Goal: Task Accomplishment & Management: Complete application form

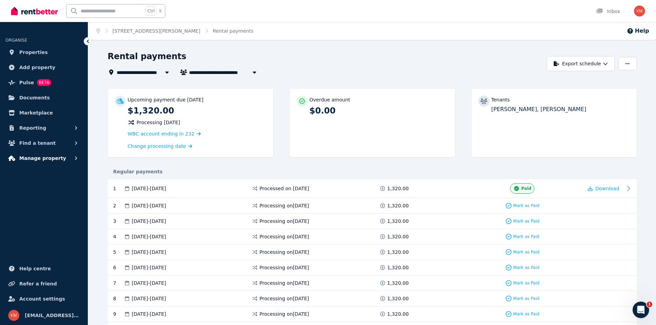
click at [45, 158] on span "Manage property" at bounding box center [42, 158] width 47 height 8
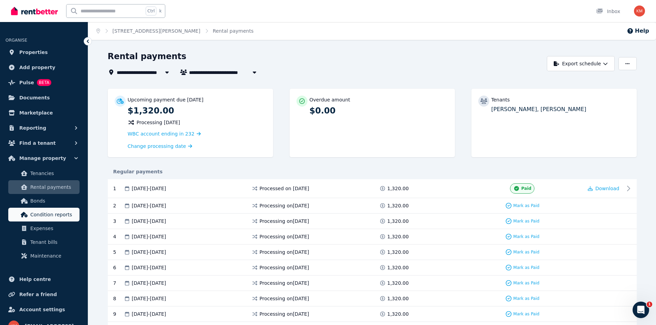
click at [55, 215] on span "Condition reports" at bounding box center [53, 215] width 46 height 8
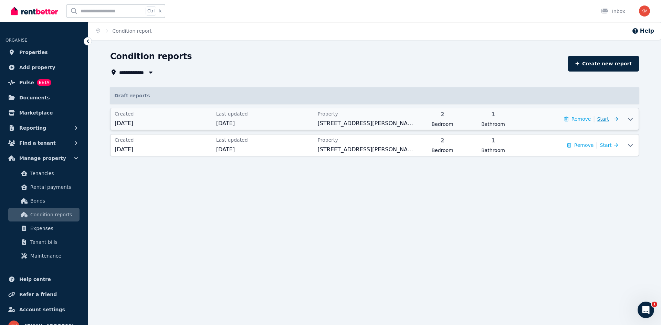
click at [613, 121] on icon at bounding box center [614, 119] width 7 height 5
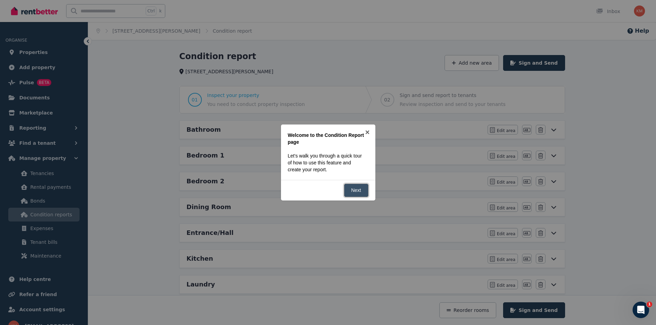
click at [358, 192] on link "Next" at bounding box center [356, 190] width 24 height 13
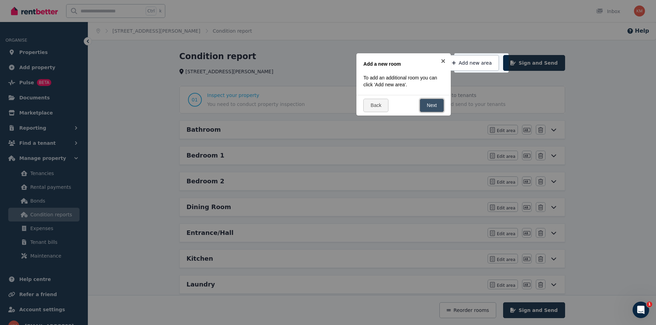
click at [434, 106] on link "Next" at bounding box center [432, 105] width 24 height 13
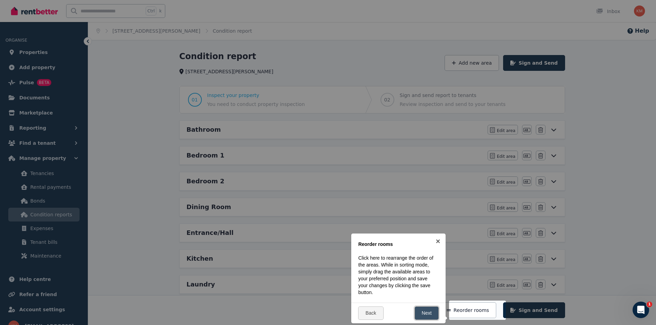
scroll to position [158, 0]
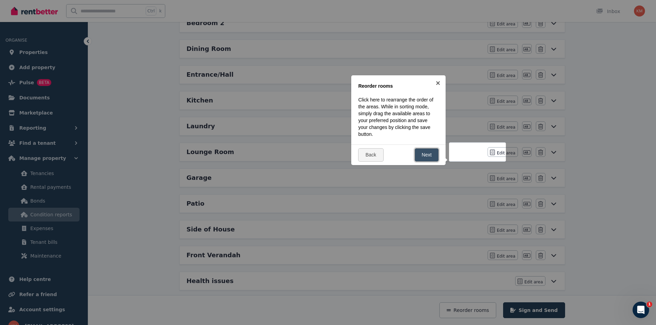
click at [431, 157] on link "Next" at bounding box center [426, 154] width 24 height 13
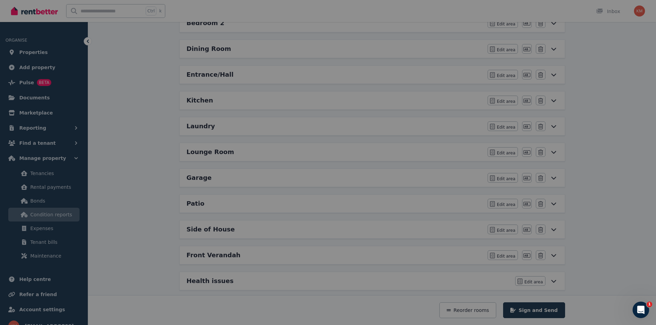
scroll to position [0, 0]
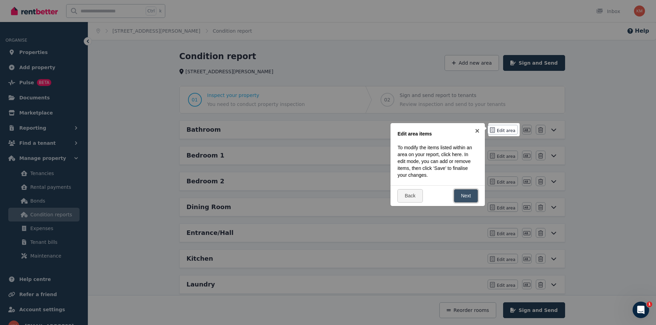
click at [461, 200] on link "Next" at bounding box center [466, 195] width 24 height 13
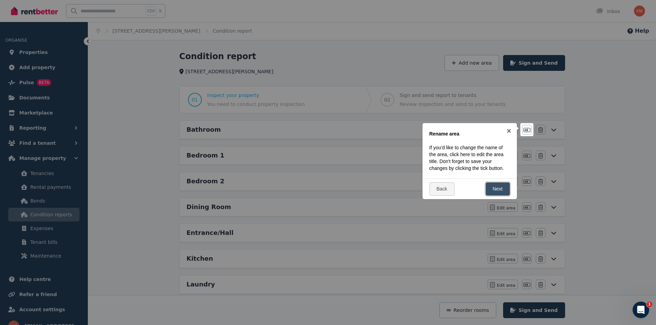
click at [489, 188] on link "Next" at bounding box center [497, 188] width 24 height 13
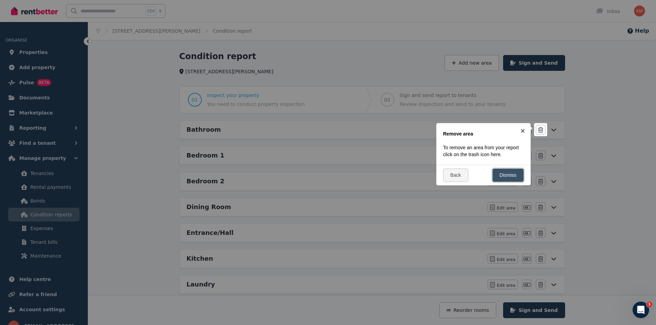
click at [504, 174] on link "Dismiss" at bounding box center [507, 175] width 31 height 13
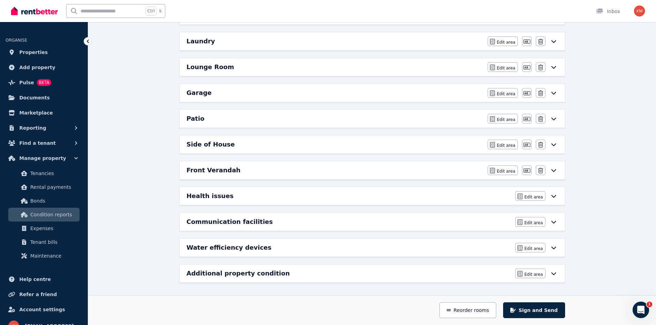
scroll to position [244, 0]
click at [554, 224] on icon at bounding box center [553, 222] width 8 height 6
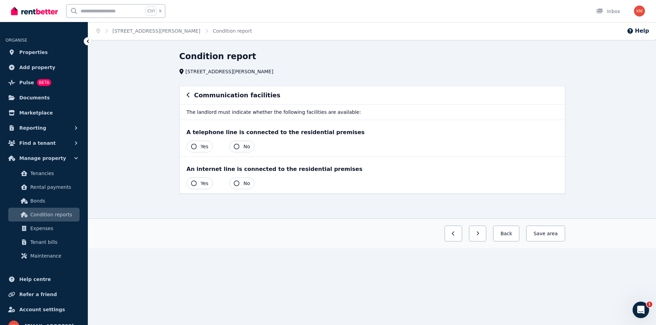
scroll to position [0, 0]
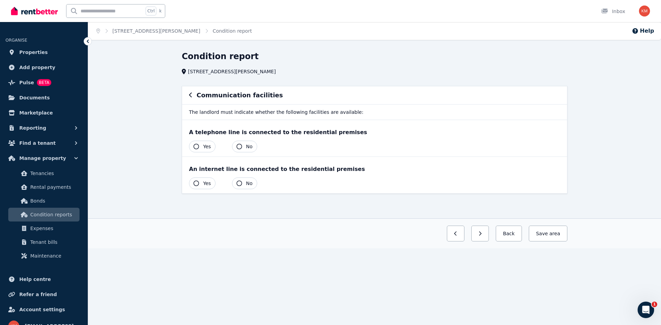
click at [237, 145] on icon "button" at bounding box center [239, 147] width 6 height 6
click at [209, 180] on span "Yes" at bounding box center [207, 183] width 8 height 7
click at [513, 237] on button "Back" at bounding box center [506, 234] width 26 height 16
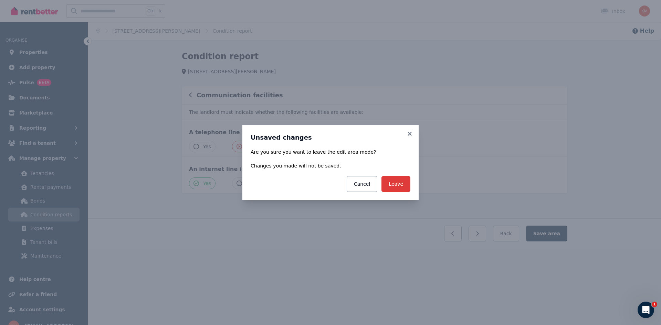
click at [394, 184] on button "Leave" at bounding box center [395, 184] width 29 height 16
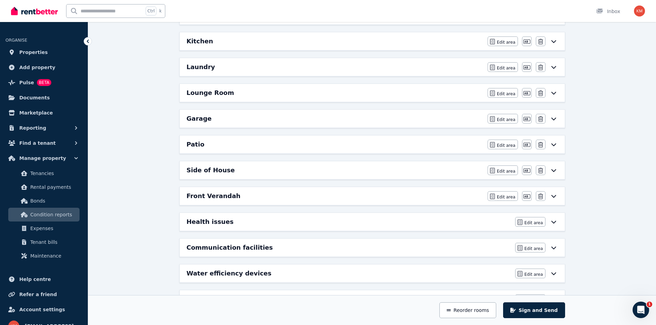
scroll to position [244, 0]
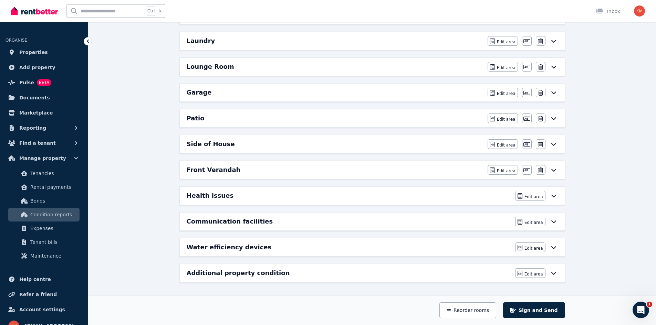
click at [554, 275] on icon at bounding box center [553, 273] width 8 height 6
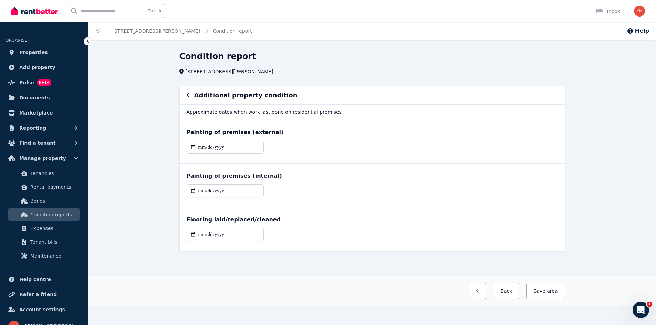
scroll to position [0, 0]
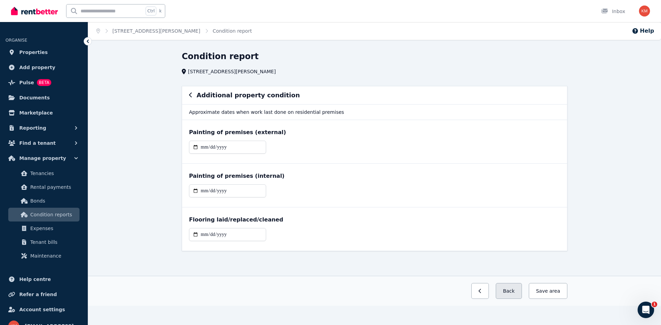
click at [508, 294] on button "Back" at bounding box center [509, 291] width 26 height 16
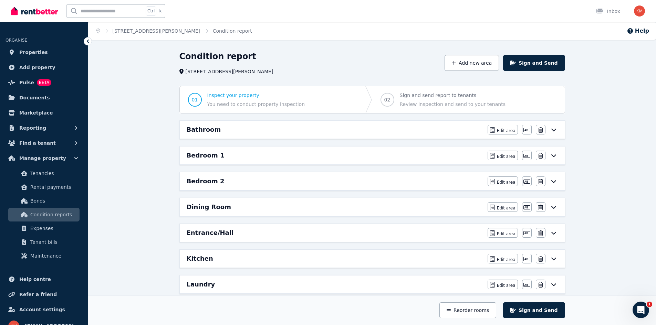
click at [285, 131] on div "Bathroom" at bounding box center [335, 130] width 297 height 10
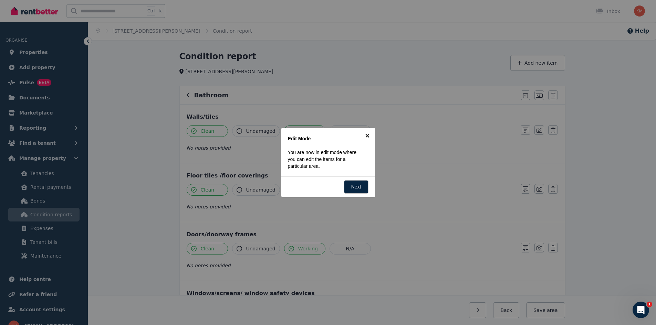
click at [369, 134] on link "×" at bounding box center [367, 135] width 15 height 15
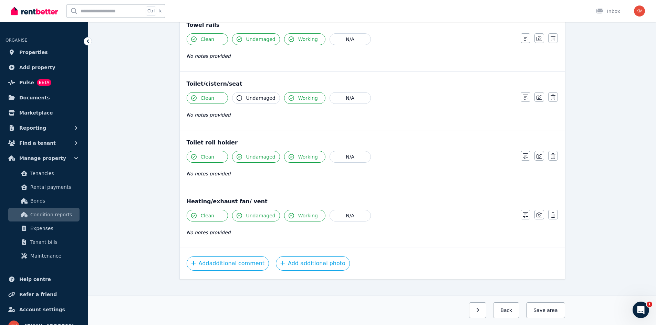
scroll to position [748, 0]
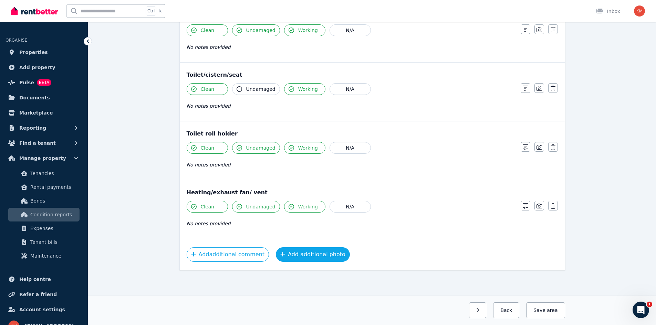
click at [278, 249] on button "Add additional photo" at bounding box center [313, 254] width 74 height 14
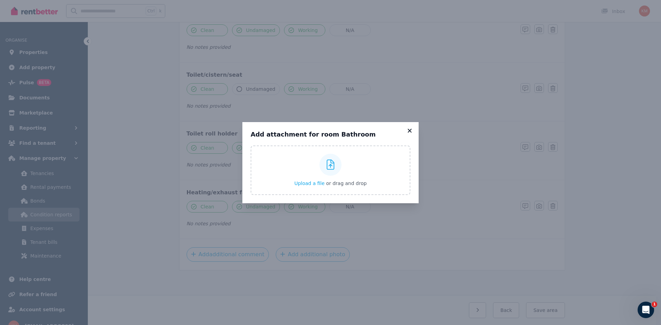
click at [411, 131] on icon at bounding box center [409, 131] width 7 height 6
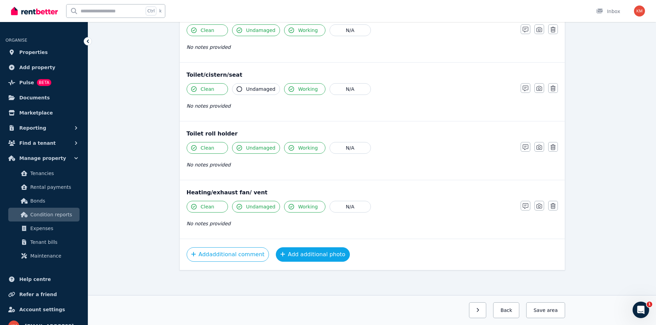
click at [296, 252] on button "Add additional photo" at bounding box center [313, 254] width 74 height 14
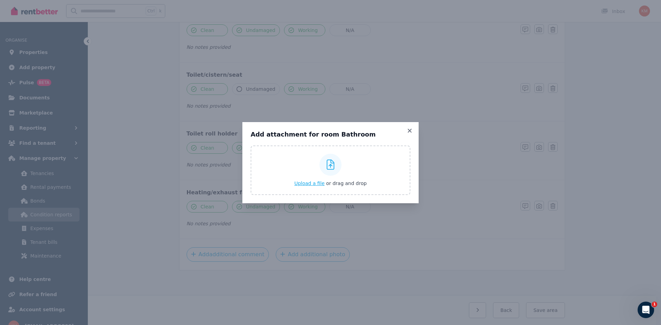
click at [313, 185] on span "Upload a file" at bounding box center [309, 184] width 30 height 6
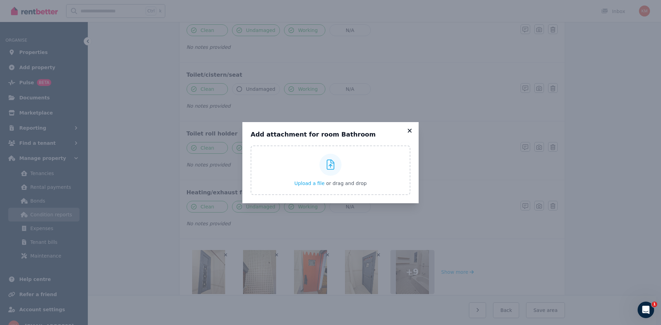
click at [413, 131] on icon at bounding box center [409, 131] width 7 height 6
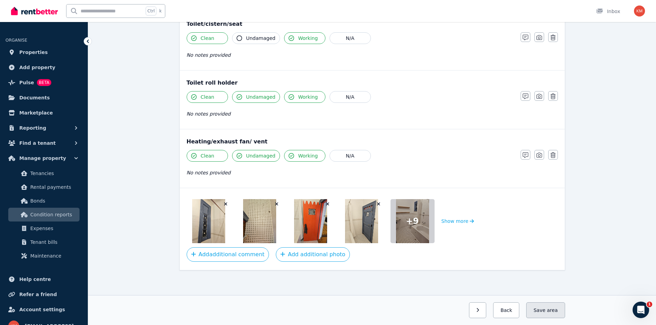
click at [542, 306] on button "Save area" at bounding box center [545, 310] width 39 height 16
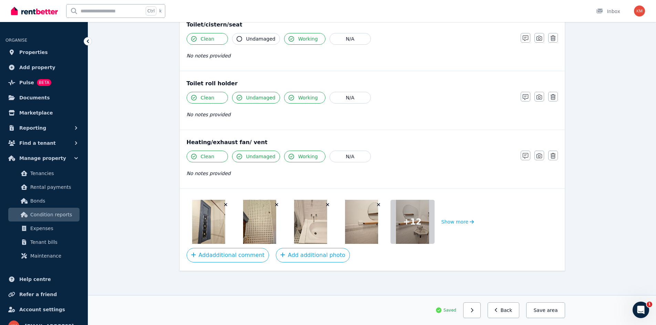
scroll to position [799, 0]
click at [543, 308] on button "Save area" at bounding box center [545, 310] width 39 height 16
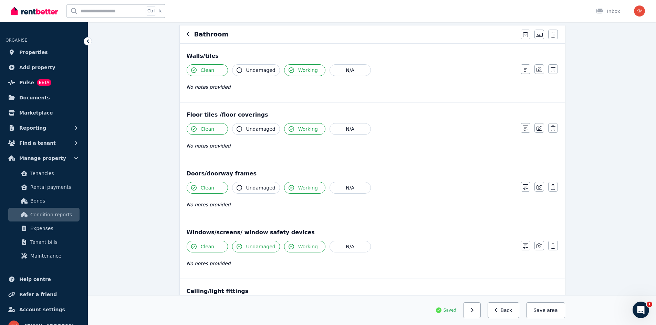
scroll to position [0, 0]
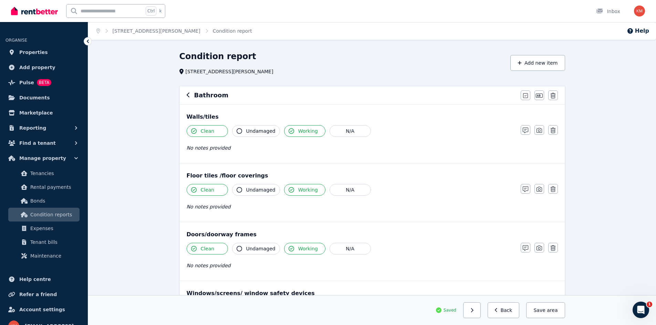
drag, startPoint x: 201, startPoint y: 92, endPoint x: 200, endPoint y: 99, distance: 7.0
click at [201, 94] on h6 "Bathroom" at bounding box center [211, 96] width 34 height 10
click at [188, 94] on icon "button" at bounding box center [188, 95] width 3 height 6
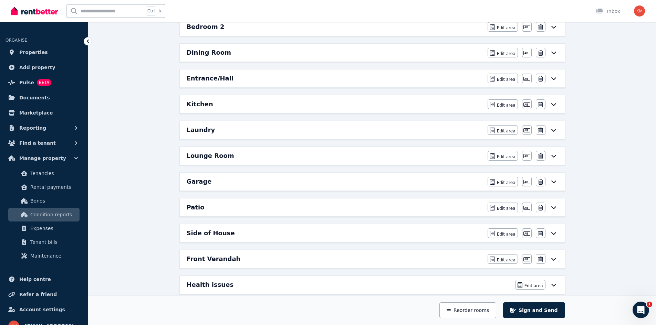
scroll to position [140, 0]
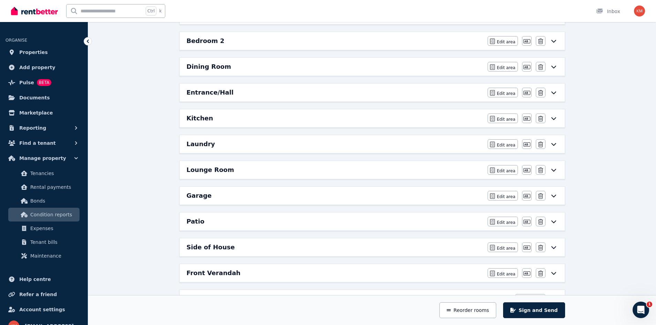
click at [222, 197] on div "Garage" at bounding box center [335, 196] width 297 height 10
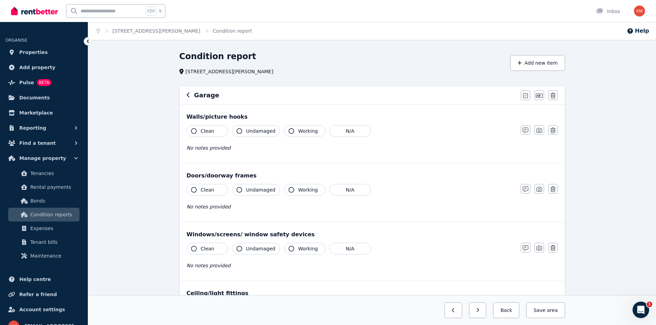
scroll to position [160, 0]
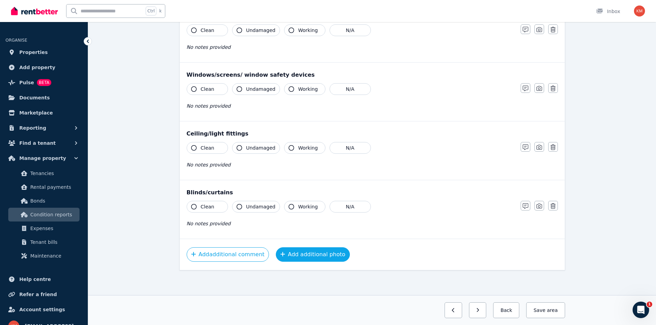
click at [283, 257] on button "Add additional photo" at bounding box center [313, 254] width 74 height 14
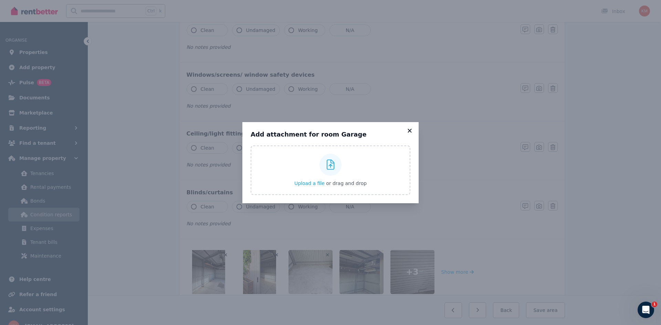
click at [407, 128] on icon at bounding box center [409, 131] width 7 height 6
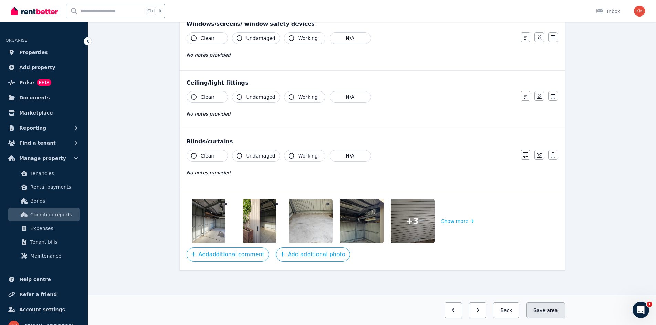
click at [544, 308] on button "Save area" at bounding box center [545, 310] width 39 height 16
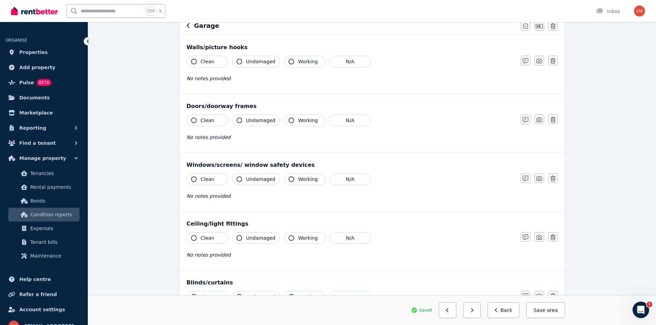
scroll to position [0, 0]
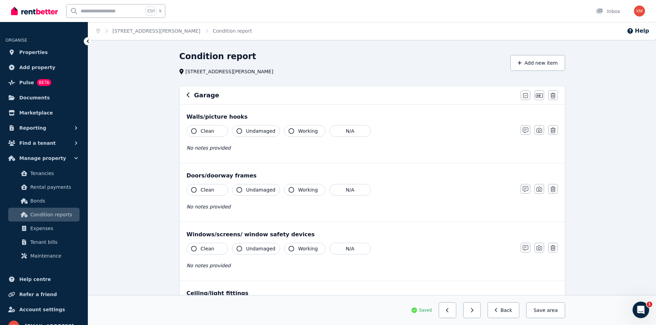
click at [187, 95] on icon "button" at bounding box center [188, 95] width 3 height 5
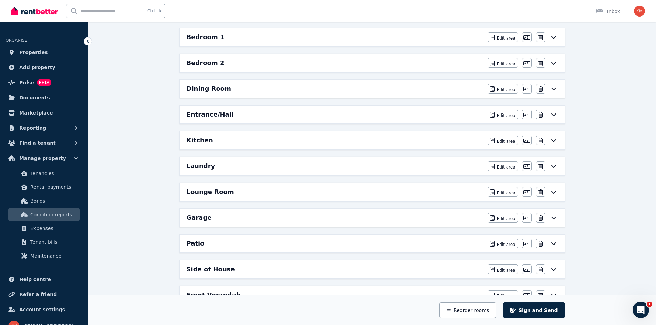
scroll to position [106, 0]
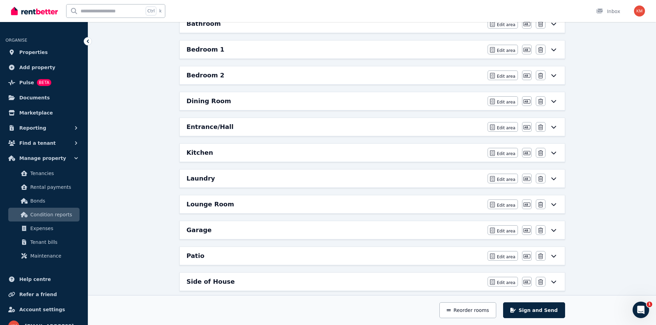
click at [218, 149] on div "Kitchen" at bounding box center [335, 153] width 297 height 10
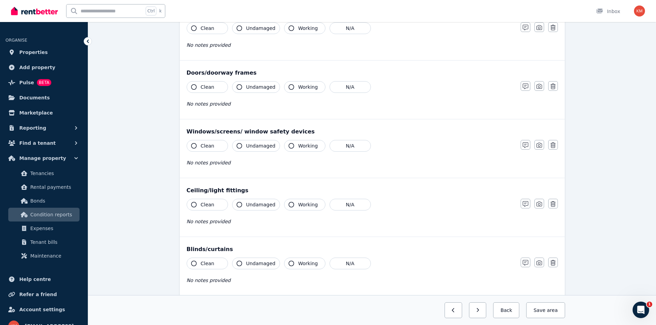
scroll to position [0, 0]
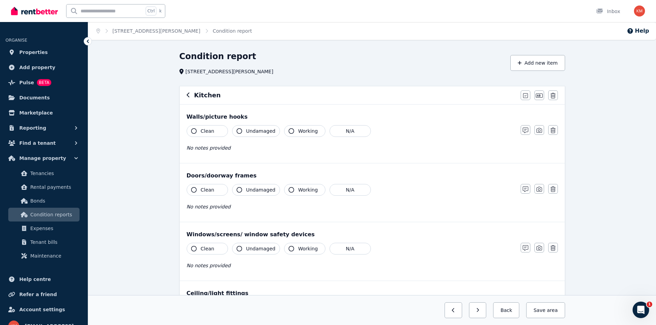
click at [186, 97] on div "Kitchen Mark all items as good Edit name Delete" at bounding box center [372, 95] width 385 height 18
click at [188, 97] on icon "button" at bounding box center [188, 95] width 3 height 6
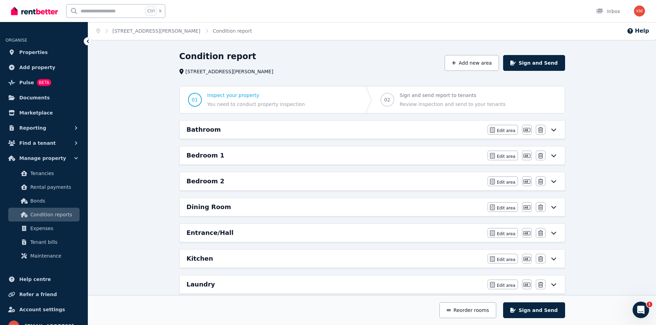
click at [215, 131] on h6 "Bathroom" at bounding box center [204, 130] width 34 height 10
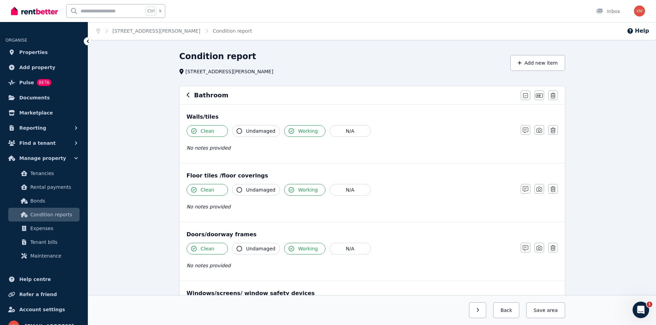
click at [191, 94] on div "Bathroom" at bounding box center [352, 96] width 330 height 10
click at [188, 97] on icon "button" at bounding box center [188, 95] width 3 height 5
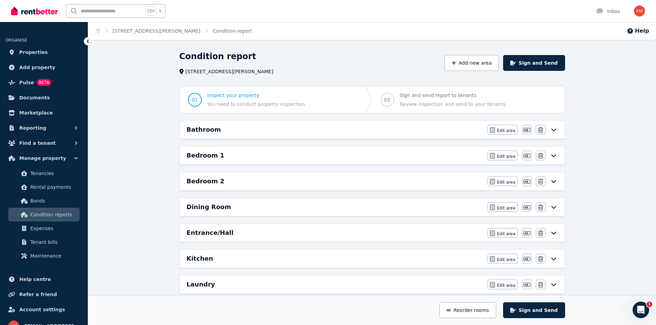
click at [206, 159] on h6 "Bedroom 1" at bounding box center [206, 156] width 38 height 10
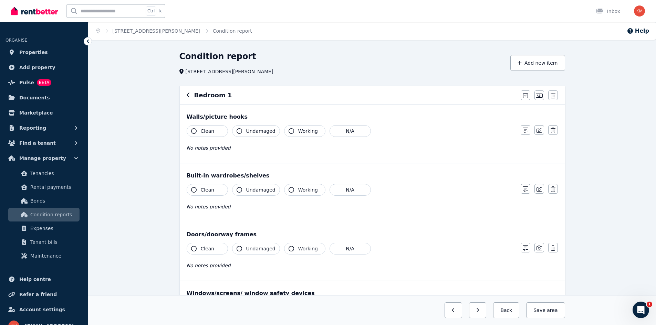
click at [207, 136] on button "Clean" at bounding box center [207, 131] width 41 height 12
click at [215, 132] on button "Clean" at bounding box center [207, 131] width 41 height 12
click at [211, 191] on span "Clean" at bounding box center [208, 190] width 14 height 7
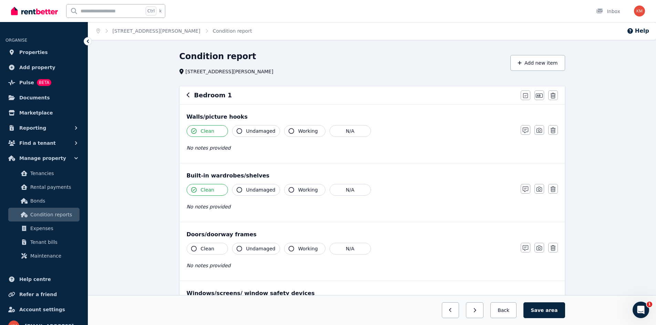
click at [249, 190] on span "Undamaged" at bounding box center [260, 190] width 29 height 7
click at [290, 192] on icon "button" at bounding box center [291, 190] width 6 height 6
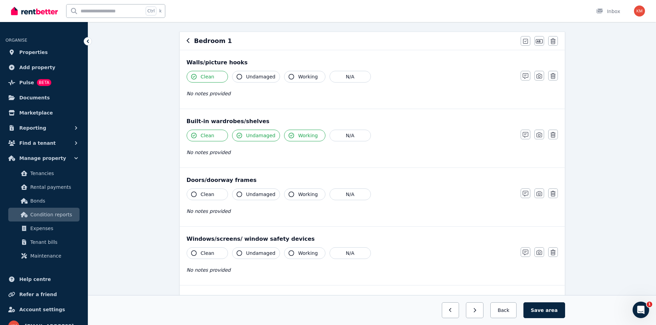
scroll to position [69, 0]
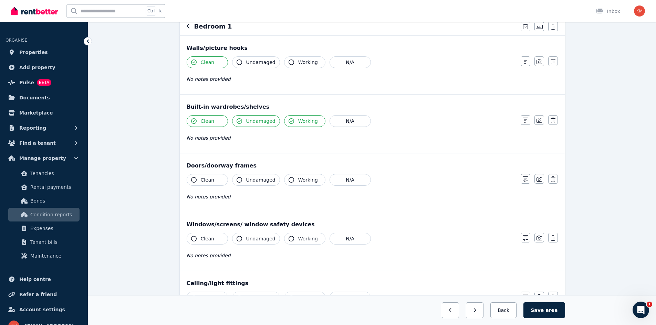
click at [218, 184] on button "Clean" at bounding box center [207, 180] width 41 height 12
click at [298, 182] on span "Working" at bounding box center [308, 180] width 20 height 7
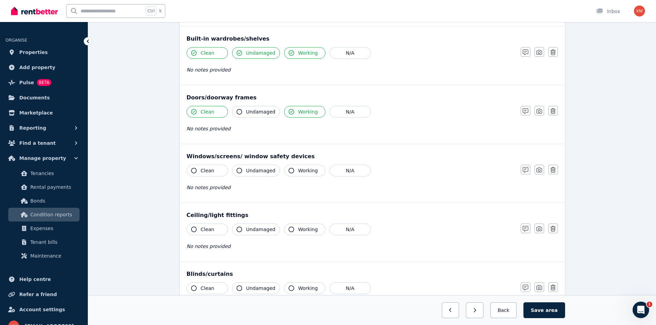
scroll to position [138, 0]
click at [219, 170] on button "Clean" at bounding box center [207, 170] width 41 height 12
click at [242, 170] on button "Undamaged" at bounding box center [256, 170] width 48 height 12
click at [293, 172] on button "Working" at bounding box center [304, 170] width 41 height 12
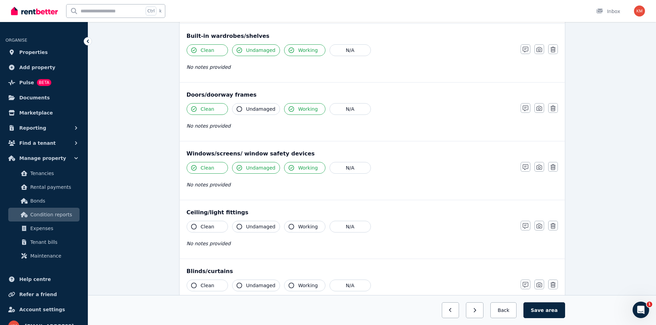
scroll to position [206, 0]
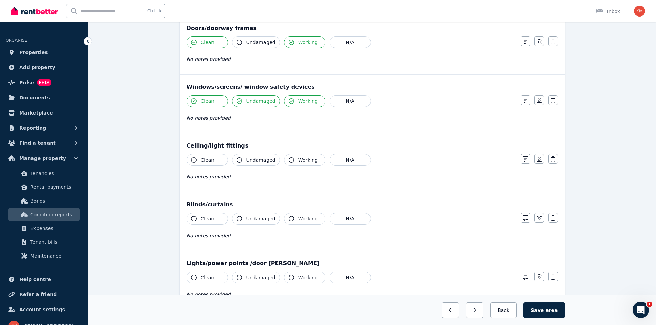
click at [220, 160] on button "Clean" at bounding box center [207, 160] width 41 height 12
drag, startPoint x: 244, startPoint y: 161, endPoint x: 288, endPoint y: 162, distance: 44.1
click at [245, 161] on button "Undamaged" at bounding box center [256, 160] width 48 height 12
click at [289, 162] on icon "button" at bounding box center [291, 160] width 6 height 6
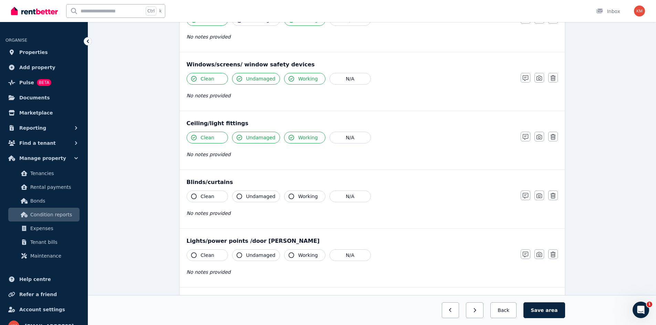
scroll to position [241, 0]
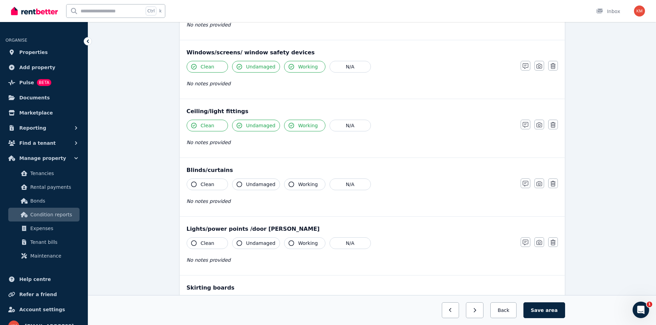
drag, startPoint x: 219, startPoint y: 182, endPoint x: 247, endPoint y: 180, distance: 28.0
click at [219, 182] on button "Clean" at bounding box center [207, 185] width 41 height 12
drag, startPoint x: 247, startPoint y: 180, endPoint x: 284, endPoint y: 182, distance: 37.5
click at [247, 180] on button "Undamaged" at bounding box center [256, 185] width 48 height 12
click at [288, 182] on icon "button" at bounding box center [291, 185] width 6 height 6
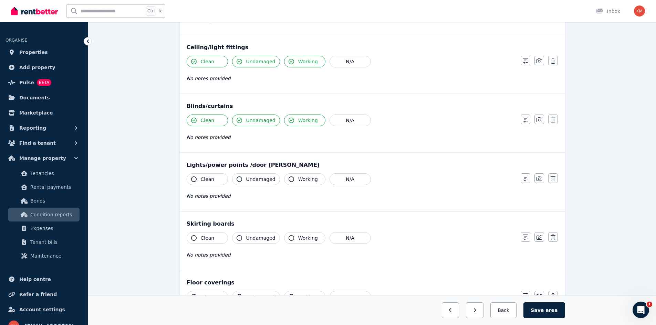
scroll to position [310, 0]
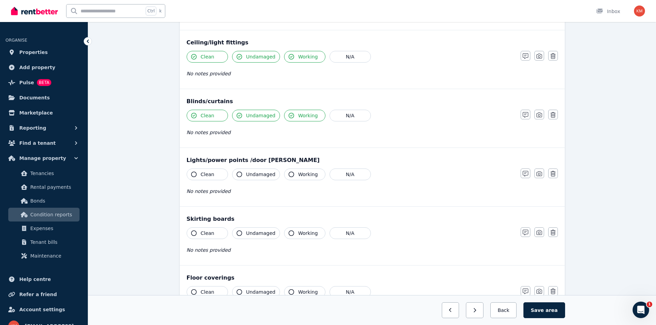
click at [219, 178] on button "Clean" at bounding box center [207, 175] width 41 height 12
drag, startPoint x: 248, startPoint y: 176, endPoint x: 280, endPoint y: 177, distance: 32.4
click at [249, 176] on span "Undamaged" at bounding box center [260, 174] width 29 height 7
click at [298, 177] on span "Working" at bounding box center [308, 174] width 20 height 7
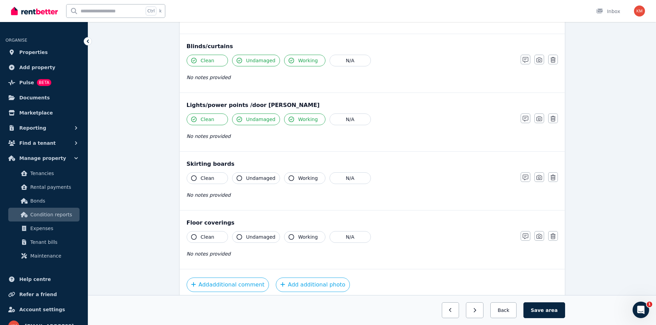
scroll to position [379, 0]
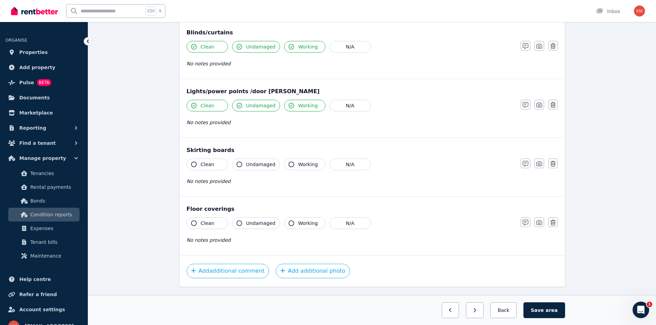
click at [222, 165] on button "Clean" at bounding box center [207, 165] width 41 height 12
click at [290, 166] on button "Working" at bounding box center [304, 165] width 41 height 12
click at [254, 182] on div "No notes provided" at bounding box center [350, 181] width 327 height 8
click at [221, 184] on div "No notes provided" at bounding box center [350, 181] width 327 height 8
click at [203, 225] on span "Clean" at bounding box center [208, 223] width 14 height 7
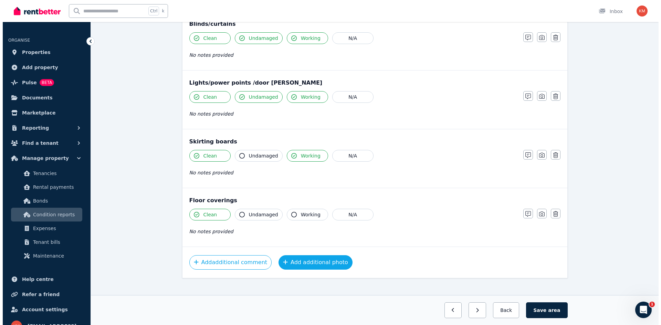
scroll to position [395, 0]
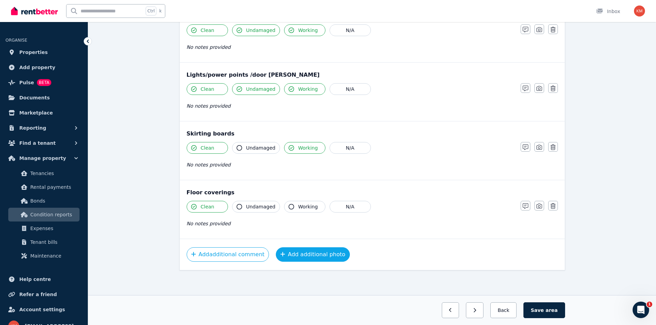
click at [282, 253] on button "Add additional photo" at bounding box center [313, 254] width 74 height 14
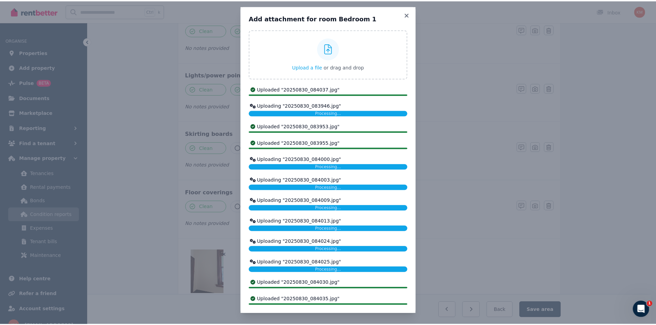
scroll to position [0, 0]
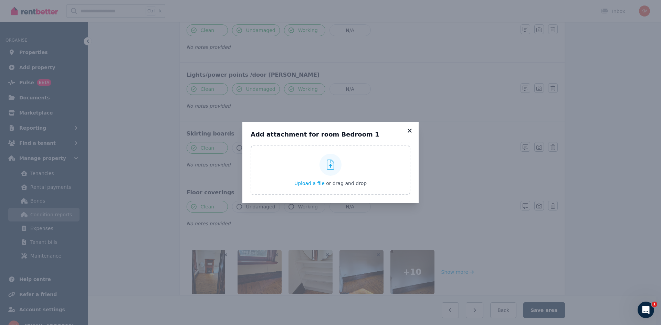
click at [411, 131] on icon at bounding box center [409, 131] width 7 height 6
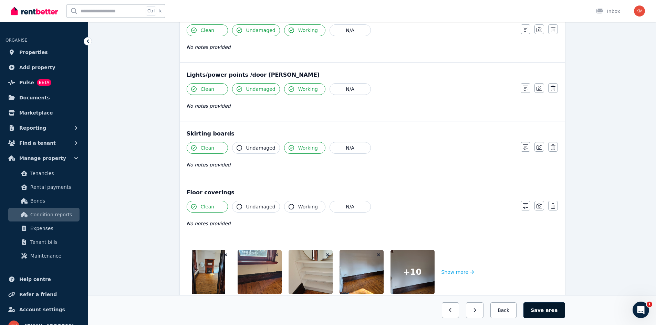
click at [547, 309] on button "Save area" at bounding box center [543, 310] width 41 height 16
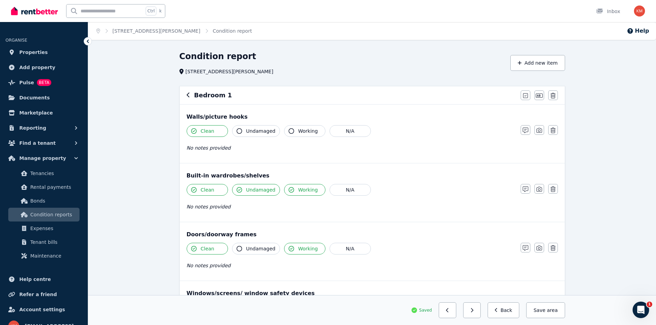
click at [189, 96] on icon "button" at bounding box center [188, 95] width 3 height 6
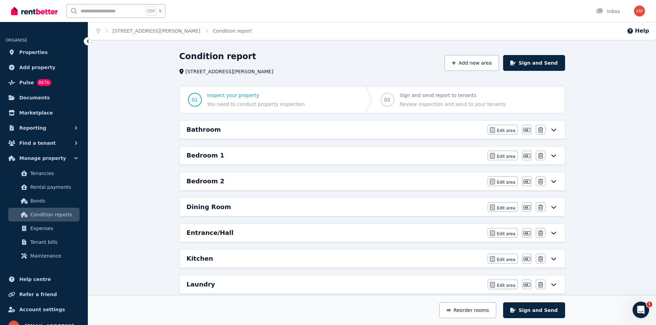
click at [212, 183] on h6 "Bedroom 2" at bounding box center [206, 182] width 38 height 10
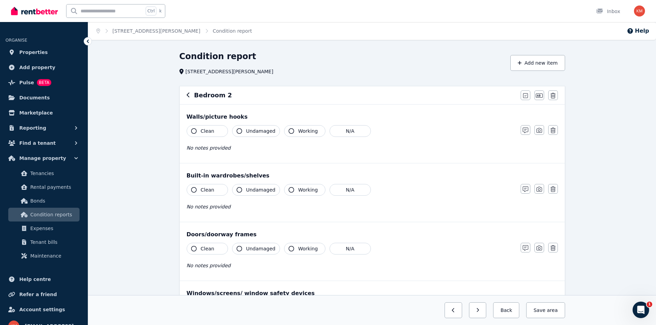
click at [210, 133] on span "Clean" at bounding box center [208, 131] width 14 height 7
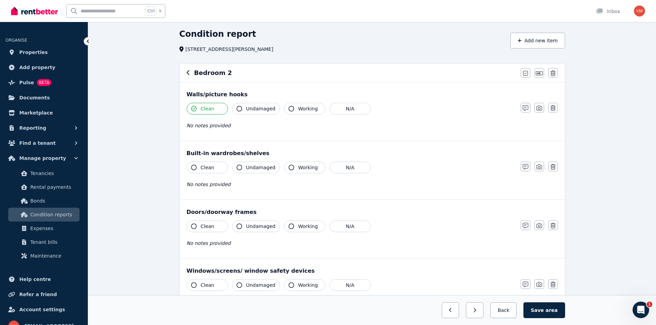
scroll to position [34, 0]
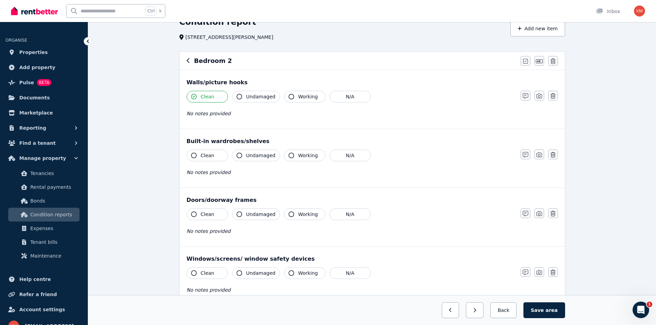
drag, startPoint x: 219, startPoint y: 155, endPoint x: 226, endPoint y: 157, distance: 7.4
click at [220, 155] on button "Clean" at bounding box center [207, 156] width 41 height 12
click at [258, 155] on span "Undamaged" at bounding box center [260, 155] width 29 height 7
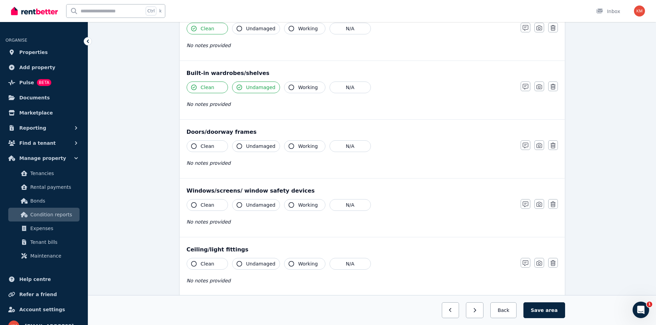
scroll to position [103, 0]
click at [219, 147] on button "Clean" at bounding box center [207, 146] width 41 height 12
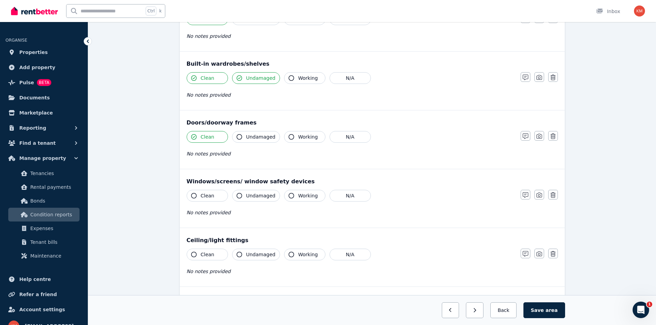
scroll to position [138, 0]
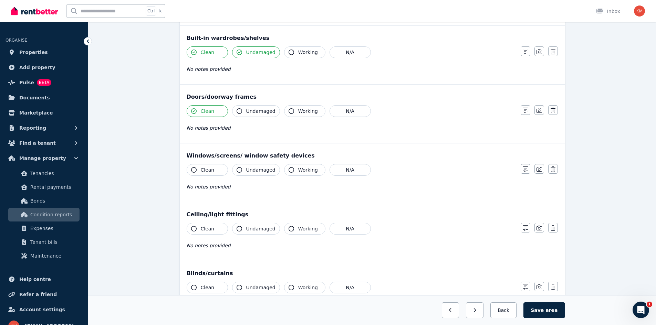
click at [222, 168] on button "Clean" at bounding box center [207, 170] width 41 height 12
click at [252, 166] on button "Undamaged" at bounding box center [256, 170] width 48 height 12
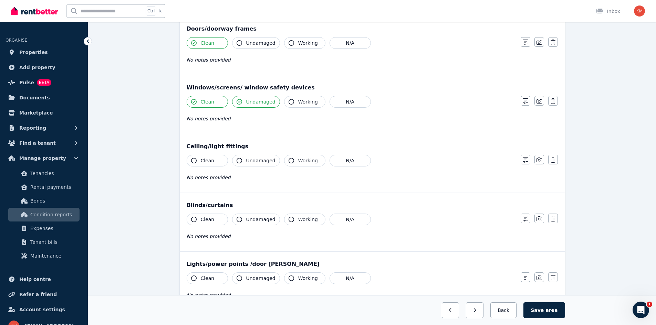
scroll to position [206, 0]
click at [306, 101] on span "Working" at bounding box center [308, 101] width 20 height 7
drag, startPoint x: 221, startPoint y: 163, endPoint x: 249, endPoint y: 163, distance: 28.2
click at [222, 163] on button "Clean" at bounding box center [207, 160] width 41 height 12
drag, startPoint x: 254, startPoint y: 163, endPoint x: 266, endPoint y: 163, distance: 12.4
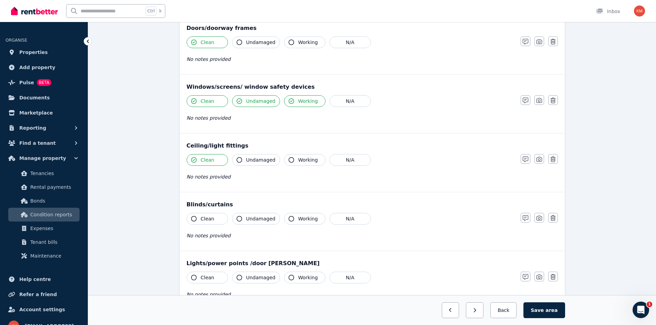
click at [259, 163] on button "Undamaged" at bounding box center [256, 160] width 48 height 12
click at [298, 163] on span "Working" at bounding box center [308, 160] width 20 height 7
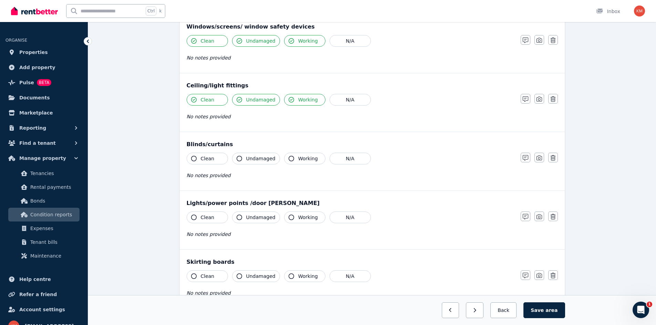
scroll to position [275, 0]
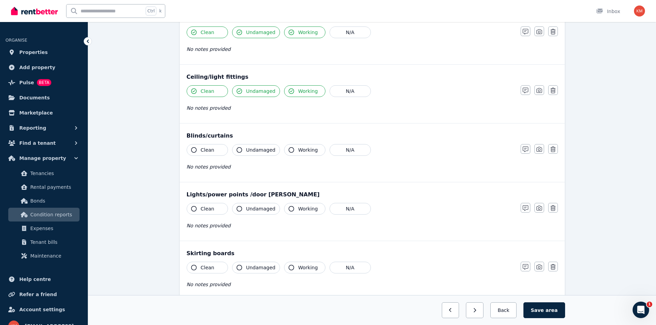
click at [213, 152] on button "Clean" at bounding box center [207, 150] width 41 height 12
drag, startPoint x: 256, startPoint y: 151, endPoint x: 270, endPoint y: 152, distance: 14.1
click at [257, 151] on span "Undamaged" at bounding box center [260, 150] width 29 height 7
click at [298, 147] on span "Working" at bounding box center [308, 150] width 20 height 7
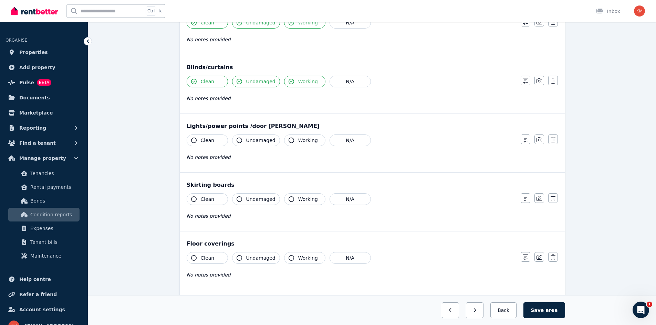
scroll to position [344, 0]
click at [215, 144] on button "Clean" at bounding box center [207, 140] width 41 height 12
click at [249, 142] on span "Undamaged" at bounding box center [260, 140] width 29 height 7
click at [293, 137] on button "Working" at bounding box center [304, 140] width 41 height 12
drag, startPoint x: 211, startPoint y: 194, endPoint x: 237, endPoint y: 194, distance: 25.8
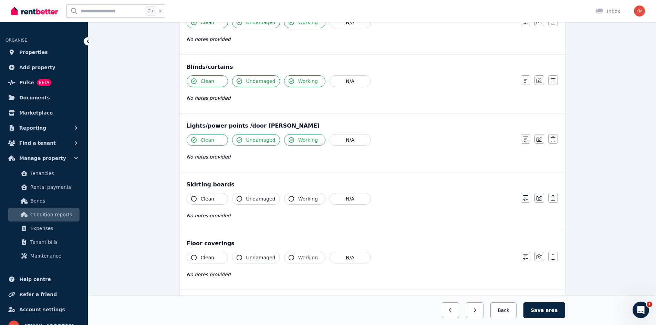
click at [212, 194] on button "Clean" at bounding box center [207, 199] width 41 height 12
click at [246, 194] on button "Undamaged" at bounding box center [256, 199] width 48 height 12
click at [293, 201] on button "Working" at bounding box center [304, 199] width 41 height 12
click at [261, 202] on span "Undamaged" at bounding box center [260, 198] width 29 height 7
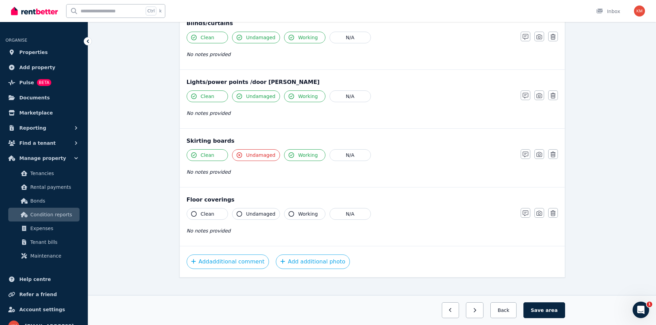
scroll to position [395, 0]
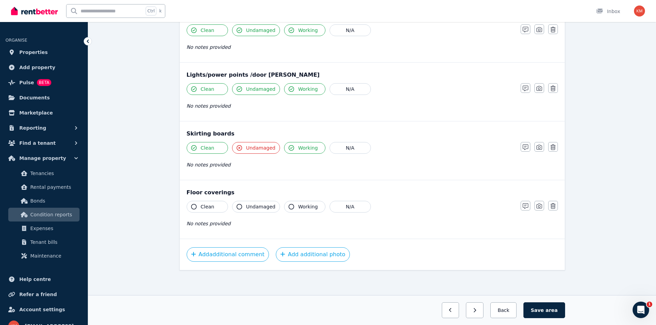
drag, startPoint x: 219, startPoint y: 206, endPoint x: 228, endPoint y: 208, distance: 9.1
click at [221, 207] on button "Clean" at bounding box center [207, 207] width 41 height 12
click at [298, 209] on span "Working" at bounding box center [308, 206] width 20 height 7
click at [289, 253] on button "Add additional photo" at bounding box center [313, 254] width 74 height 14
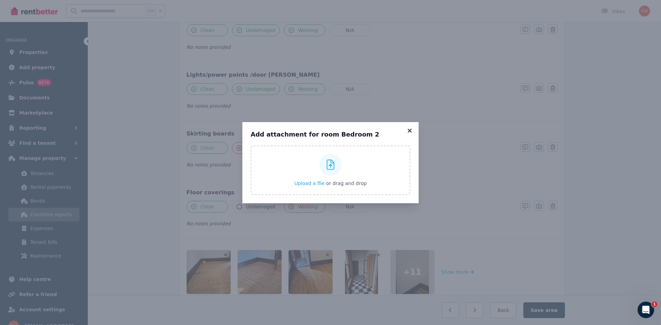
click at [407, 131] on icon at bounding box center [409, 131] width 7 height 6
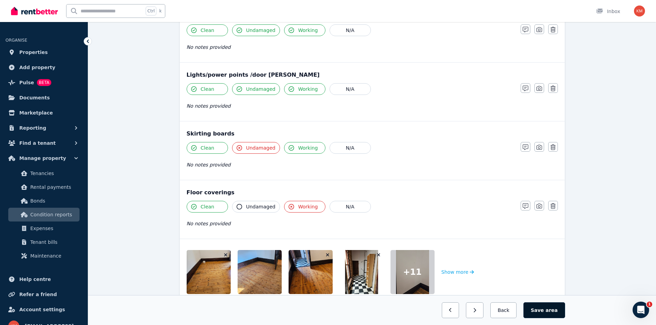
click at [543, 310] on button "Save area" at bounding box center [543, 310] width 41 height 16
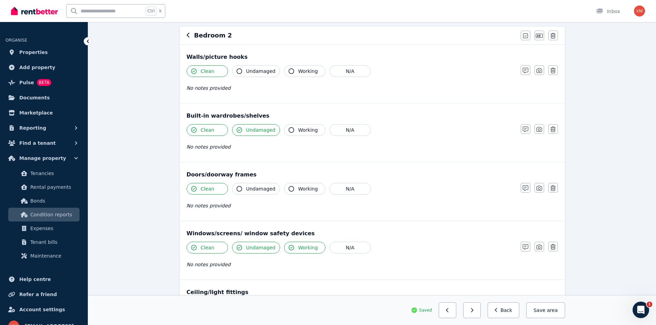
scroll to position [0, 0]
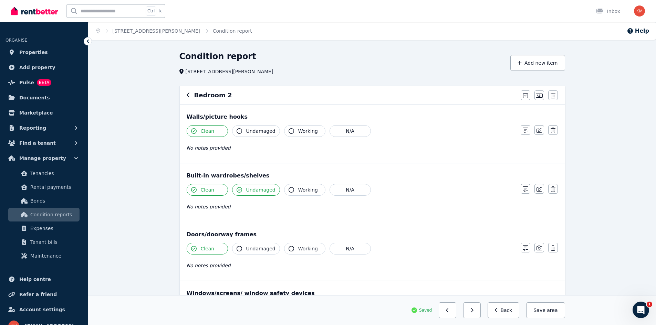
click at [188, 96] on icon "button" at bounding box center [188, 95] width 3 height 6
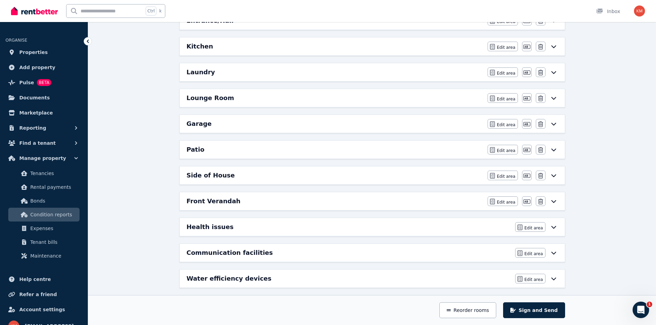
scroll to position [206, 0]
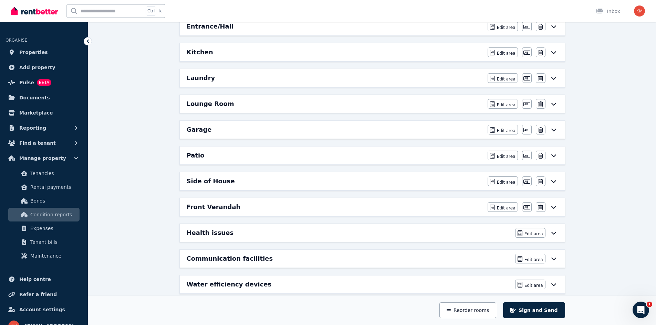
click at [202, 205] on h6 "Front Verandah" at bounding box center [214, 207] width 54 height 10
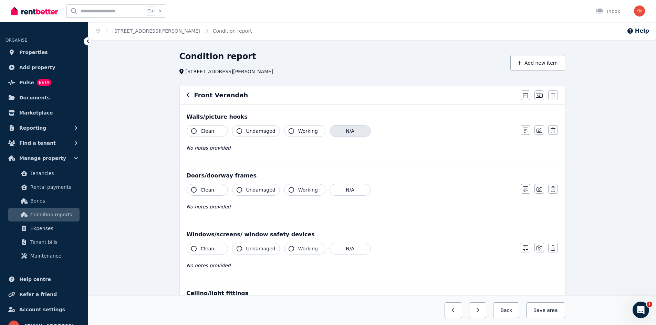
click at [348, 130] on button "N/A" at bounding box center [349, 131] width 41 height 12
click at [218, 194] on button "Clean" at bounding box center [207, 190] width 41 height 12
click at [251, 193] on span "Undamaged" at bounding box center [260, 190] width 29 height 7
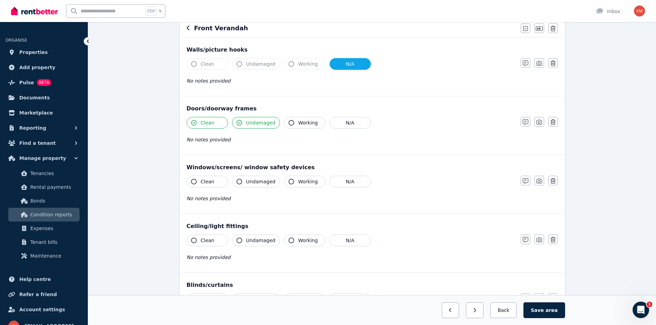
scroll to position [69, 0]
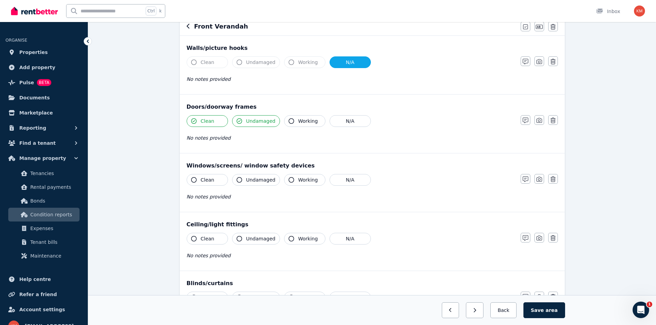
click at [213, 182] on button "Clean" at bounding box center [207, 180] width 41 height 12
click at [256, 184] on button "Undamaged" at bounding box center [256, 180] width 48 height 12
click at [298, 180] on span "Working" at bounding box center [308, 180] width 20 height 7
click at [294, 123] on button "Working" at bounding box center [304, 121] width 41 height 12
drag, startPoint x: 217, startPoint y: 239, endPoint x: 225, endPoint y: 239, distance: 7.9
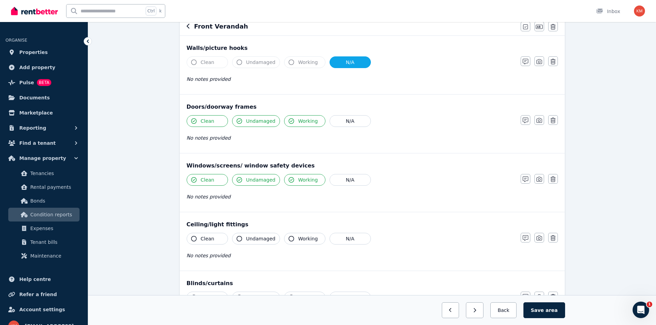
click at [219, 239] on button "Clean" at bounding box center [207, 239] width 41 height 12
drag, startPoint x: 258, startPoint y: 238, endPoint x: 264, endPoint y: 238, distance: 5.9
click at [259, 238] on span "Undamaged" at bounding box center [260, 238] width 29 height 7
click at [301, 237] on span "Working" at bounding box center [308, 238] width 20 height 7
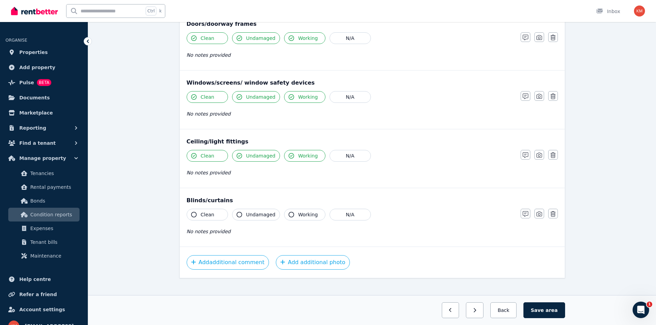
scroll to position [160, 0]
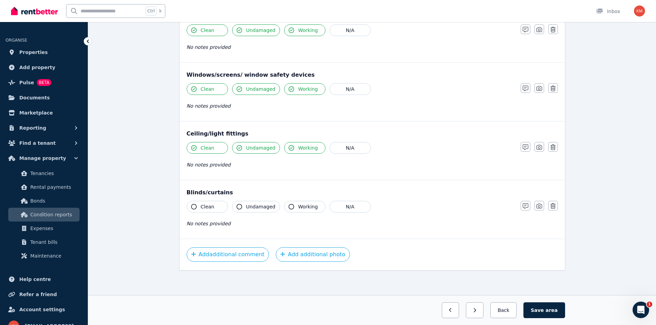
drag, startPoint x: 210, startPoint y: 205, endPoint x: 218, endPoint y: 205, distance: 7.9
click at [211, 205] on span "Clean" at bounding box center [208, 206] width 14 height 7
click at [254, 208] on span "Undamaged" at bounding box center [260, 206] width 29 height 7
click at [296, 203] on button "Working" at bounding box center [304, 207] width 41 height 12
click at [296, 252] on button "Add additional photo" at bounding box center [313, 254] width 74 height 14
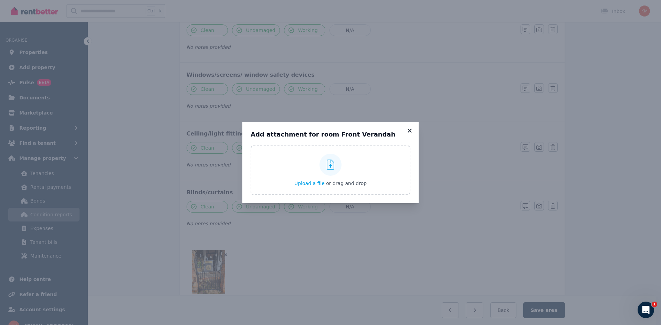
click at [407, 131] on icon at bounding box center [409, 131] width 7 height 6
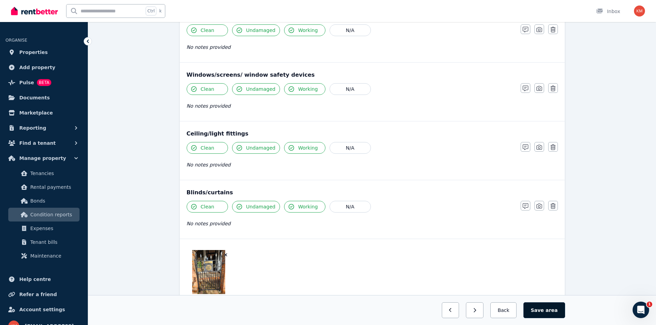
click at [541, 311] on button "Save area" at bounding box center [543, 310] width 41 height 16
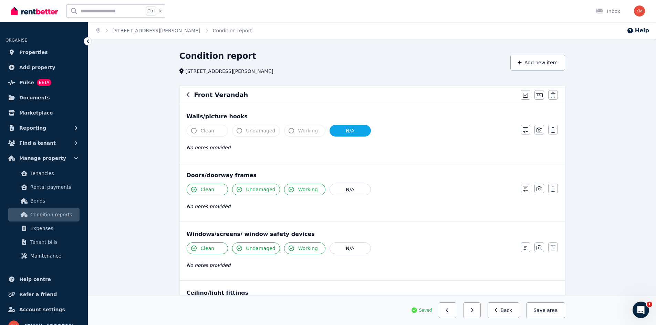
scroll to position [0, 0]
click at [187, 97] on icon "button" at bounding box center [188, 95] width 3 height 6
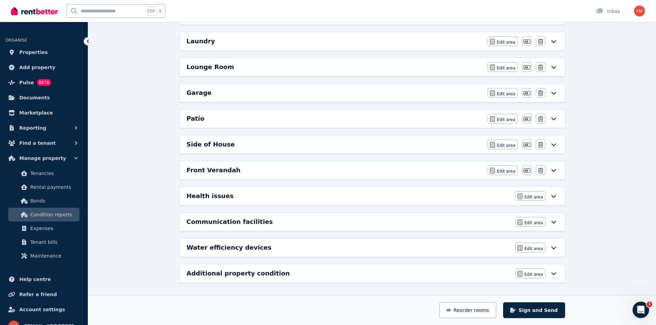
scroll to position [244, 0]
click at [212, 147] on h6 "Side of House" at bounding box center [211, 144] width 48 height 10
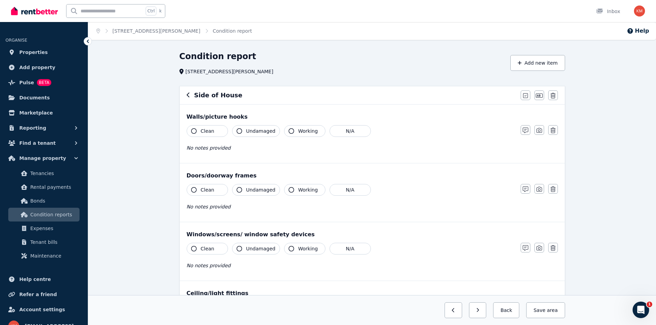
click at [217, 134] on button "Clean" at bounding box center [207, 131] width 41 height 12
click at [210, 192] on span "Clean" at bounding box center [208, 190] width 14 height 7
click at [212, 247] on span "Clean" at bounding box center [208, 248] width 14 height 7
drag, startPoint x: 241, startPoint y: 249, endPoint x: 230, endPoint y: 235, distance: 17.4
click at [241, 248] on icon "button" at bounding box center [239, 249] width 6 height 6
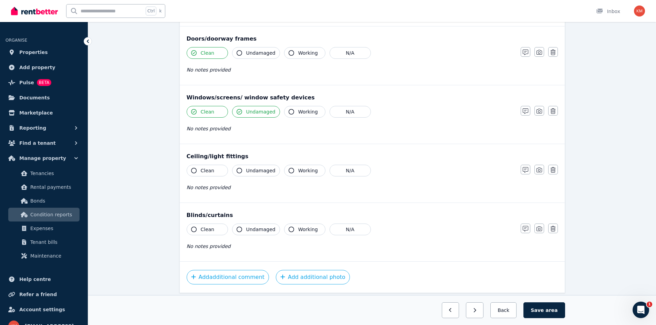
scroll to position [138, 0]
click at [341, 172] on button "N/A" at bounding box center [349, 170] width 41 height 12
click at [349, 226] on button "N/A" at bounding box center [349, 229] width 41 height 12
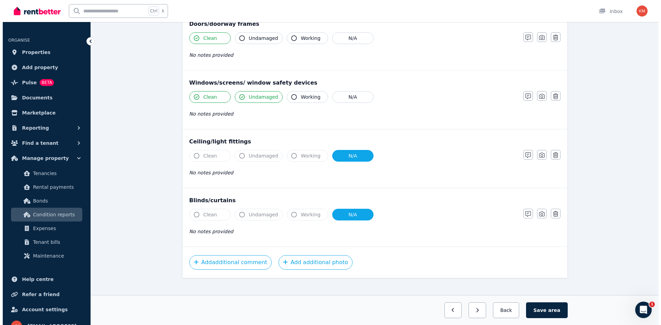
scroll to position [160, 0]
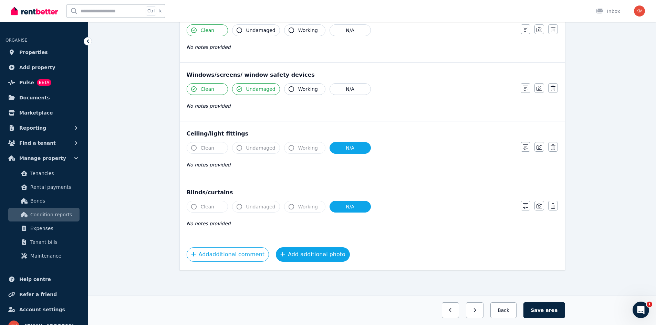
click at [286, 253] on button "Add additional photo" at bounding box center [313, 254] width 74 height 14
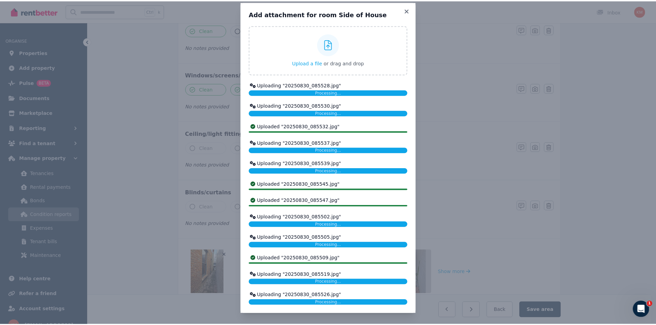
scroll to position [0, 0]
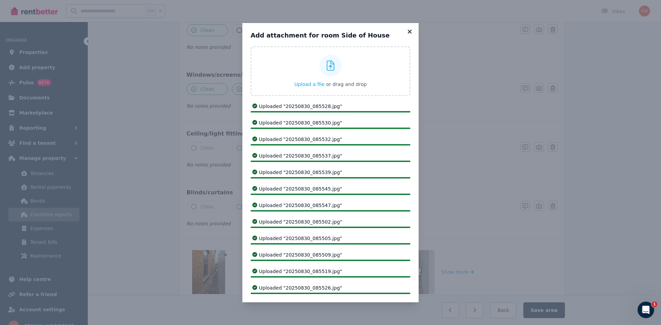
click at [410, 31] on div "Add attachment for room Side of House Upload a file or drag and drop Uploaded "…" at bounding box center [330, 162] width 661 height 325
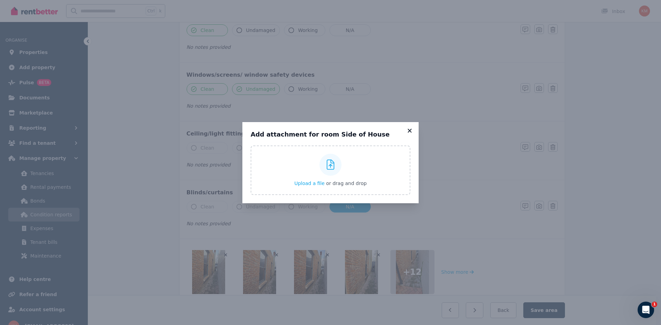
click at [407, 133] on icon at bounding box center [409, 131] width 7 height 6
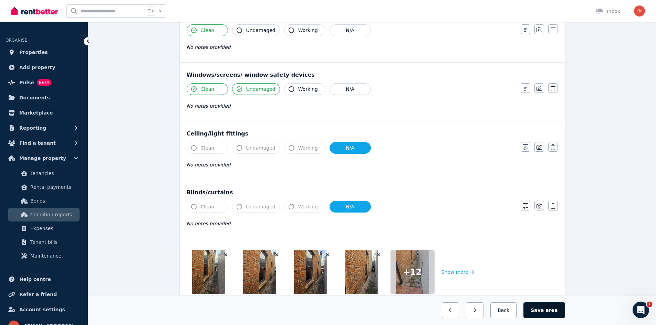
click at [551, 314] on button "Save area" at bounding box center [543, 310] width 41 height 16
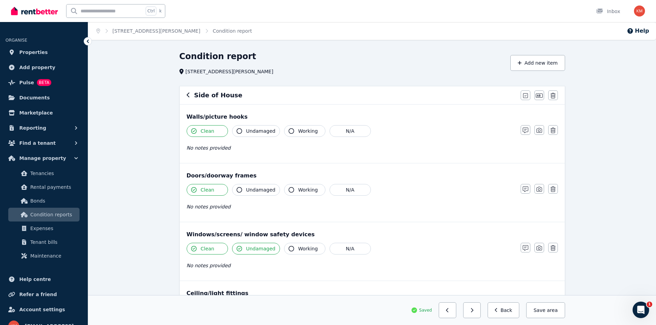
click at [195, 94] on h6 "Side of House" at bounding box center [218, 96] width 48 height 10
click at [188, 96] on icon "button" at bounding box center [188, 95] width 3 height 6
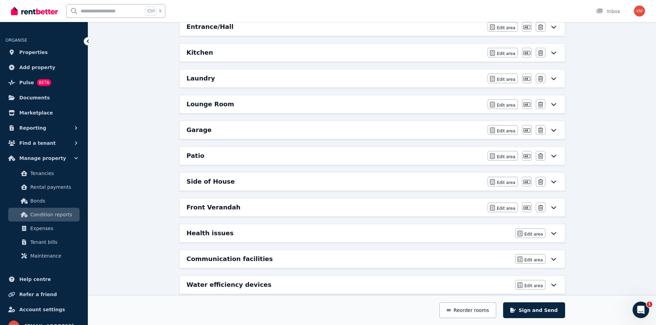
scroll to position [206, 0]
click at [214, 207] on h6 "Front Verandah" at bounding box center [214, 207] width 54 height 10
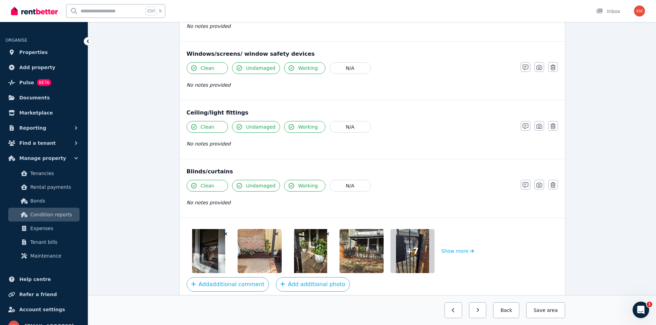
scroll to position [211, 0]
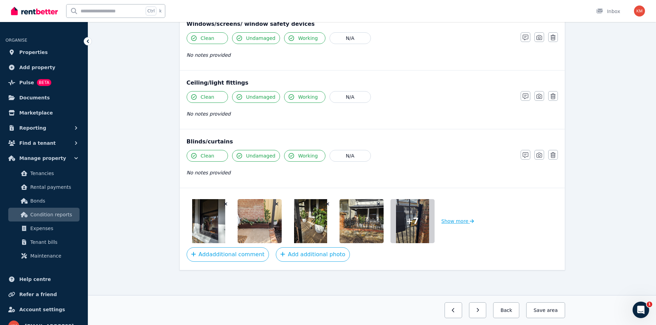
click at [459, 222] on button "Show more" at bounding box center [457, 221] width 33 height 44
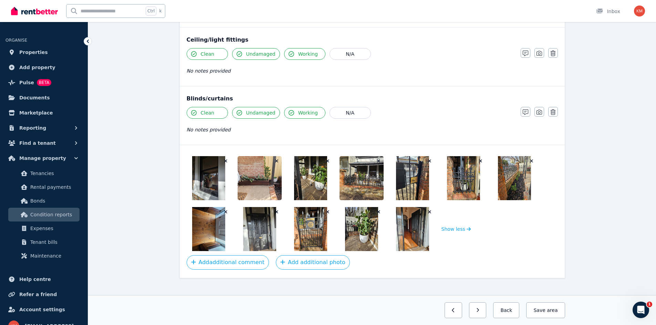
scroll to position [262, 0]
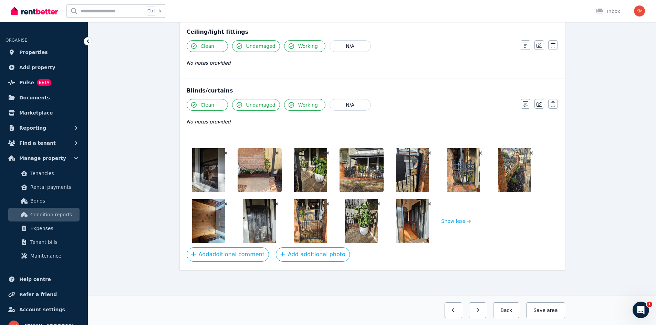
click at [225, 205] on icon "button" at bounding box center [225, 204] width 3 height 3
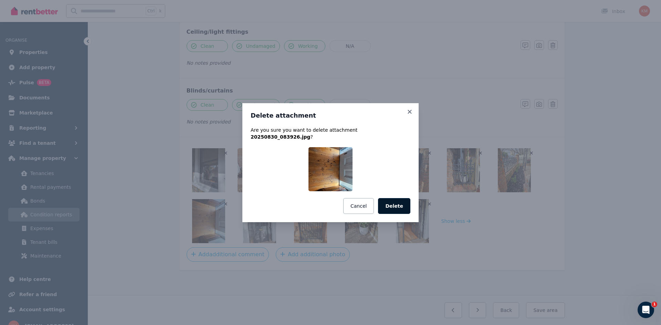
click at [400, 205] on button "Delete" at bounding box center [394, 206] width 32 height 16
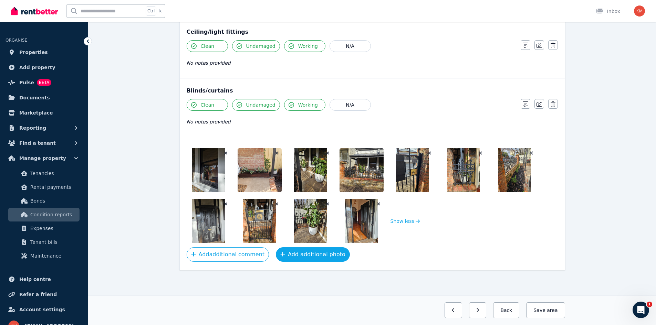
click at [297, 258] on button "Add additional photo" at bounding box center [313, 254] width 74 height 14
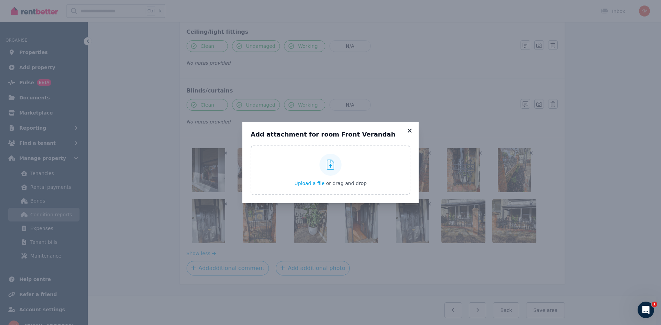
click at [409, 130] on icon at bounding box center [409, 131] width 4 height 4
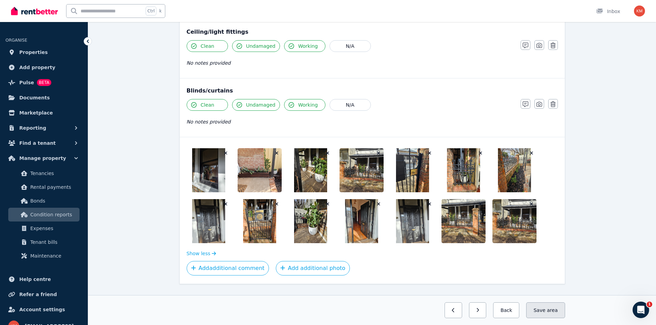
click at [548, 309] on button "Save area" at bounding box center [545, 310] width 39 height 16
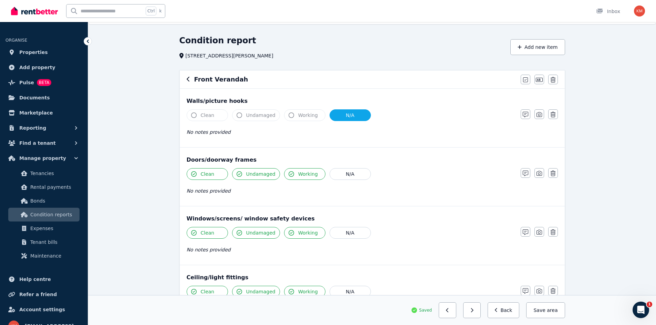
scroll to position [0, 0]
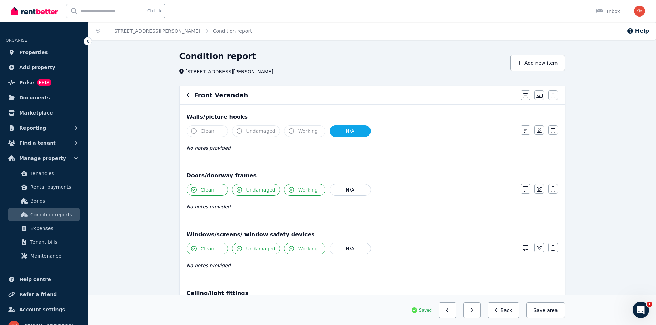
click at [190, 94] on icon "button" at bounding box center [188, 95] width 3 height 6
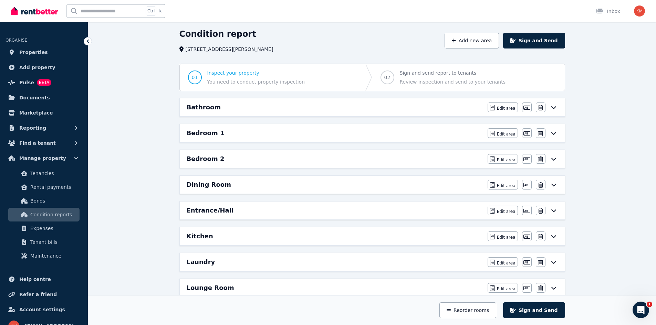
scroll to position [34, 0]
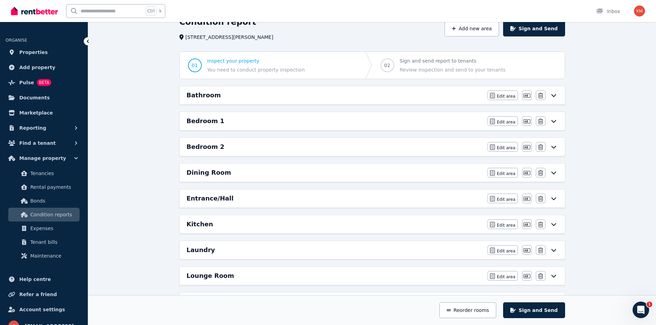
click at [192, 198] on h6 "Entrance/Hall" at bounding box center [210, 199] width 47 height 10
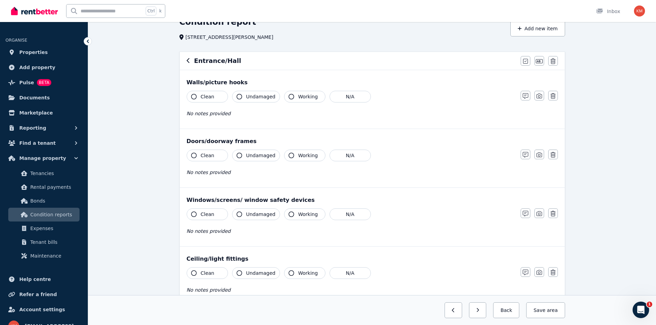
scroll to position [0, 0]
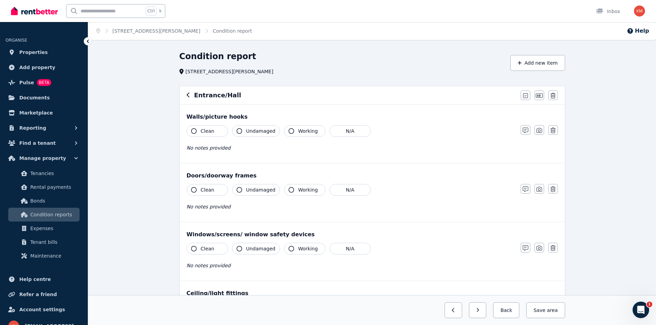
click at [207, 134] on span "Clean" at bounding box center [208, 131] width 14 height 7
click at [200, 192] on button "Clean" at bounding box center [207, 190] width 41 height 12
click at [253, 190] on span "Undamaged" at bounding box center [260, 190] width 29 height 7
click at [237, 191] on icon "button" at bounding box center [239, 190] width 6 height 6
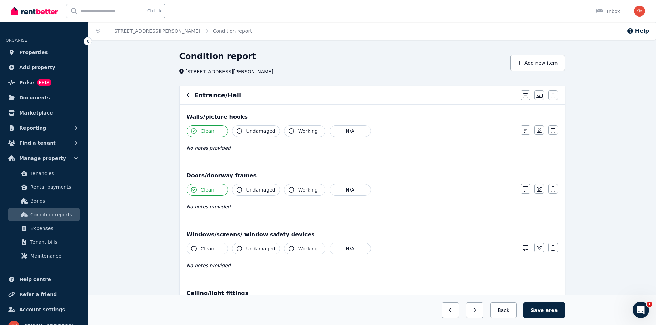
drag, startPoint x: 257, startPoint y: 191, endPoint x: 295, endPoint y: 187, distance: 38.5
click at [259, 191] on span "Undamaged" at bounding box center [260, 190] width 29 height 7
click at [300, 187] on span "Working" at bounding box center [308, 190] width 20 height 7
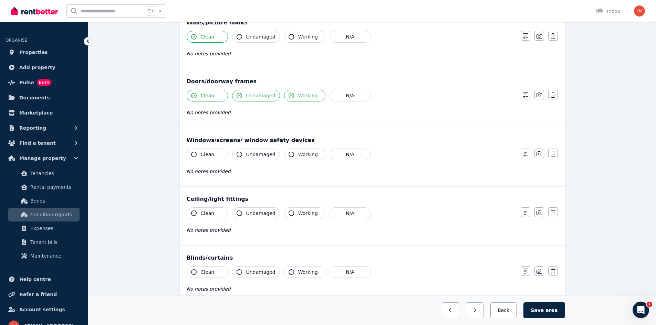
scroll to position [103, 0]
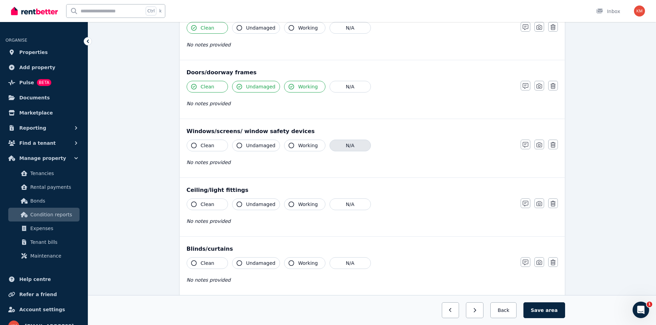
click at [341, 146] on button "N/A" at bounding box center [349, 146] width 41 height 12
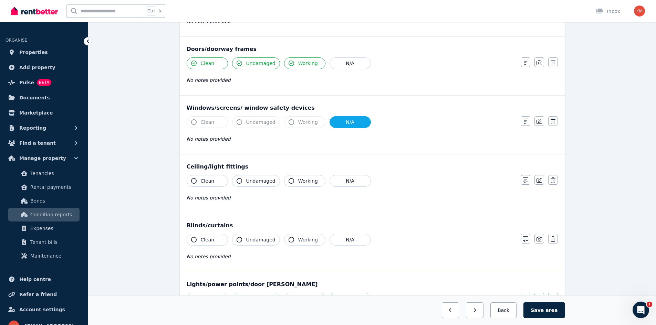
scroll to position [138, 0]
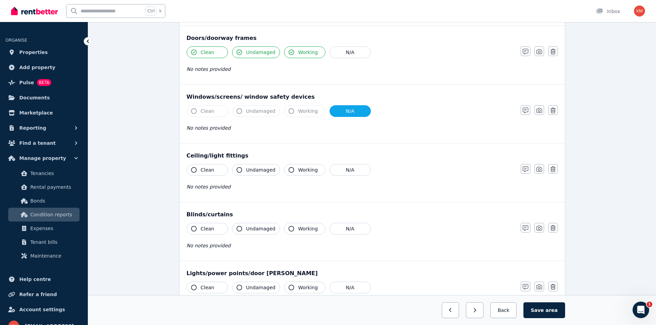
drag, startPoint x: 213, startPoint y: 172, endPoint x: 248, endPoint y: 171, distance: 34.5
click at [214, 172] on button "Clean" at bounding box center [207, 170] width 41 height 12
drag, startPoint x: 250, startPoint y: 171, endPoint x: 263, endPoint y: 171, distance: 12.7
click at [252, 171] on span "Undamaged" at bounding box center [260, 170] width 29 height 7
click at [291, 170] on button "Working" at bounding box center [304, 170] width 41 height 12
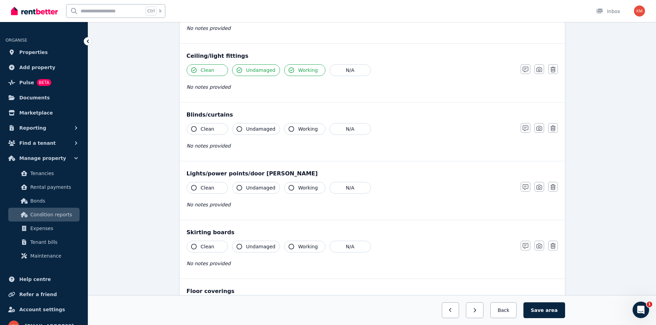
scroll to position [241, 0]
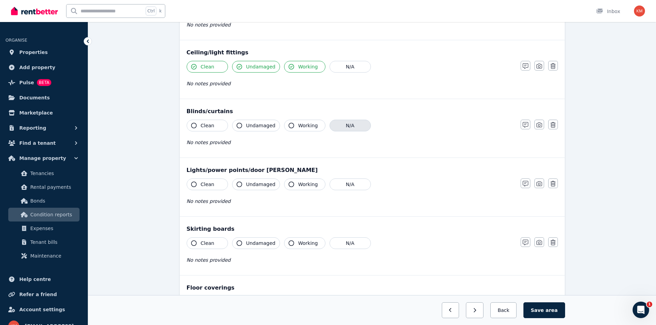
click at [350, 124] on button "N/A" at bounding box center [349, 126] width 41 height 12
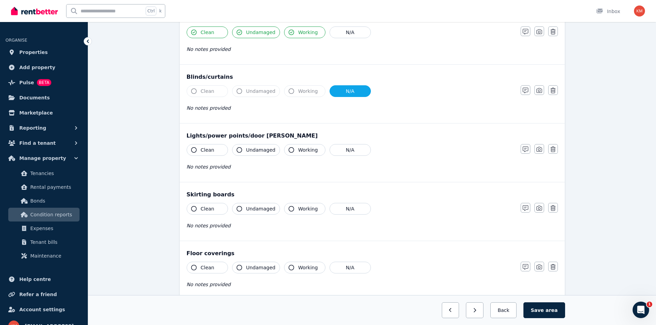
scroll to position [310, 0]
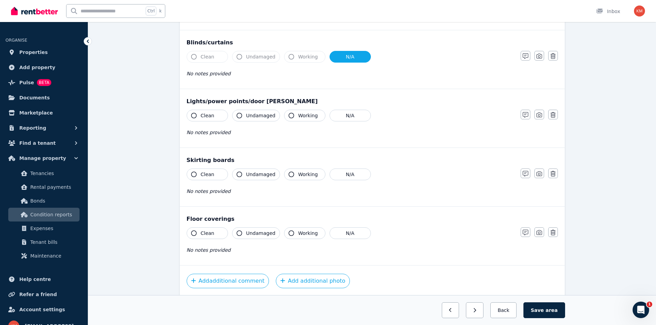
click at [222, 115] on button "Clean" at bounding box center [207, 116] width 41 height 12
drag, startPoint x: 256, startPoint y: 115, endPoint x: 261, endPoint y: 115, distance: 4.8
click at [257, 115] on span "Undamaged" at bounding box center [260, 115] width 29 height 7
click at [298, 114] on span "Working" at bounding box center [308, 115] width 20 height 7
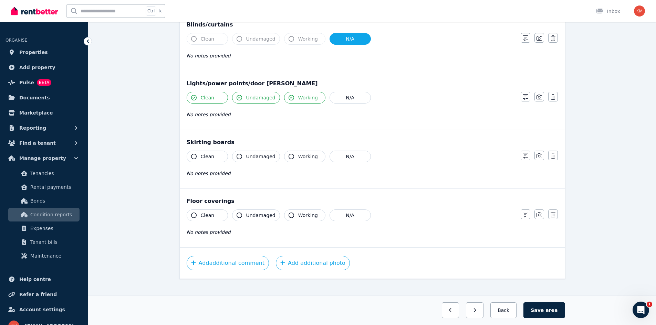
scroll to position [336, 0]
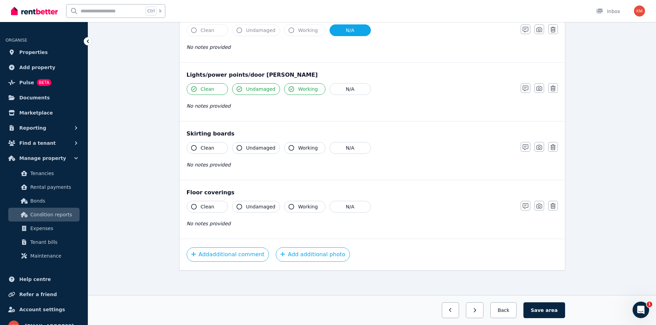
click at [218, 146] on button "Clean" at bounding box center [207, 148] width 41 height 12
click at [214, 209] on button "Clean" at bounding box center [207, 207] width 41 height 12
click at [296, 255] on button "Add additional photo" at bounding box center [313, 254] width 74 height 14
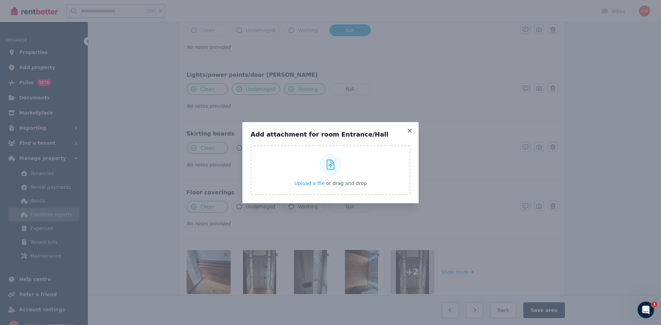
click at [407, 127] on div "Add attachment for room Entrance/Hall Upload a file or drag and drop Uploaded "…" at bounding box center [330, 162] width 176 height 81
click at [407, 128] on icon at bounding box center [409, 131] width 7 height 6
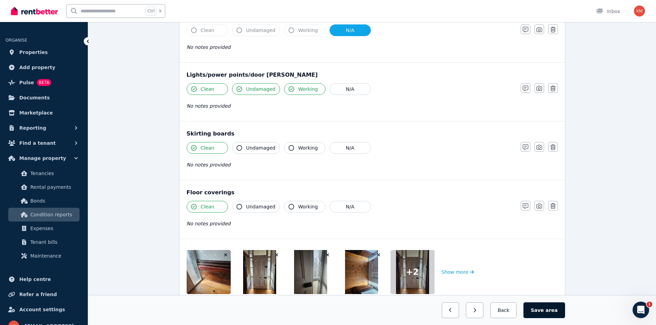
click at [544, 311] on button "Save area" at bounding box center [543, 310] width 41 height 16
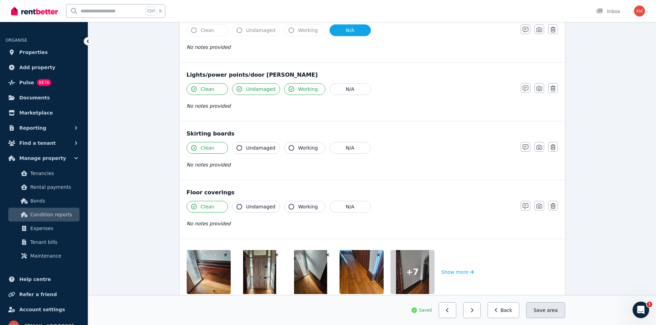
click at [547, 311] on button "Save area" at bounding box center [545, 310] width 39 height 16
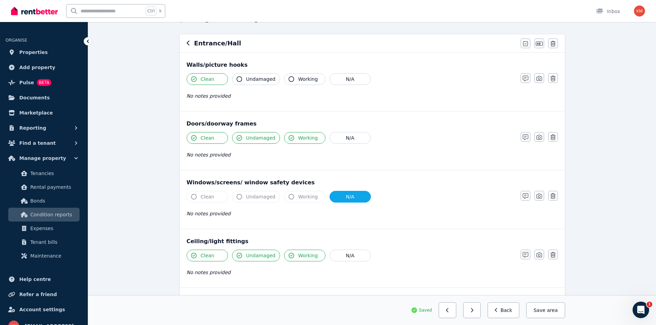
scroll to position [0, 0]
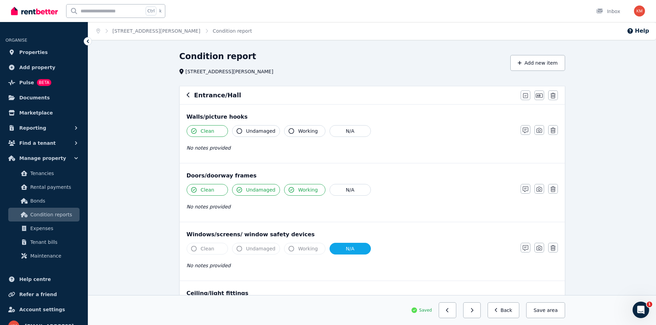
click at [189, 95] on icon "button" at bounding box center [188, 95] width 3 height 6
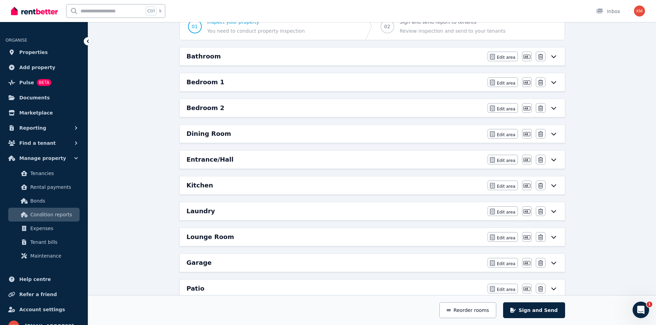
scroll to position [103, 0]
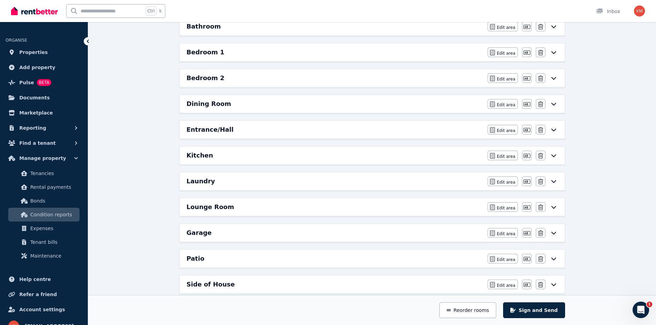
click at [234, 156] on div "Kitchen" at bounding box center [335, 156] width 297 height 10
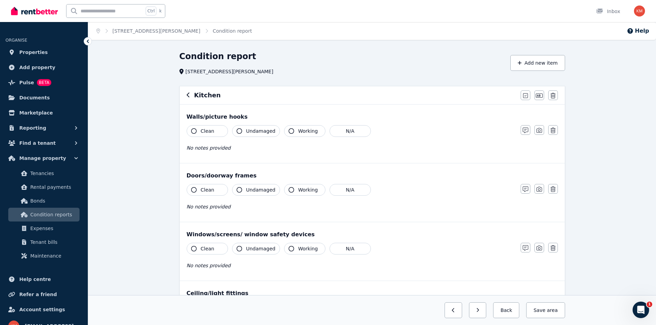
drag, startPoint x: 214, startPoint y: 132, endPoint x: 242, endPoint y: 130, distance: 27.6
click at [214, 131] on button "Clean" at bounding box center [207, 131] width 41 height 12
drag, startPoint x: 242, startPoint y: 130, endPoint x: 280, endPoint y: 128, distance: 38.2
click at [244, 130] on button "Undamaged" at bounding box center [256, 131] width 48 height 12
click at [292, 127] on button "Working" at bounding box center [304, 131] width 41 height 12
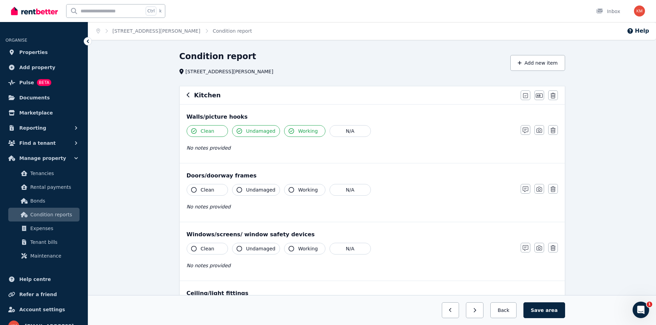
click at [211, 184] on button "Clean" at bounding box center [207, 190] width 41 height 12
drag, startPoint x: 258, startPoint y: 186, endPoint x: 270, endPoint y: 188, distance: 12.3
click at [259, 186] on button "Undamaged" at bounding box center [256, 190] width 48 height 12
click at [300, 195] on button "Working" at bounding box center [304, 190] width 41 height 12
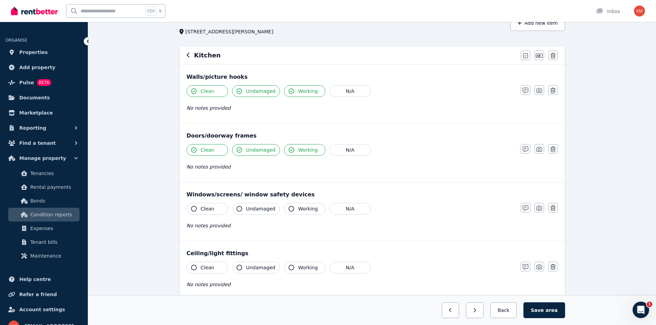
scroll to position [103, 0]
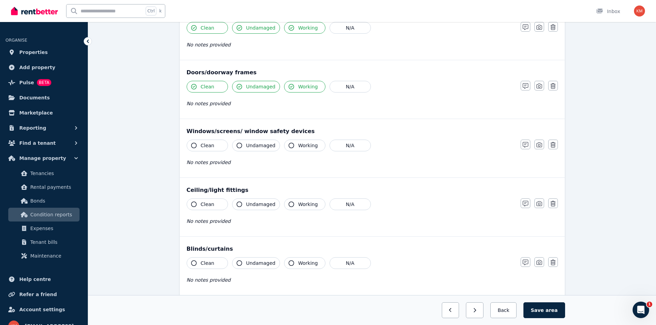
click at [218, 149] on button "Clean" at bounding box center [207, 146] width 41 height 12
click at [288, 147] on icon "button" at bounding box center [291, 146] width 6 height 6
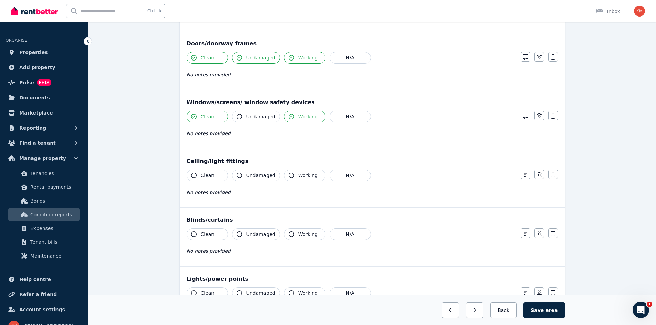
scroll to position [172, 0]
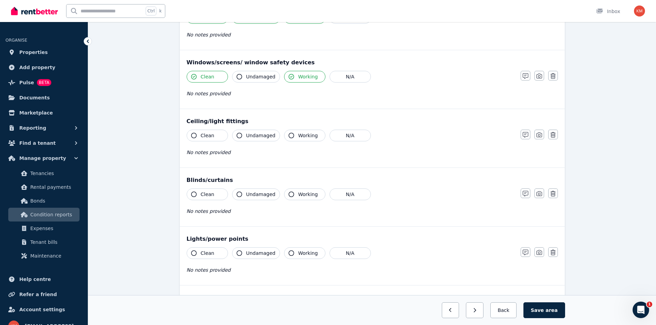
click at [220, 135] on button "Clean" at bounding box center [207, 136] width 41 height 12
drag, startPoint x: 246, startPoint y: 135, endPoint x: 282, endPoint y: 135, distance: 36.1
click at [248, 135] on span "Undamaged" at bounding box center [260, 135] width 29 height 7
click at [288, 134] on icon "button" at bounding box center [291, 136] width 6 height 6
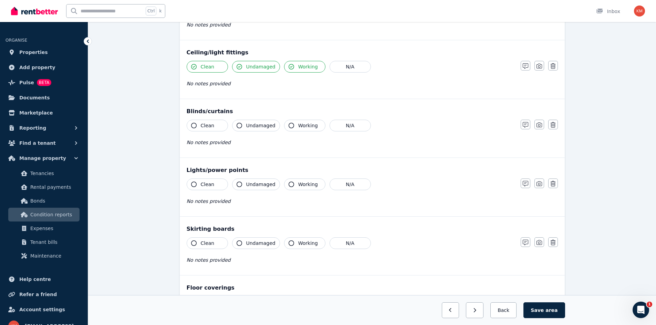
drag, startPoint x: 213, startPoint y: 127, endPoint x: 228, endPoint y: 127, distance: 15.1
click at [215, 127] on button "Clean" at bounding box center [207, 126] width 41 height 12
drag, startPoint x: 245, startPoint y: 127, endPoint x: 291, endPoint y: 119, distance: 46.8
click at [246, 127] on button "Undamaged" at bounding box center [256, 126] width 48 height 12
click at [292, 119] on div "Blinds/curtains Clean Undamaged Working N/A No notes provided Notes Photo Delete" at bounding box center [372, 128] width 385 height 59
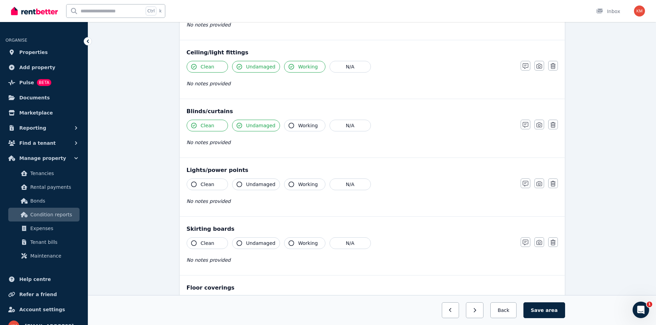
click at [290, 123] on button "Working" at bounding box center [304, 126] width 41 height 12
drag, startPoint x: 210, startPoint y: 183, endPoint x: 219, endPoint y: 183, distance: 8.6
click at [212, 183] on span "Clean" at bounding box center [208, 184] width 14 height 7
drag, startPoint x: 248, startPoint y: 180, endPoint x: 276, endPoint y: 184, distance: 28.1
click at [249, 180] on button "Undamaged" at bounding box center [256, 185] width 48 height 12
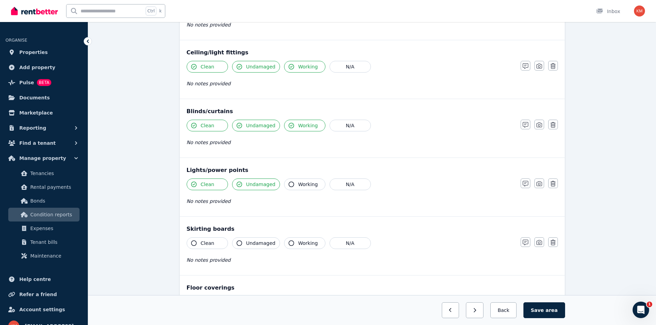
click at [289, 185] on icon "button" at bounding box center [291, 185] width 6 height 6
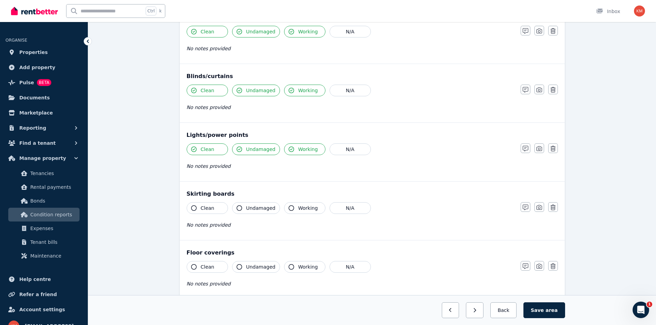
scroll to position [310, 0]
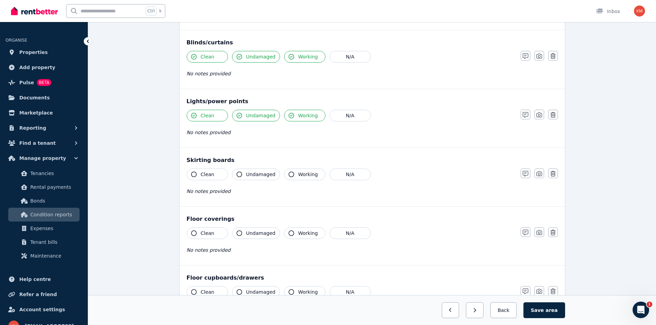
drag, startPoint x: 215, startPoint y: 171, endPoint x: 252, endPoint y: 173, distance: 36.5
click at [217, 171] on button "Clean" at bounding box center [207, 175] width 41 height 12
drag, startPoint x: 252, startPoint y: 173, endPoint x: 285, endPoint y: 174, distance: 32.7
click at [254, 173] on span "Undamaged" at bounding box center [260, 174] width 29 height 7
click at [288, 173] on icon "button" at bounding box center [291, 175] width 6 height 6
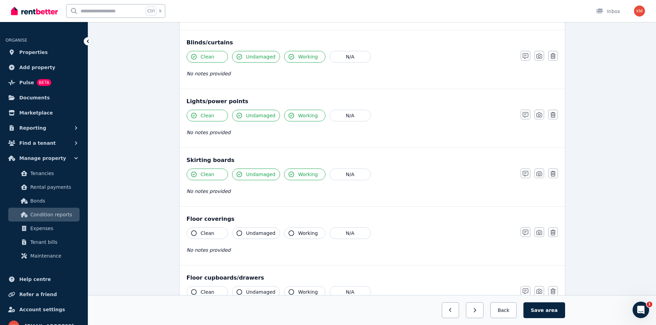
scroll to position [344, 0]
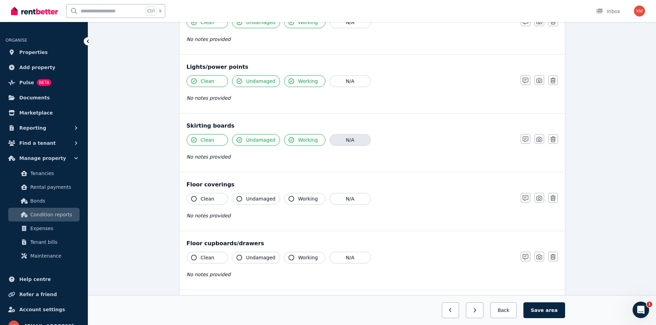
click at [339, 142] on button "N/A" at bounding box center [349, 140] width 41 height 12
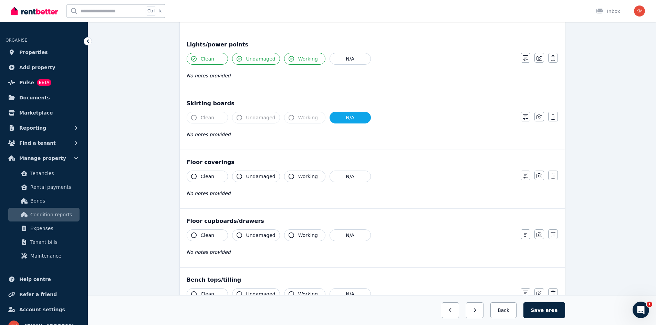
scroll to position [379, 0]
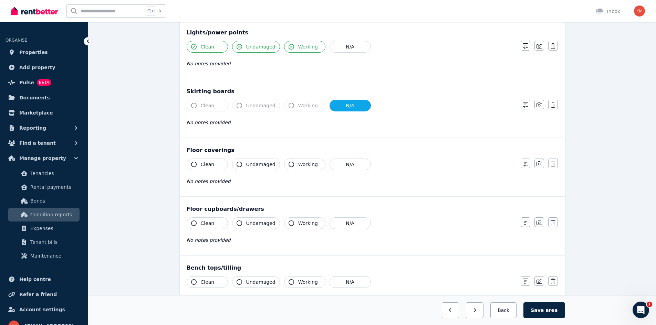
drag, startPoint x: 219, startPoint y: 166, endPoint x: 233, endPoint y: 166, distance: 13.8
click at [219, 166] on button "Clean" at bounding box center [207, 165] width 41 height 12
click at [298, 166] on span "Working" at bounding box center [308, 164] width 20 height 7
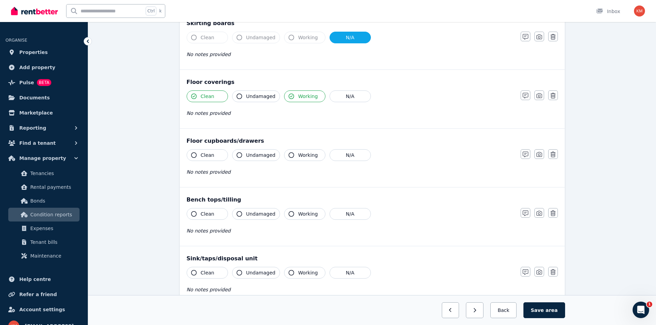
scroll to position [447, 0]
click at [219, 161] on div "Clean Undamaged Working N/A No notes provided" at bounding box center [350, 166] width 327 height 34
drag, startPoint x: 223, startPoint y: 157, endPoint x: 240, endPoint y: 156, distance: 17.6
click at [226, 157] on button "Clean" at bounding box center [207, 155] width 41 height 12
click at [242, 156] on icon "button" at bounding box center [239, 155] width 6 height 6
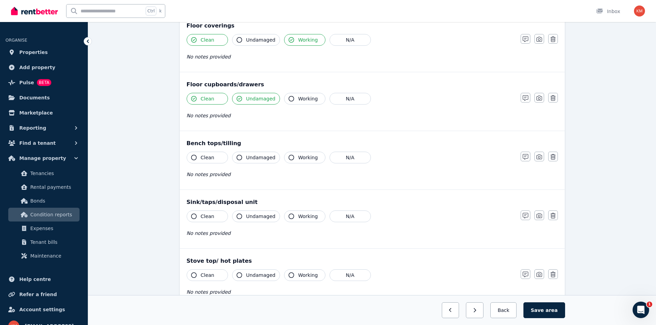
scroll to position [516, 0]
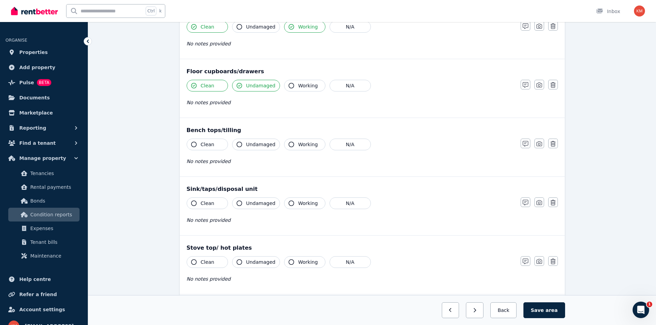
click at [219, 147] on button "Clean" at bounding box center [207, 145] width 41 height 12
click at [244, 146] on button "Undamaged" at bounding box center [256, 145] width 48 height 12
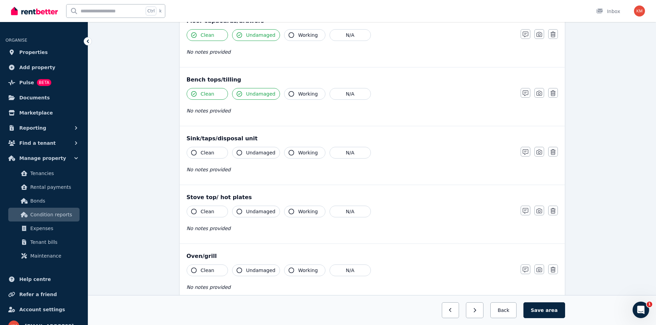
scroll to position [585, 0]
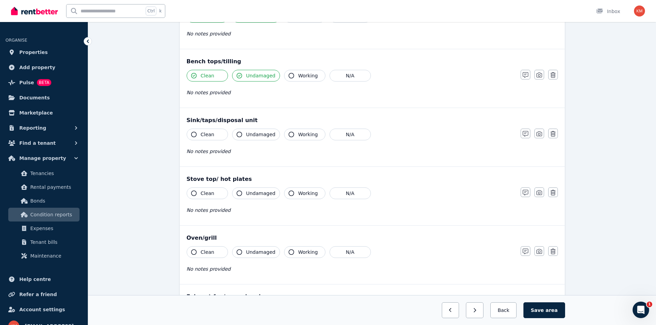
drag, startPoint x: 219, startPoint y: 137, endPoint x: 241, endPoint y: 139, distance: 22.1
click at [220, 137] on button "Clean" at bounding box center [207, 135] width 41 height 12
drag, startPoint x: 245, startPoint y: 139, endPoint x: 265, endPoint y: 137, distance: 19.8
click at [245, 139] on button "Undamaged" at bounding box center [256, 135] width 48 height 12
click at [294, 133] on button "Working" at bounding box center [304, 135] width 41 height 12
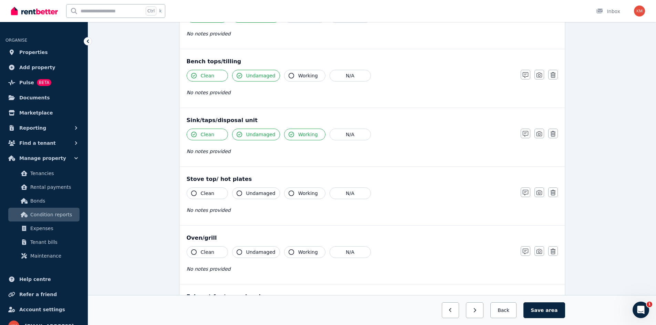
click at [216, 190] on button "Clean" at bounding box center [207, 194] width 41 height 12
click at [249, 189] on button "Undamaged" at bounding box center [256, 194] width 48 height 12
click at [306, 194] on span "Working" at bounding box center [308, 193] width 20 height 7
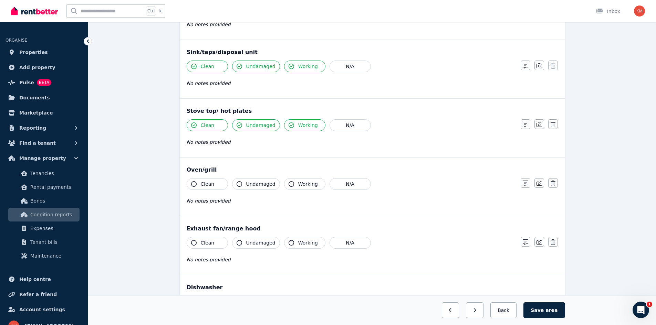
scroll to position [654, 0]
drag, startPoint x: 218, startPoint y: 185, endPoint x: 244, endPoint y: 184, distance: 26.2
click at [219, 185] on button "Clean" at bounding box center [207, 184] width 41 height 12
drag, startPoint x: 245, startPoint y: 184, endPoint x: 282, endPoint y: 184, distance: 36.8
click at [246, 184] on button "Undamaged" at bounding box center [256, 184] width 48 height 12
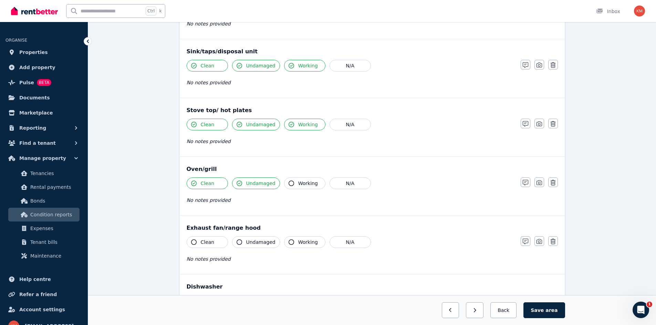
click at [298, 182] on span "Working" at bounding box center [308, 183] width 20 height 7
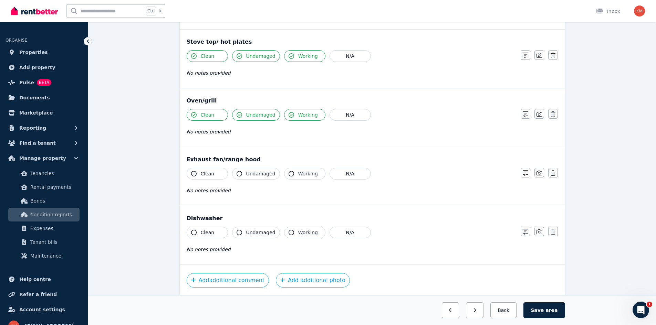
scroll to position [723, 0]
click at [341, 173] on button "N/A" at bounding box center [349, 174] width 41 height 12
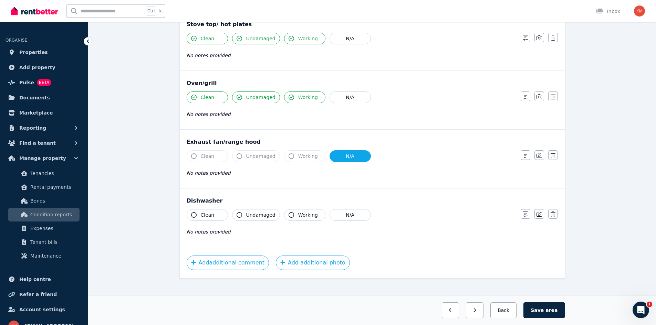
scroll to position [748, 0]
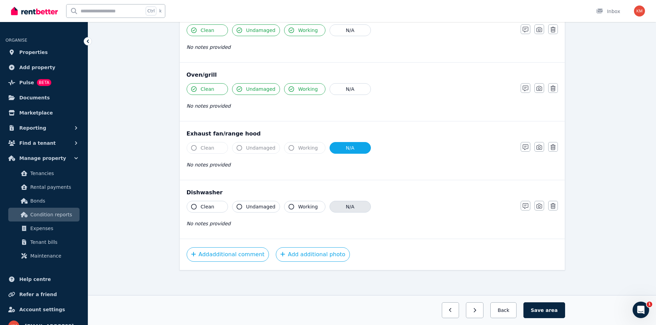
click at [344, 207] on button "N/A" at bounding box center [349, 207] width 41 height 12
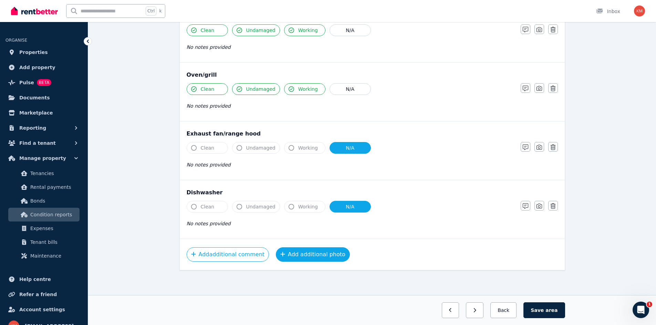
click at [291, 256] on button "Add additional photo" at bounding box center [313, 254] width 74 height 14
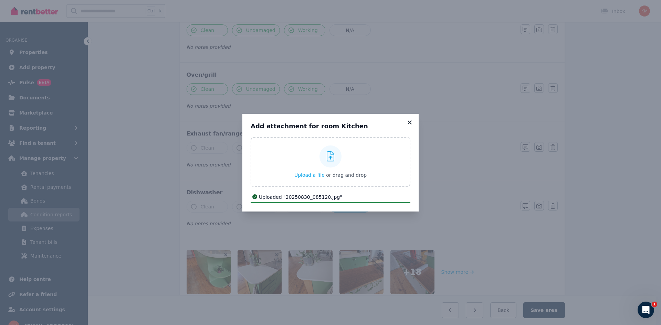
click at [409, 125] on icon at bounding box center [409, 122] width 7 height 6
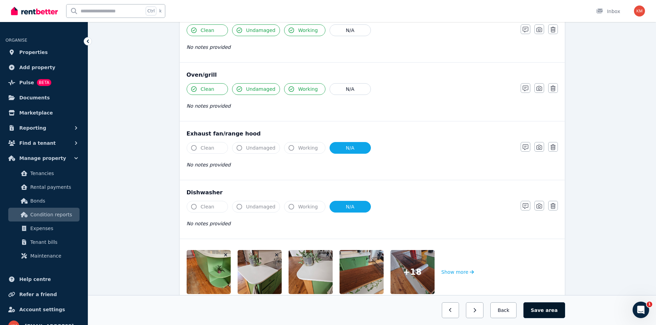
click at [538, 307] on button "Save area" at bounding box center [543, 310] width 41 height 16
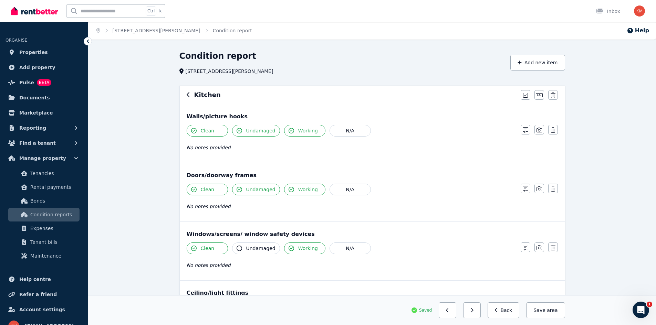
scroll to position [0, 0]
click at [203, 96] on h6 "Kitchen" at bounding box center [207, 96] width 26 height 10
click at [187, 95] on icon "button" at bounding box center [188, 95] width 3 height 5
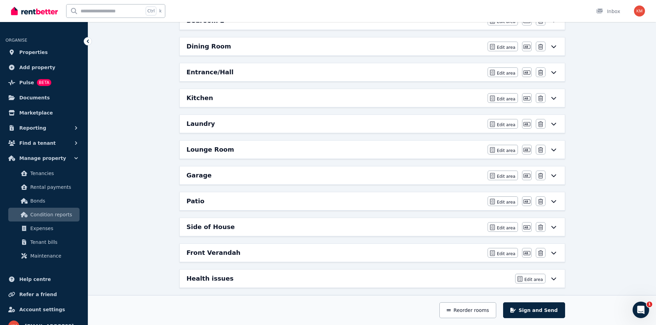
scroll to position [172, 0]
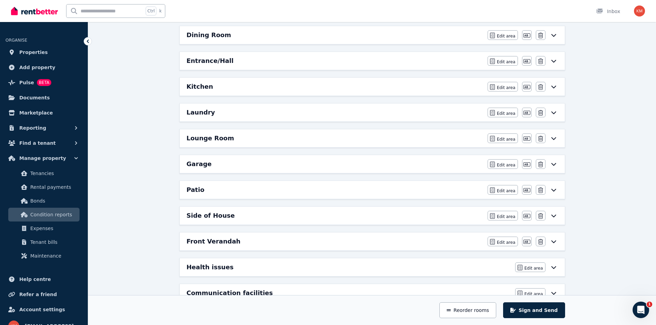
click at [210, 193] on div "Patio" at bounding box center [335, 190] width 297 height 10
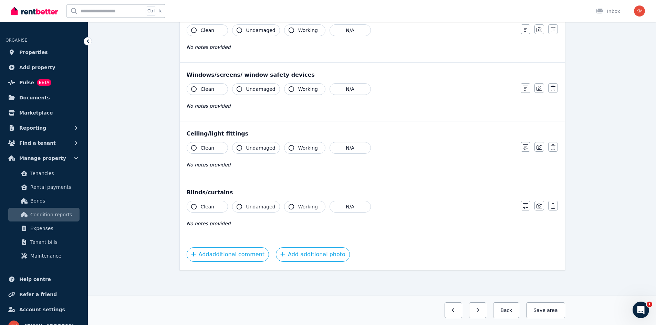
scroll to position [0, 0]
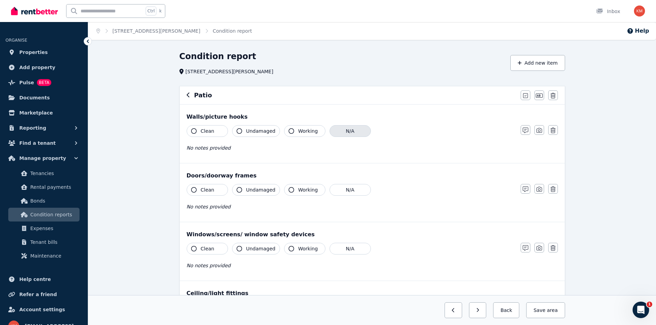
click at [344, 133] on button "N/A" at bounding box center [349, 131] width 41 height 12
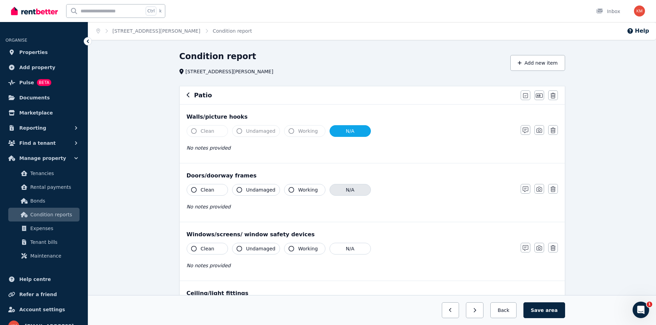
click at [346, 192] on button "N/A" at bounding box center [349, 190] width 41 height 12
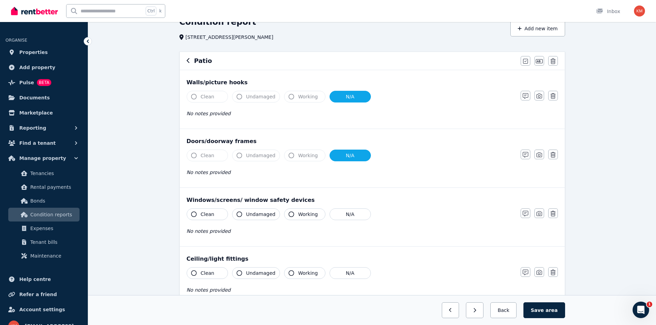
click at [216, 218] on button "Clean" at bounding box center [207, 215] width 41 height 12
drag, startPoint x: 249, startPoint y: 219, endPoint x: 268, endPoint y: 218, distance: 18.6
click at [250, 219] on button "Undamaged" at bounding box center [256, 215] width 48 height 12
click at [294, 215] on button "Working" at bounding box center [304, 215] width 41 height 12
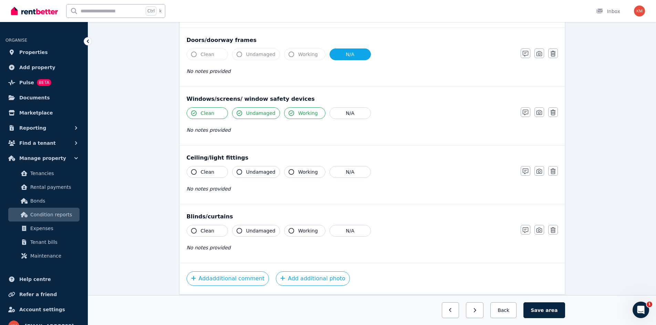
scroll to position [138, 0]
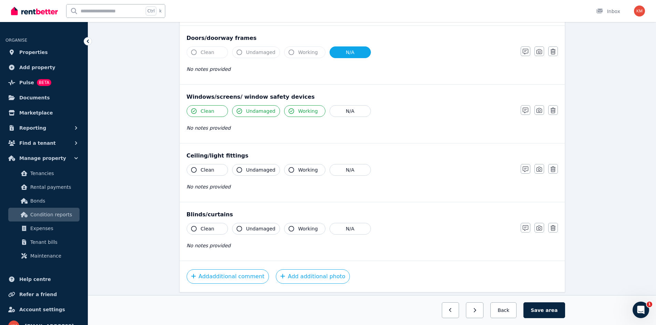
click at [302, 173] on button "Working" at bounding box center [304, 170] width 41 height 12
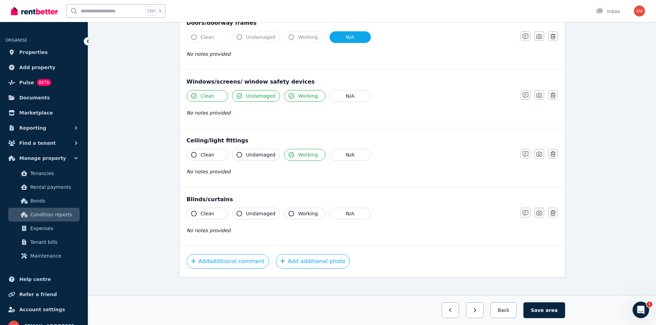
scroll to position [160, 0]
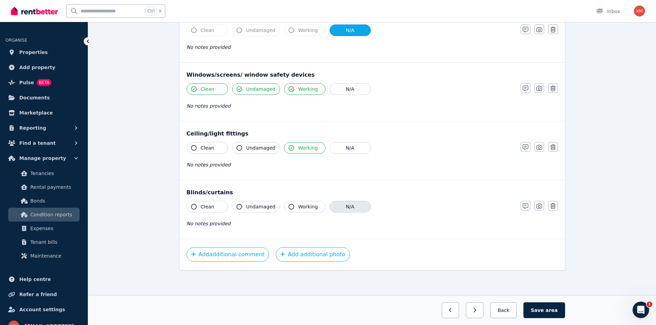
click at [347, 204] on button "N/A" at bounding box center [349, 207] width 41 height 12
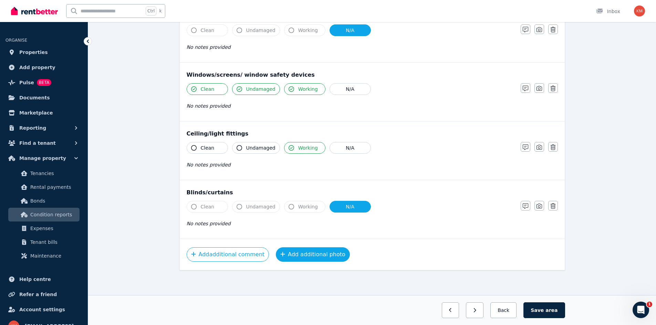
click at [295, 256] on button "Add additional photo" at bounding box center [313, 254] width 74 height 14
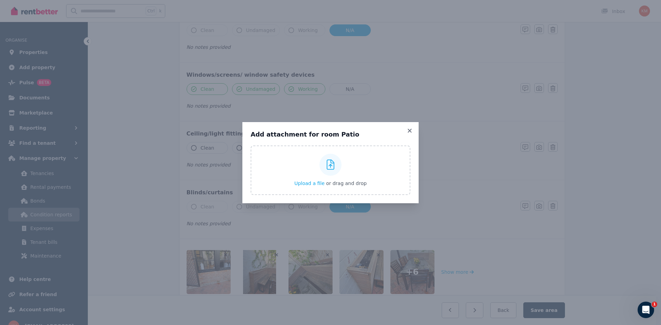
click at [408, 134] on h3 "Add attachment for room Patio" at bounding box center [331, 134] width 160 height 8
click at [409, 131] on icon at bounding box center [409, 131] width 4 height 4
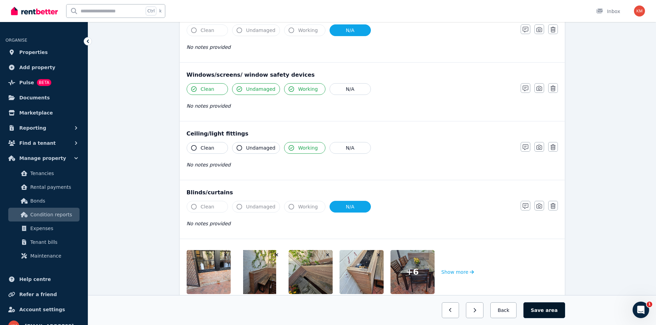
click at [544, 307] on button "Save area" at bounding box center [543, 310] width 41 height 16
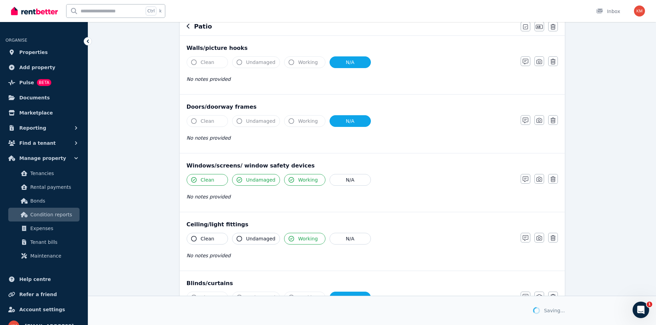
scroll to position [0, 0]
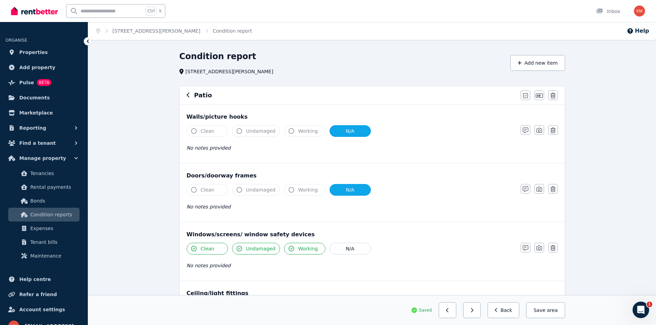
click at [189, 94] on icon "button" at bounding box center [188, 95] width 3 height 6
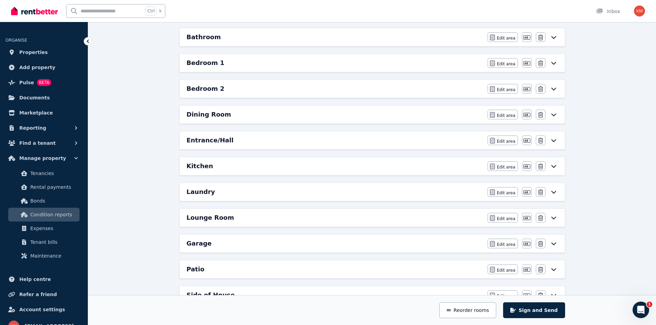
scroll to position [103, 0]
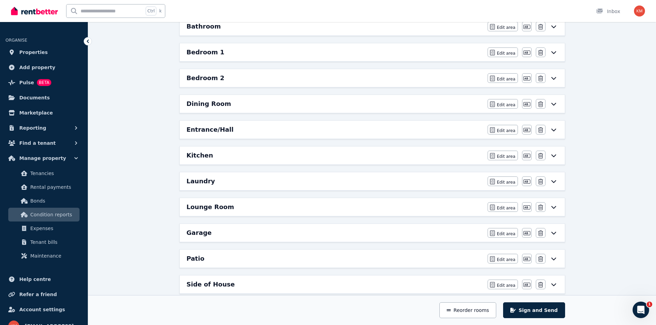
click at [212, 183] on div "Laundry" at bounding box center [335, 182] width 297 height 10
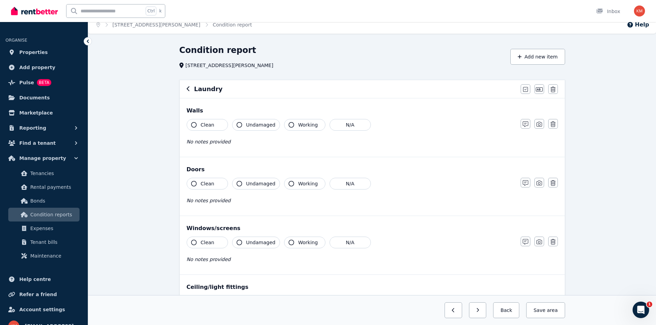
scroll to position [0, 0]
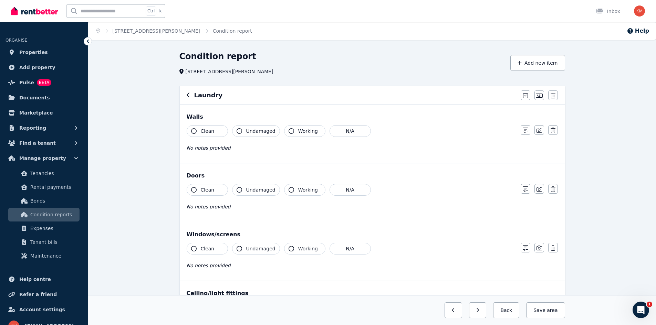
click at [211, 130] on span "Clean" at bounding box center [208, 131] width 14 height 7
click at [254, 131] on span "Undamaged" at bounding box center [260, 131] width 29 height 7
click at [215, 190] on button "Clean" at bounding box center [207, 190] width 41 height 12
click at [248, 188] on span "Undamaged" at bounding box center [260, 190] width 29 height 7
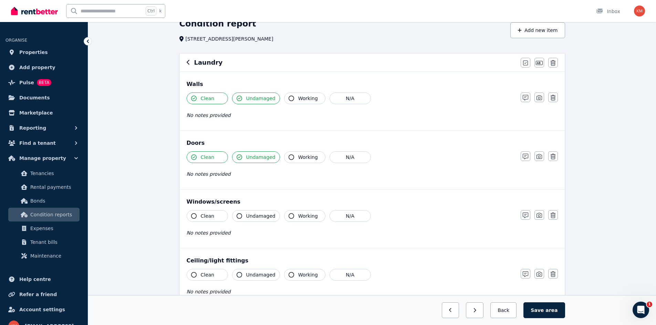
scroll to position [69, 0]
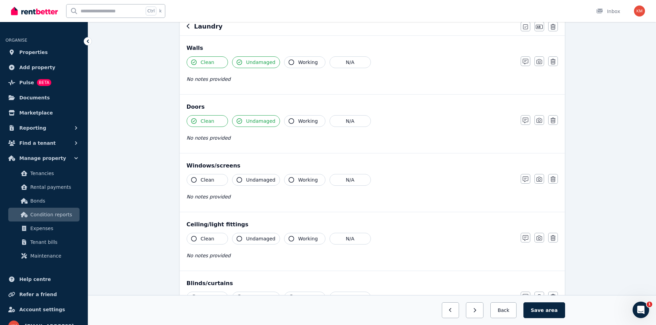
drag, startPoint x: 216, startPoint y: 181, endPoint x: 250, endPoint y: 182, distance: 34.4
click at [216, 181] on button "Clean" at bounding box center [207, 180] width 41 height 12
click at [251, 182] on span "Undamaged" at bounding box center [260, 180] width 29 height 7
click at [300, 177] on span "Working" at bounding box center [308, 180] width 20 height 7
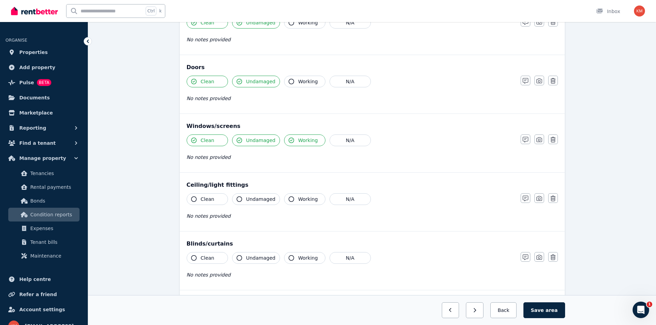
scroll to position [172, 0]
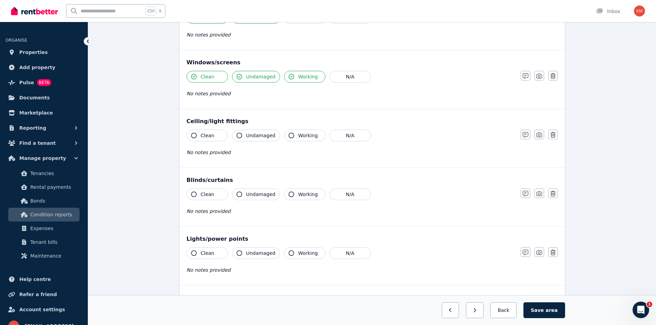
drag, startPoint x: 212, startPoint y: 139, endPoint x: 239, endPoint y: 139, distance: 27.2
click at [213, 139] on button "Clean" at bounding box center [207, 136] width 41 height 12
click at [252, 137] on span "Undamaged" at bounding box center [260, 135] width 29 height 7
click at [293, 135] on button "Working" at bounding box center [304, 136] width 41 height 12
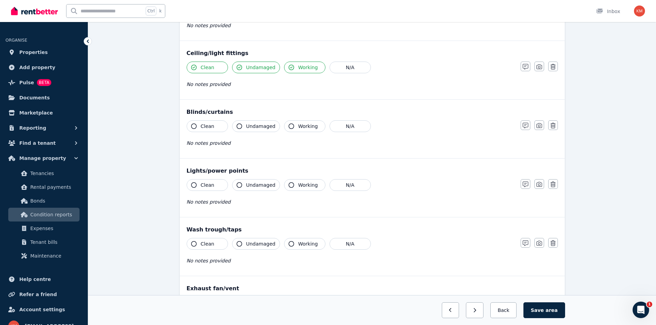
scroll to position [241, 0]
click at [214, 126] on button "Clean" at bounding box center [207, 126] width 41 height 12
drag, startPoint x: 258, startPoint y: 127, endPoint x: 302, endPoint y: 120, distance: 44.9
click at [259, 127] on span "Undamaged" at bounding box center [260, 125] width 29 height 7
click at [305, 119] on div "Blinds/curtains Clean Undamaged Working N/A No notes provided Notes Photo Delete" at bounding box center [372, 128] width 385 height 59
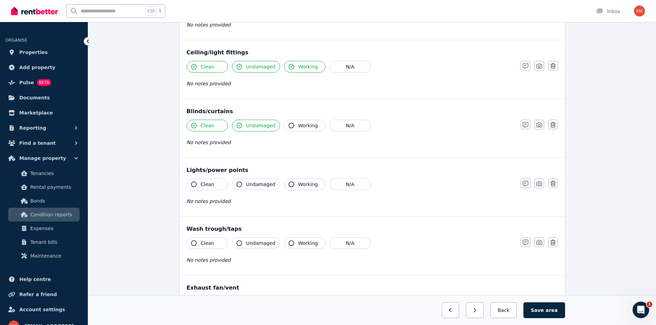
drag, startPoint x: 210, startPoint y: 184, endPoint x: 221, endPoint y: 184, distance: 10.7
click at [212, 184] on span "Clean" at bounding box center [208, 184] width 14 height 7
drag, startPoint x: 248, startPoint y: 182, endPoint x: 260, endPoint y: 182, distance: 12.0
click at [252, 182] on span "Undamaged" at bounding box center [260, 184] width 29 height 7
click at [293, 182] on button "Working" at bounding box center [304, 185] width 41 height 12
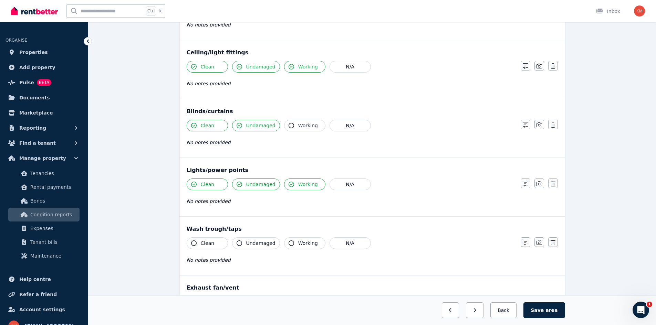
click at [308, 123] on span "Working" at bounding box center [308, 125] width 20 height 7
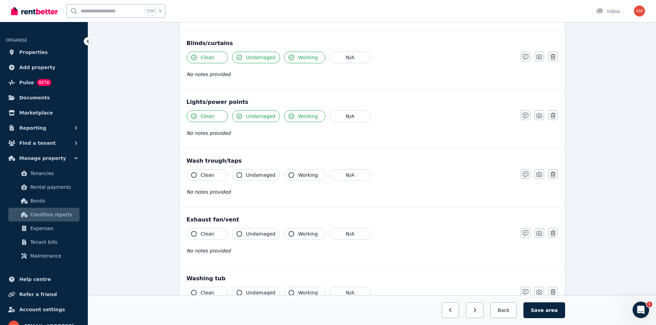
scroll to position [310, 0]
click at [223, 174] on button "Clean" at bounding box center [207, 175] width 41 height 12
click at [241, 175] on icon "button" at bounding box center [239, 175] width 6 height 6
click at [218, 191] on span "No notes provided" at bounding box center [209, 192] width 44 height 6
drag, startPoint x: 219, startPoint y: 193, endPoint x: 257, endPoint y: 190, distance: 39.0
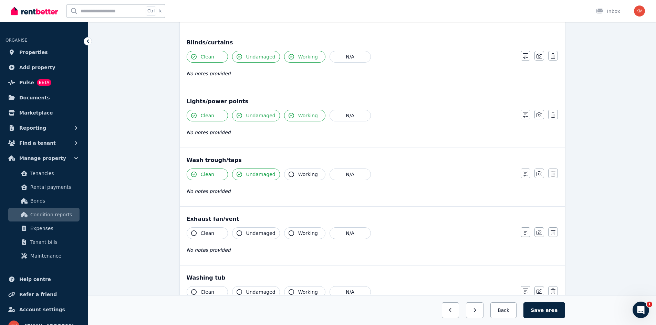
click at [220, 193] on span "No notes provided" at bounding box center [209, 192] width 44 height 6
drag, startPoint x: 263, startPoint y: 191, endPoint x: 474, endPoint y: 190, distance: 211.6
click at [272, 191] on div "No notes provided" at bounding box center [350, 191] width 327 height 8
click at [525, 173] on icon "button" at bounding box center [525, 174] width 6 height 6
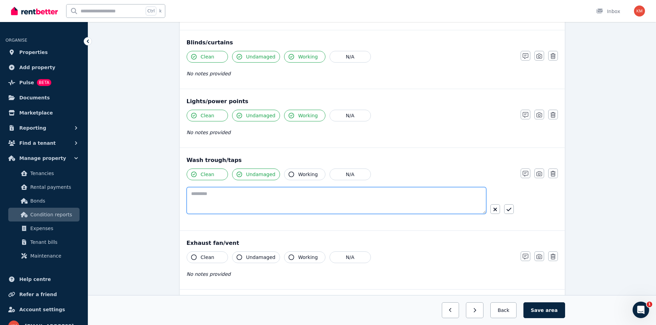
click at [324, 205] on textarea at bounding box center [336, 200] width 299 height 27
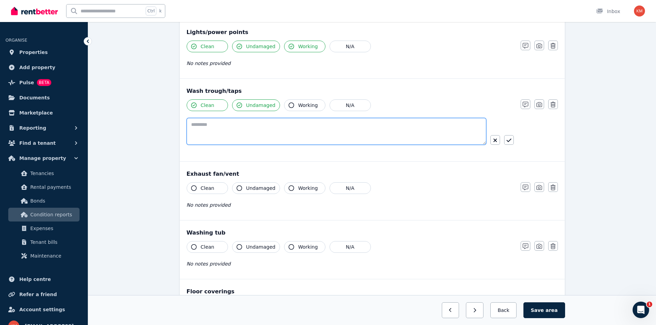
scroll to position [379, 0]
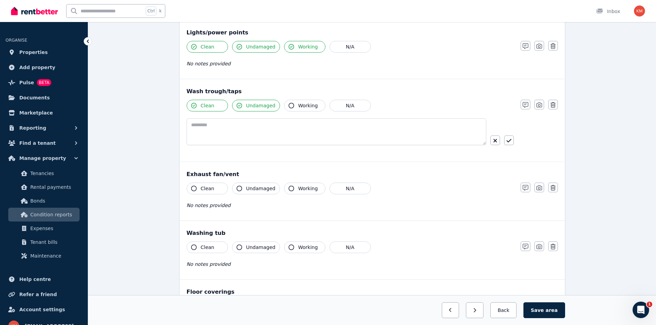
click at [165, 160] on div "Condition report 27 Hallett St, Adelaide Add new item Laundry Mark all items as…" at bounding box center [371, 48] width 567 height 752
click at [305, 104] on span "Working" at bounding box center [308, 105] width 20 height 7
click at [343, 187] on button "N/A" at bounding box center [349, 189] width 41 height 12
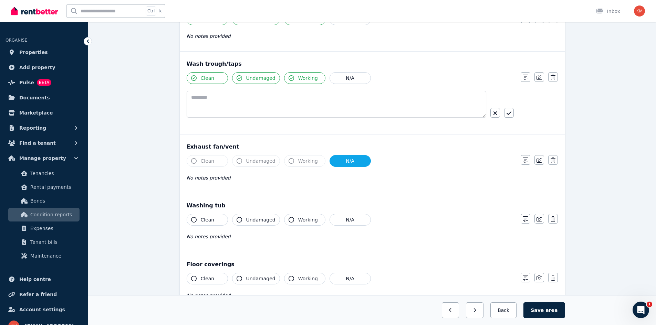
scroll to position [447, 0]
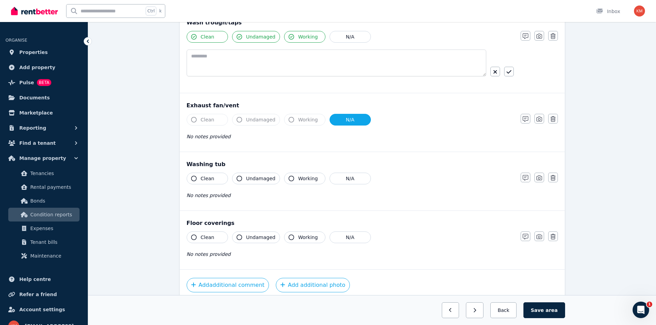
click at [207, 178] on span "Clean" at bounding box center [208, 178] width 14 height 7
click at [298, 181] on span "Working" at bounding box center [308, 178] width 20 height 7
click at [222, 194] on span "No notes provided" at bounding box center [209, 196] width 44 height 6
click at [523, 176] on icon "button" at bounding box center [525, 178] width 6 height 6
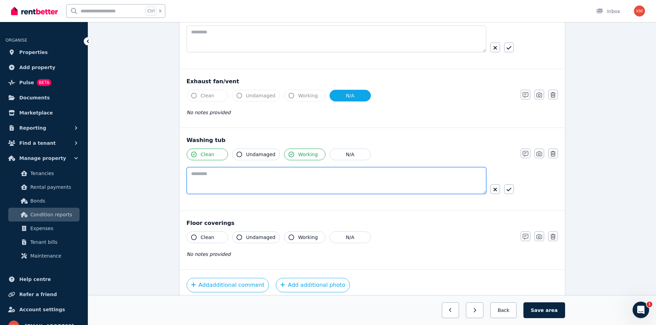
click at [352, 180] on textarea at bounding box center [336, 180] width 299 height 27
type textarea "*"
type textarea "**********"
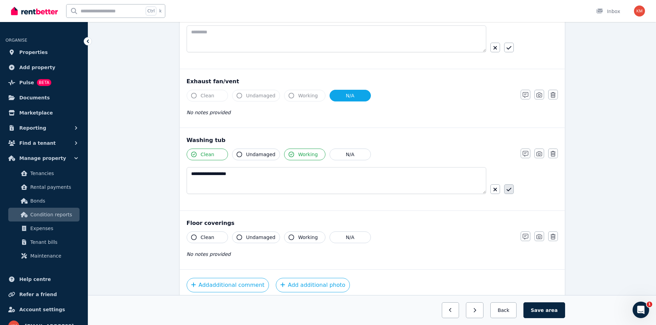
click at [511, 190] on icon "button" at bounding box center [508, 190] width 5 height 6
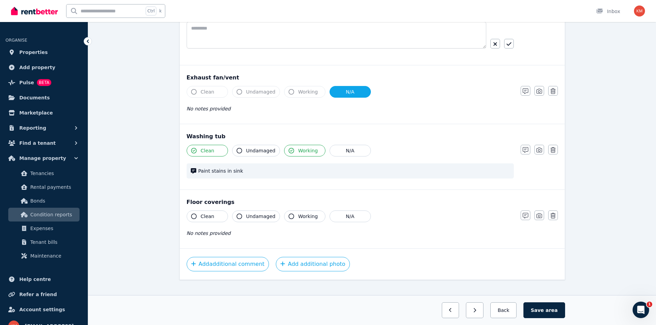
scroll to position [485, 0]
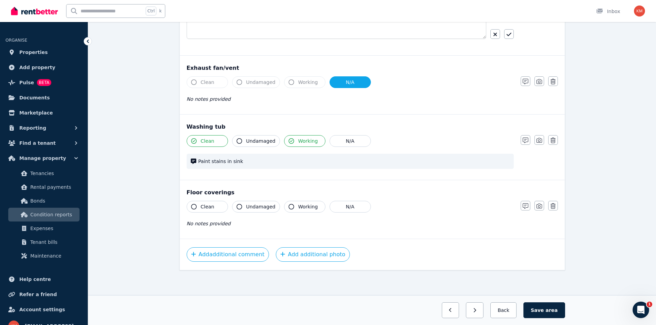
drag, startPoint x: 210, startPoint y: 206, endPoint x: 238, endPoint y: 207, distance: 28.3
click at [211, 206] on span "Clean" at bounding box center [208, 206] width 14 height 7
click at [244, 208] on button "Undamaged" at bounding box center [256, 207] width 48 height 12
click at [309, 254] on button "Add additional photo" at bounding box center [313, 254] width 74 height 14
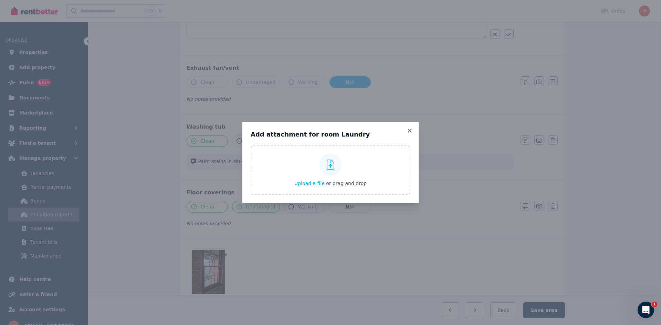
click at [407, 134] on h3 "Add attachment for room Laundry" at bounding box center [331, 134] width 160 height 8
click at [410, 131] on icon at bounding box center [409, 131] width 4 height 4
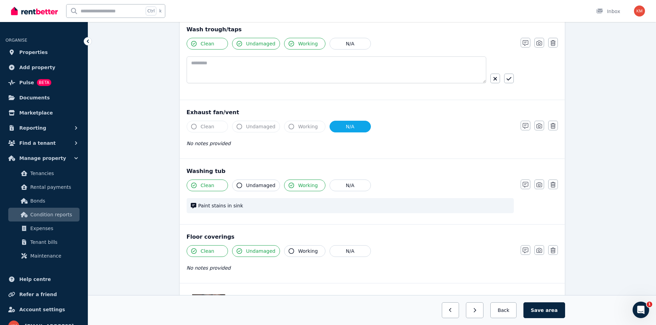
scroll to position [536, 0]
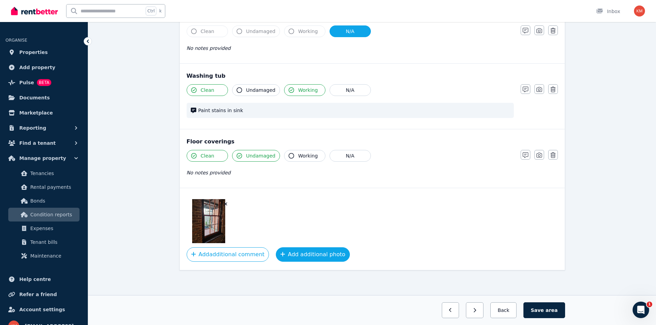
click at [287, 254] on button "Add additional photo" at bounding box center [313, 254] width 74 height 14
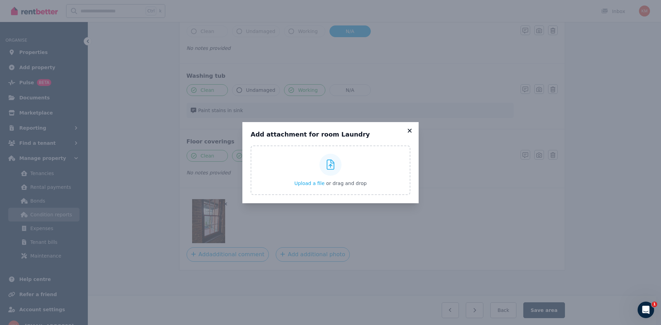
click at [408, 130] on icon at bounding box center [409, 131] width 7 height 6
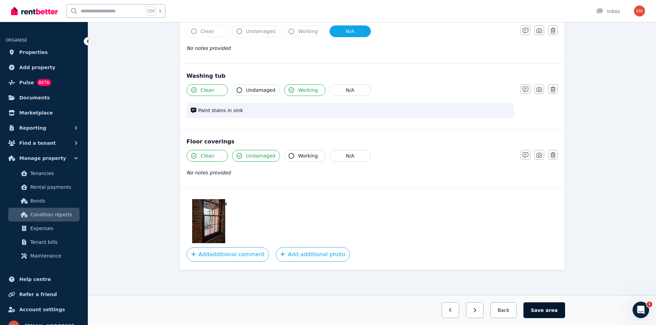
click at [548, 311] on span "area" at bounding box center [551, 310] width 12 height 7
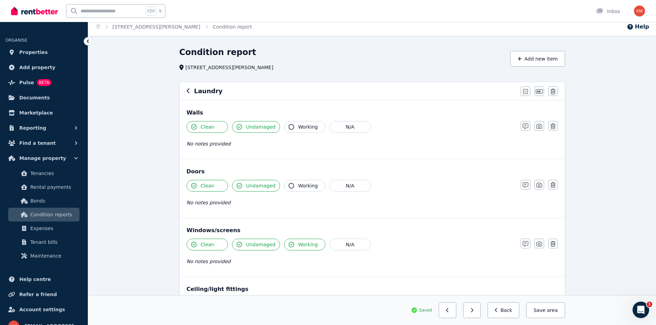
scroll to position [0, 0]
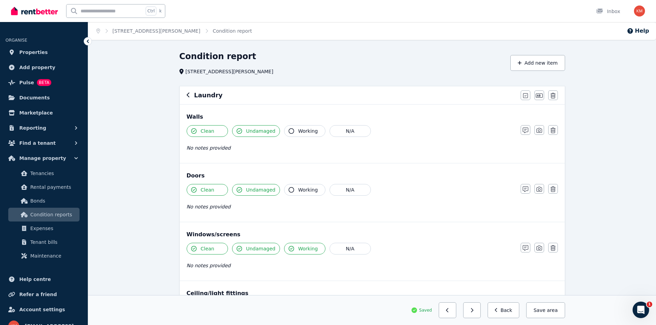
click at [186, 92] on div "Laundry Mark all items as good Edit name Delete" at bounding box center [372, 95] width 385 height 18
click at [189, 93] on icon "button" at bounding box center [188, 95] width 3 height 6
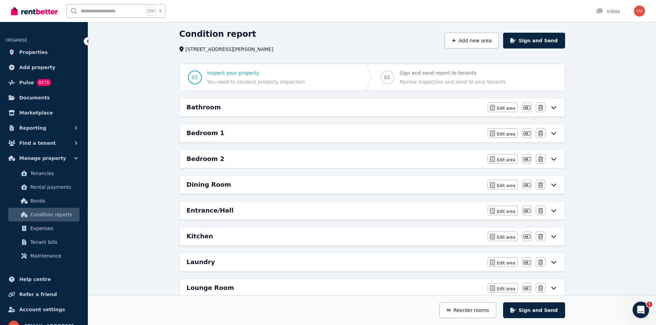
scroll to position [34, 0]
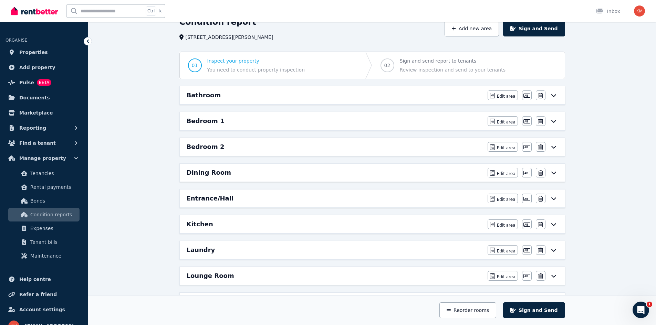
click at [219, 246] on div "Laundry" at bounding box center [335, 250] width 297 height 10
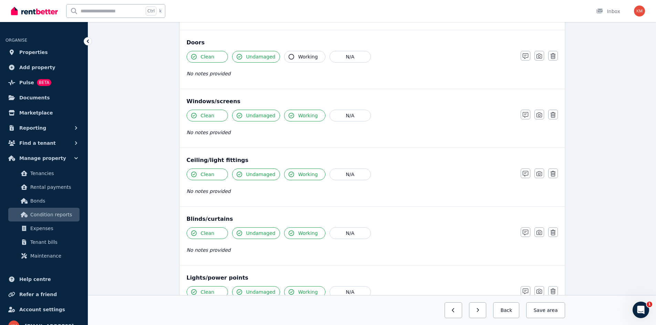
scroll to position [0, 0]
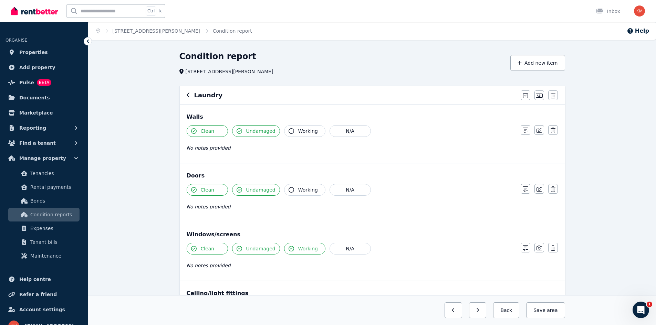
click at [191, 98] on div "Laundry" at bounding box center [352, 96] width 330 height 10
click at [188, 95] on icon "button" at bounding box center [188, 95] width 3 height 6
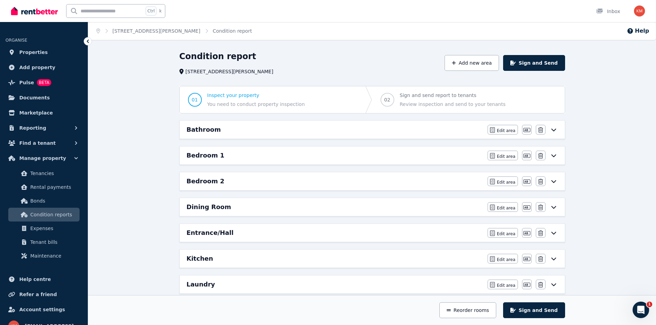
click at [202, 127] on h6 "Bathroom" at bounding box center [204, 130] width 34 height 10
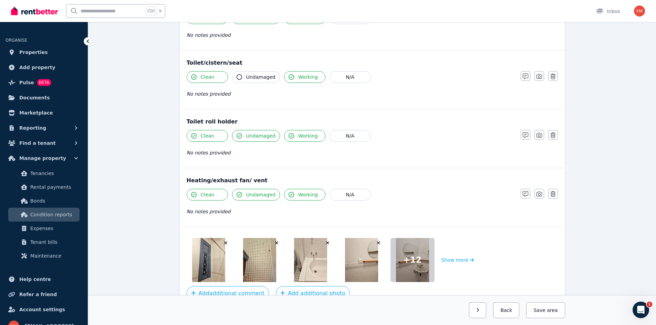
scroll to position [799, 0]
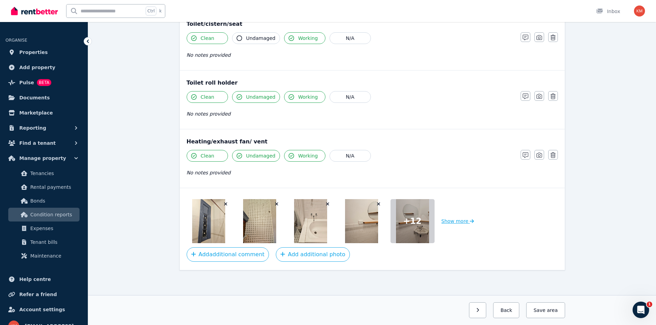
click at [453, 221] on button "Show more" at bounding box center [457, 221] width 33 height 44
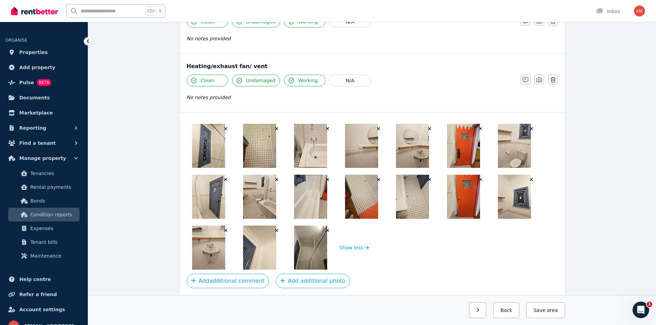
scroll to position [901, 0]
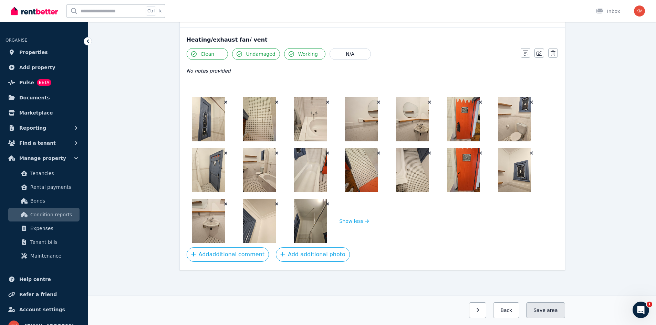
click at [541, 308] on button "Save area" at bounding box center [545, 310] width 39 height 16
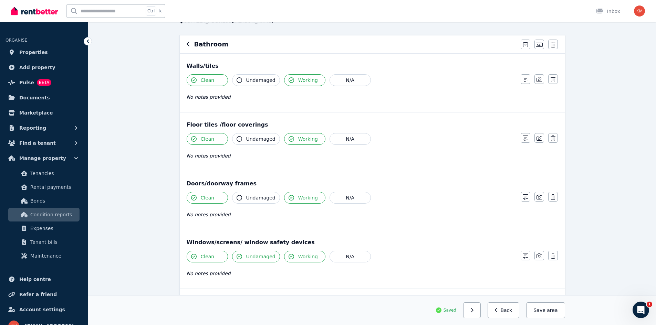
scroll to position [0, 0]
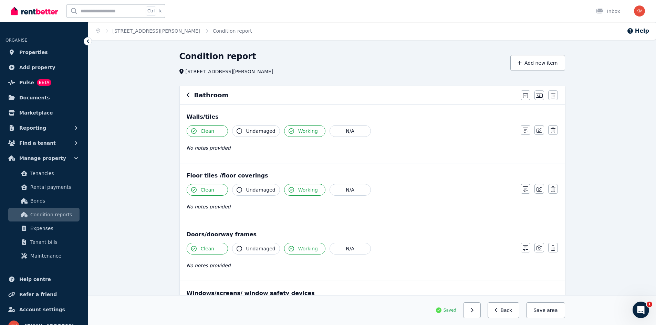
click at [188, 95] on icon "button" at bounding box center [188, 95] width 3 height 5
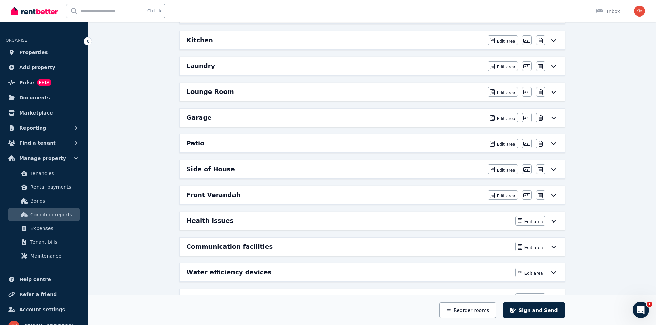
scroll to position [206, 0]
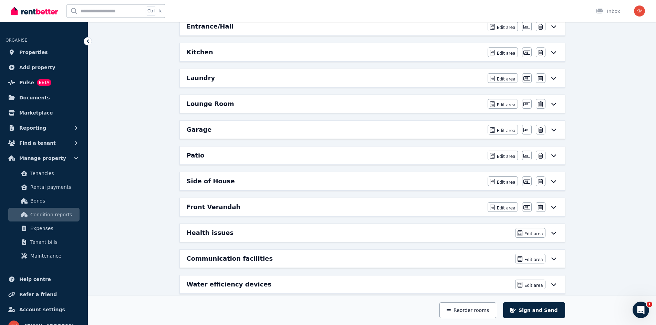
click at [217, 132] on div "Garage" at bounding box center [335, 130] width 297 height 10
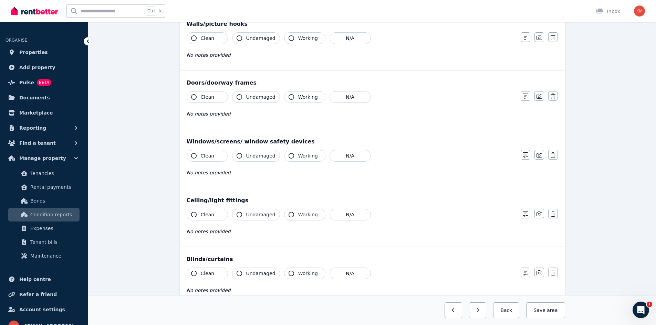
scroll to position [34, 0]
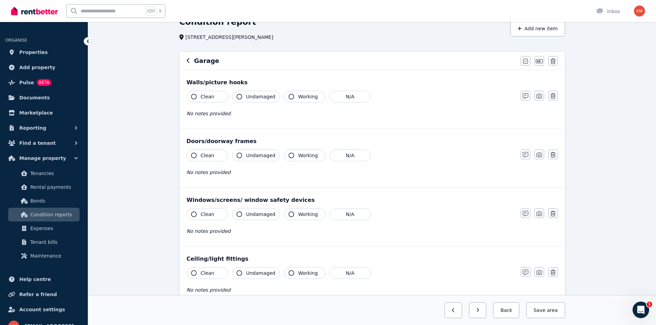
click at [218, 97] on button "Clean" at bounding box center [207, 97] width 41 height 12
click at [247, 98] on span "Undamaged" at bounding box center [260, 96] width 29 height 7
click at [293, 98] on button "Working" at bounding box center [304, 97] width 41 height 12
drag, startPoint x: 217, startPoint y: 153, endPoint x: 248, endPoint y: 152, distance: 31.0
click at [218, 153] on button "Clean" at bounding box center [207, 156] width 41 height 12
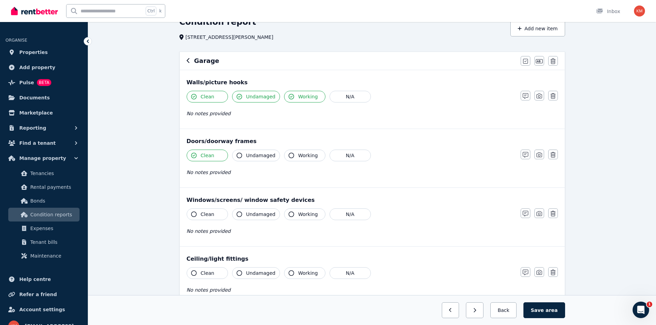
drag, startPoint x: 248, startPoint y: 152, endPoint x: 293, endPoint y: 155, distance: 45.5
click at [249, 152] on span "Undamaged" at bounding box center [260, 155] width 29 height 7
click at [298, 154] on span "Working" at bounding box center [308, 155] width 20 height 7
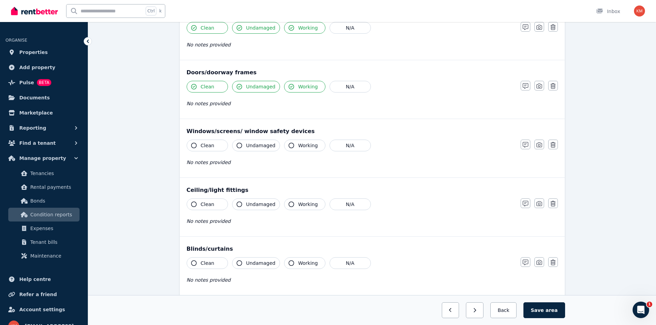
click at [219, 148] on button "Clean" at bounding box center [207, 146] width 41 height 12
drag, startPoint x: 251, startPoint y: 147, endPoint x: 272, endPoint y: 150, distance: 21.2
click at [253, 147] on span "Undamaged" at bounding box center [260, 145] width 29 height 7
click at [297, 149] on button "Working" at bounding box center [304, 146] width 41 height 12
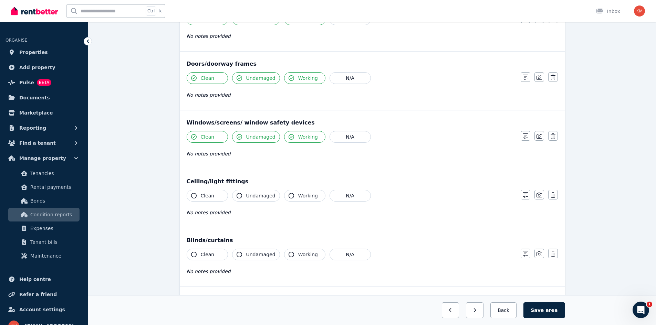
scroll to position [138, 0]
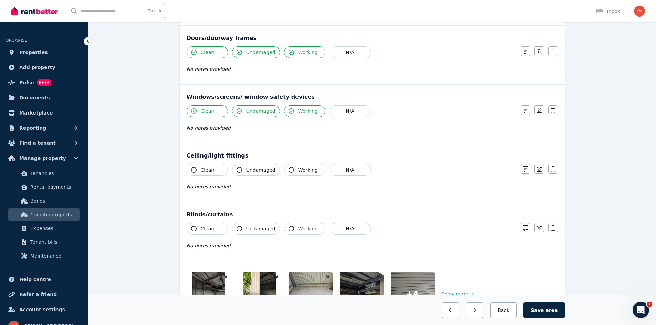
drag, startPoint x: 216, startPoint y: 173, endPoint x: 244, endPoint y: 173, distance: 27.2
click at [224, 173] on button "Clean" at bounding box center [207, 170] width 41 height 12
drag, startPoint x: 247, startPoint y: 172, endPoint x: 269, endPoint y: 171, distance: 22.0
click at [249, 171] on span "Undamaged" at bounding box center [260, 170] width 29 height 7
click at [304, 167] on span "Working" at bounding box center [308, 170] width 20 height 7
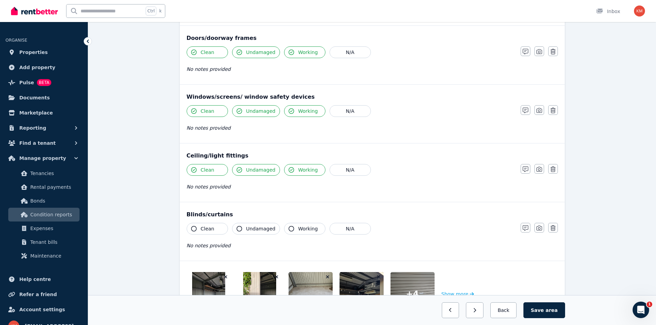
drag, startPoint x: 214, startPoint y: 227, endPoint x: 249, endPoint y: 226, distance: 35.5
click at [217, 227] on button "Clean" at bounding box center [207, 229] width 41 height 12
drag, startPoint x: 255, startPoint y: 226, endPoint x: 298, endPoint y: 229, distance: 43.8
click at [257, 226] on span "Undamaged" at bounding box center [260, 228] width 29 height 7
click at [299, 229] on span "Working" at bounding box center [308, 228] width 20 height 7
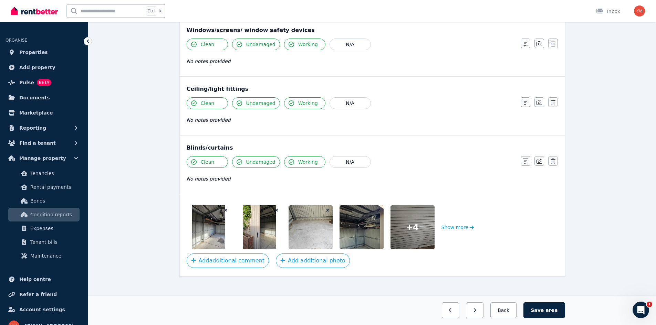
scroll to position [206, 0]
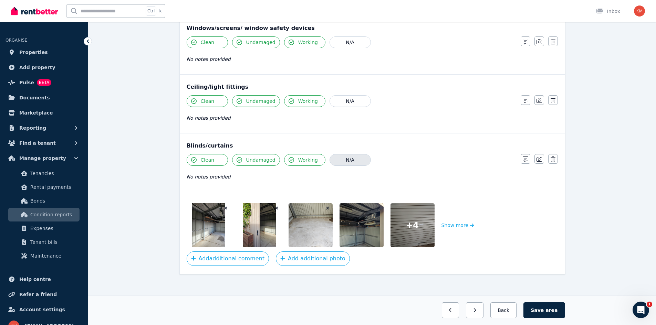
click at [349, 162] on button "N/A" at bounding box center [349, 160] width 41 height 12
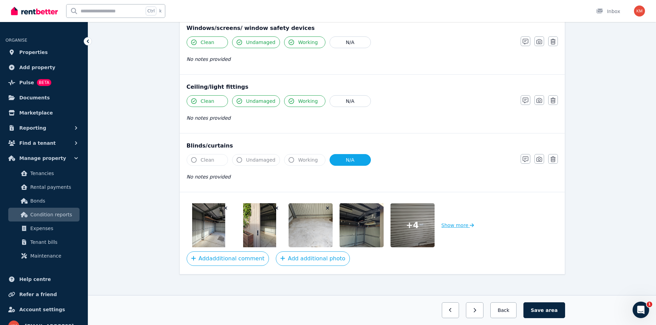
click at [453, 223] on button "Show more" at bounding box center [457, 225] width 33 height 44
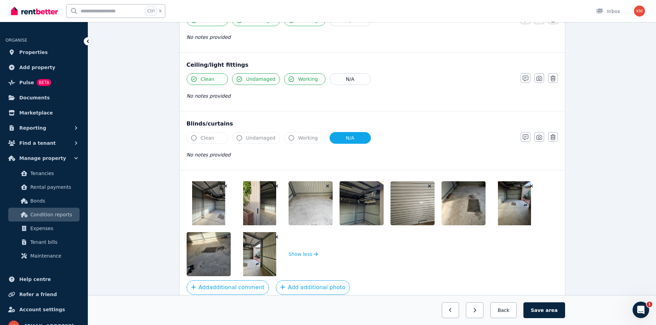
scroll to position [241, 0]
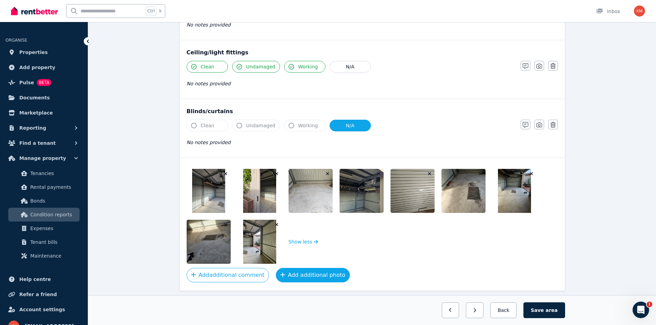
click at [285, 278] on button "Add additional photo" at bounding box center [313, 275] width 74 height 14
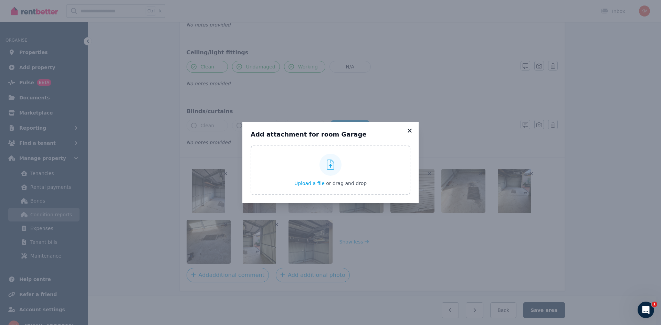
click at [410, 131] on icon at bounding box center [409, 131] width 4 height 4
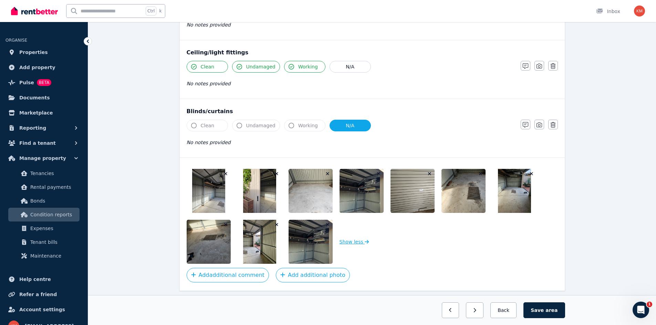
click at [355, 244] on button "Show less" at bounding box center [354, 242] width 30 height 44
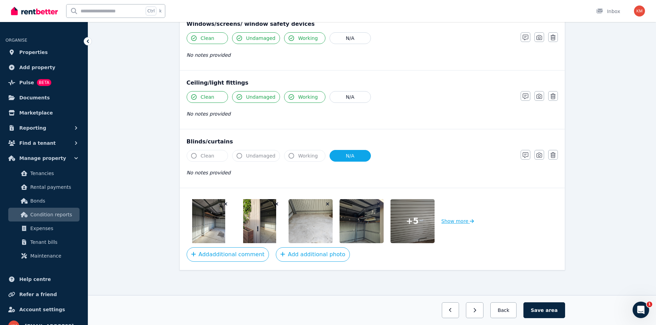
click at [460, 221] on button "Show more" at bounding box center [457, 221] width 33 height 44
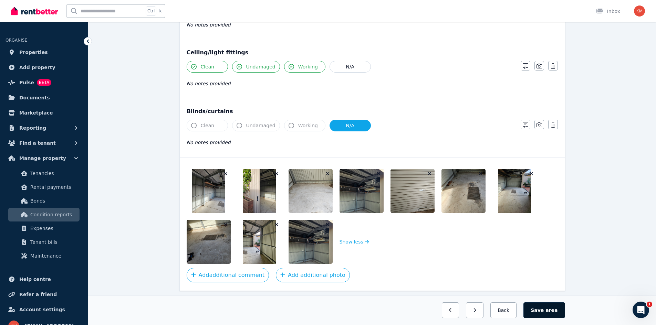
click at [545, 312] on button "Save area" at bounding box center [543, 310] width 41 height 16
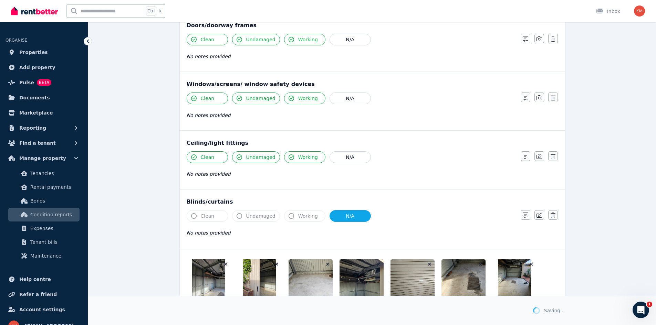
scroll to position [0, 0]
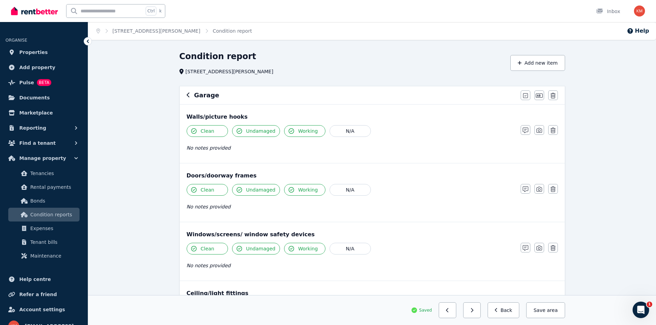
click at [188, 96] on icon "button" at bounding box center [188, 95] width 3 height 5
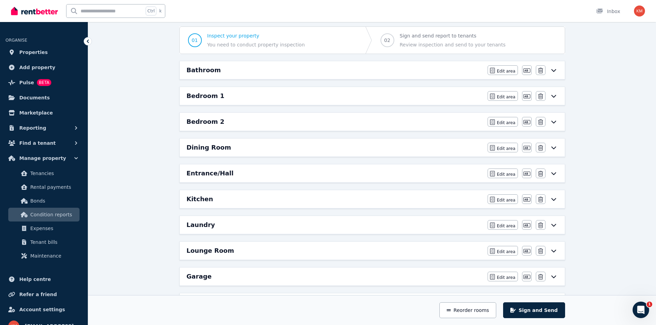
scroll to position [69, 0]
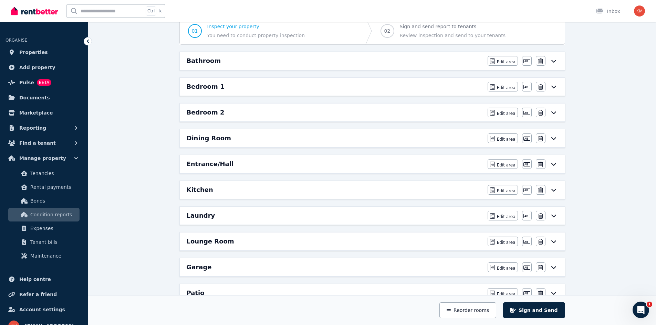
click at [221, 140] on h6 "Dining Room" at bounding box center [209, 139] width 44 height 10
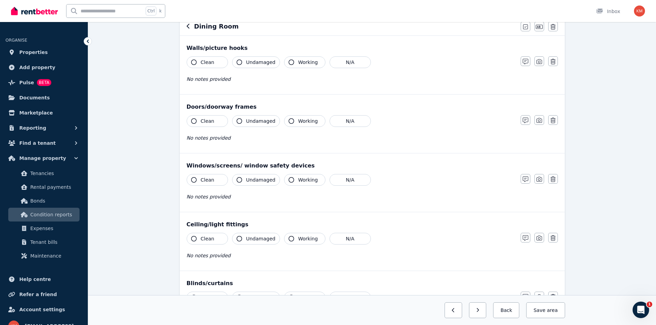
scroll to position [0, 0]
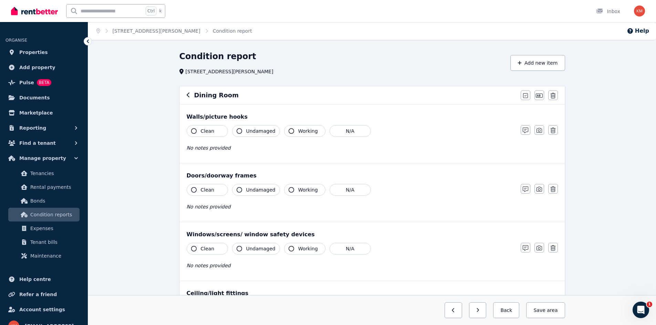
click at [215, 133] on button "Clean" at bounding box center [207, 131] width 41 height 12
click at [240, 132] on icon "button" at bounding box center [239, 131] width 6 height 6
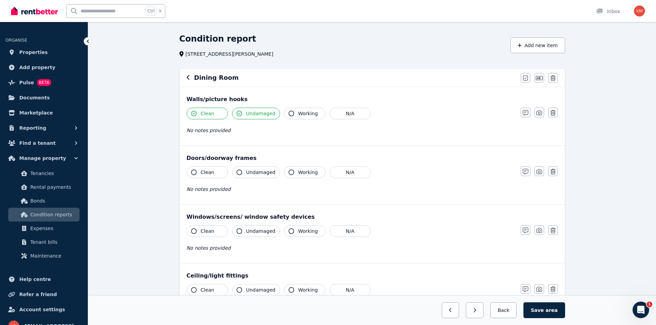
scroll to position [34, 0]
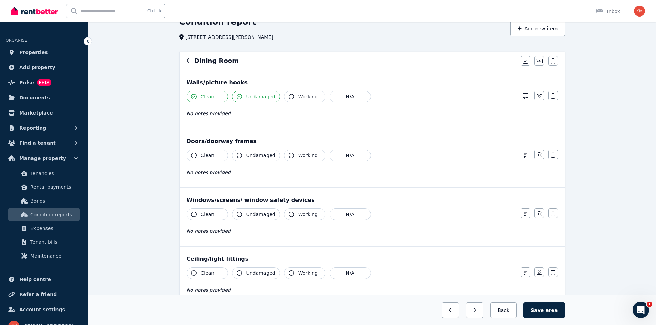
drag, startPoint x: 221, startPoint y: 154, endPoint x: 253, endPoint y: 156, distance: 32.4
click at [222, 153] on button "Clean" at bounding box center [207, 156] width 41 height 12
drag, startPoint x: 258, startPoint y: 156, endPoint x: 300, endPoint y: 155, distance: 42.3
click at [260, 156] on span "Undamaged" at bounding box center [260, 155] width 29 height 7
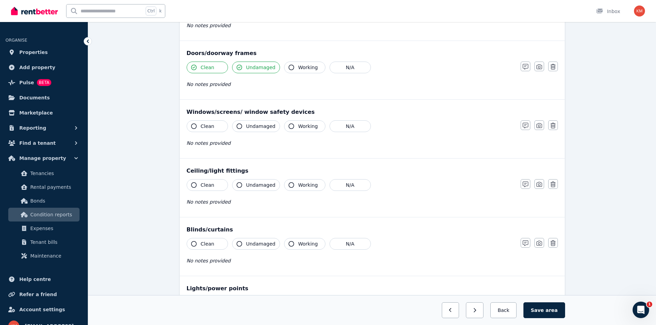
scroll to position [138, 0]
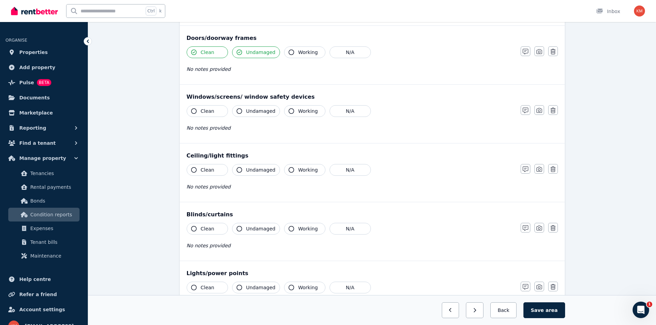
drag, startPoint x: 214, startPoint y: 114, endPoint x: 242, endPoint y: 115, distance: 28.2
click at [215, 114] on button "Clean" at bounding box center [207, 111] width 41 height 12
drag, startPoint x: 249, startPoint y: 113, endPoint x: 266, endPoint y: 116, distance: 17.1
click at [253, 114] on span "Undamaged" at bounding box center [260, 111] width 29 height 7
click at [298, 116] on button "Working" at bounding box center [304, 111] width 41 height 12
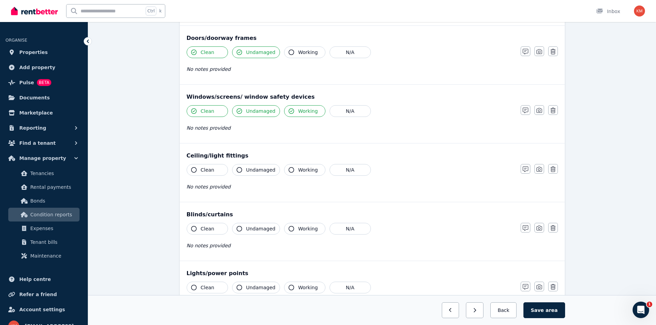
drag, startPoint x: 218, startPoint y: 166, endPoint x: 231, endPoint y: 167, distance: 12.8
click at [219, 166] on button "Clean" at bounding box center [207, 170] width 41 height 12
drag, startPoint x: 251, startPoint y: 168, endPoint x: 282, endPoint y: 171, distance: 31.8
click at [253, 168] on span "Undamaged" at bounding box center [260, 170] width 29 height 7
click at [302, 171] on span "Working" at bounding box center [308, 170] width 20 height 7
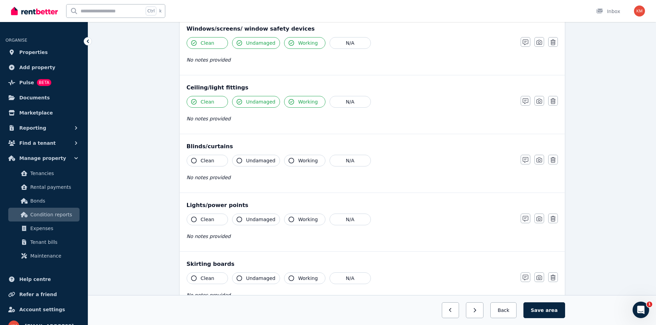
scroll to position [206, 0]
click at [221, 160] on button "Clean" at bounding box center [207, 160] width 41 height 12
drag, startPoint x: 246, startPoint y: 161, endPoint x: 255, endPoint y: 162, distance: 9.4
click at [248, 161] on span "Undamaged" at bounding box center [260, 160] width 29 height 7
click at [298, 163] on span "Working" at bounding box center [308, 160] width 20 height 7
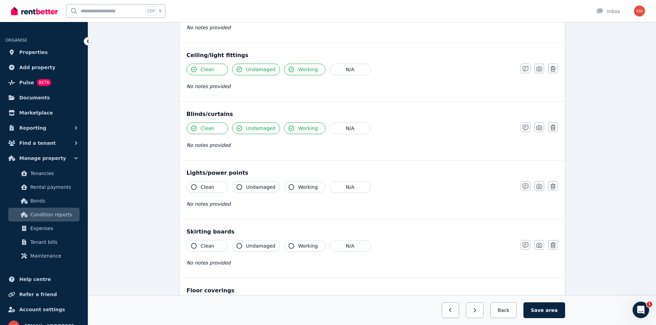
scroll to position [275, 0]
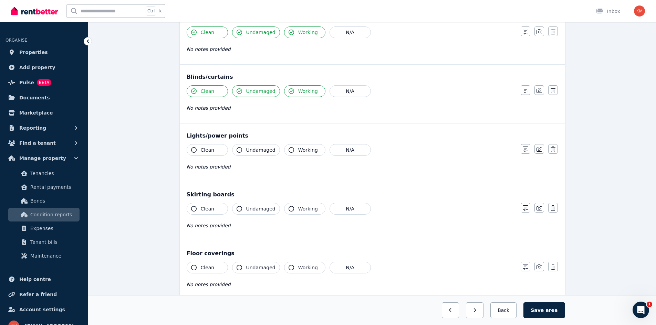
drag, startPoint x: 221, startPoint y: 149, endPoint x: 251, endPoint y: 151, distance: 30.0
click at [223, 148] on button "Clean" at bounding box center [207, 150] width 41 height 12
drag, startPoint x: 251, startPoint y: 151, endPoint x: 296, endPoint y: 153, distance: 44.8
click at [254, 151] on span "Undamaged" at bounding box center [260, 150] width 29 height 7
click at [298, 153] on span "Working" at bounding box center [308, 150] width 20 height 7
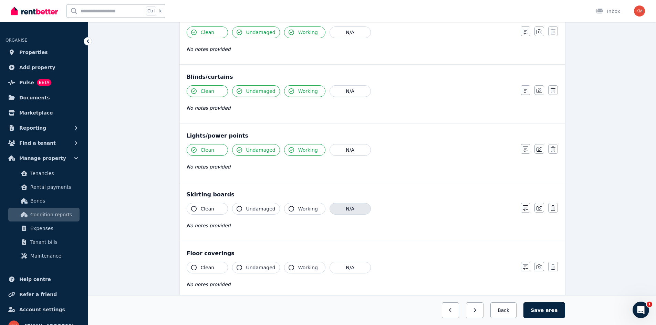
click at [340, 205] on button "N/A" at bounding box center [349, 209] width 41 height 12
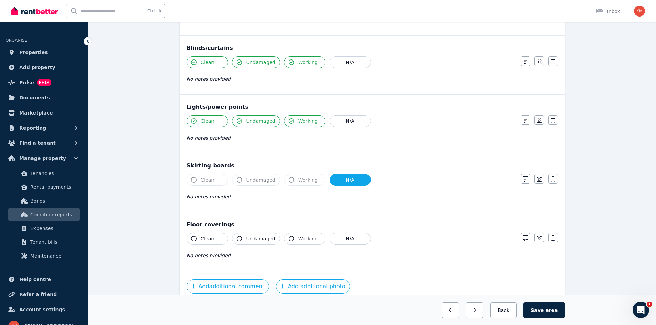
scroll to position [336, 0]
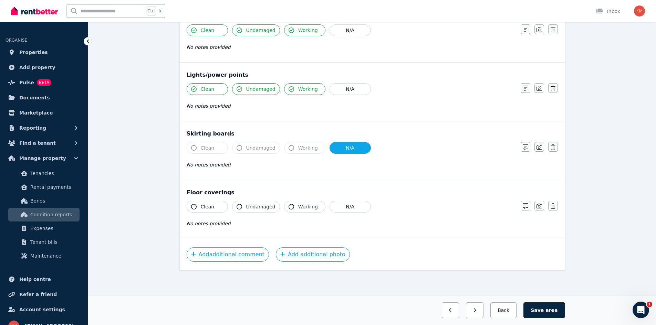
click at [214, 204] on button "Clean" at bounding box center [207, 207] width 41 height 12
click at [303, 207] on span "Working" at bounding box center [308, 206] width 20 height 7
click at [294, 252] on button "Add additional photo" at bounding box center [313, 254] width 74 height 14
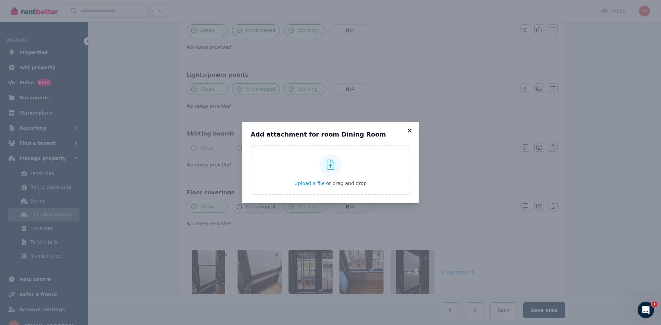
click at [407, 132] on icon at bounding box center [409, 131] width 7 height 6
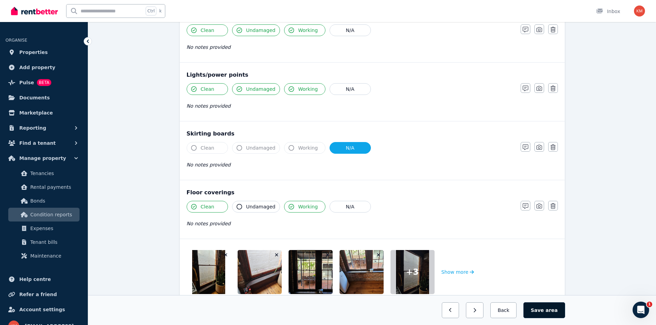
click at [542, 312] on button "Save area" at bounding box center [543, 310] width 41 height 16
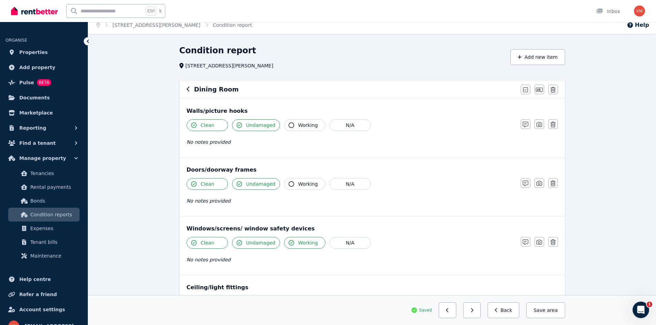
scroll to position [0, 0]
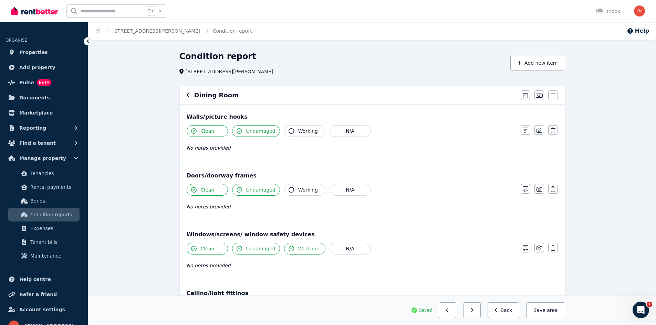
click at [191, 95] on div "Dining Room" at bounding box center [352, 96] width 330 height 10
click at [188, 96] on icon "button" at bounding box center [188, 95] width 3 height 6
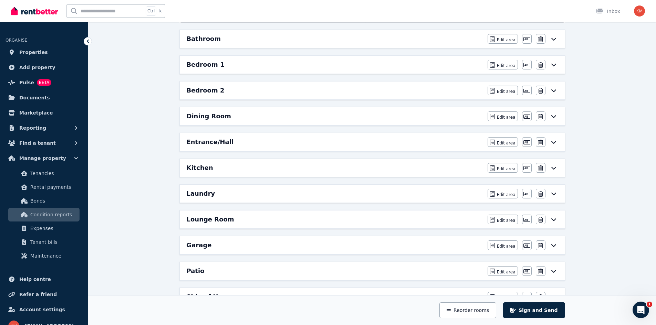
scroll to position [103, 0]
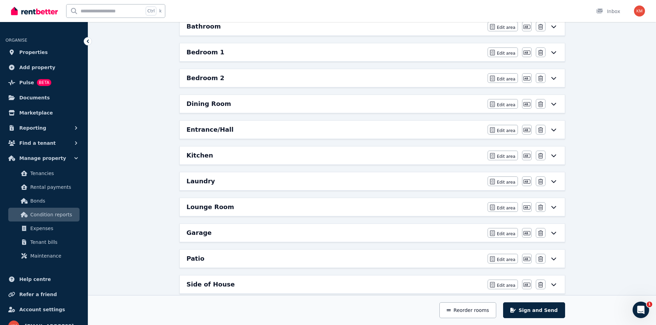
click at [210, 203] on h6 "Lounge Room" at bounding box center [210, 207] width 47 height 10
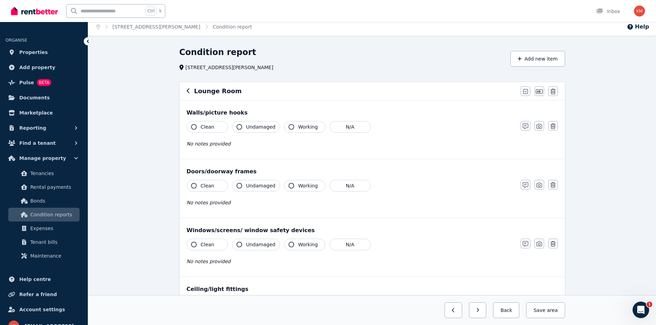
scroll to position [0, 0]
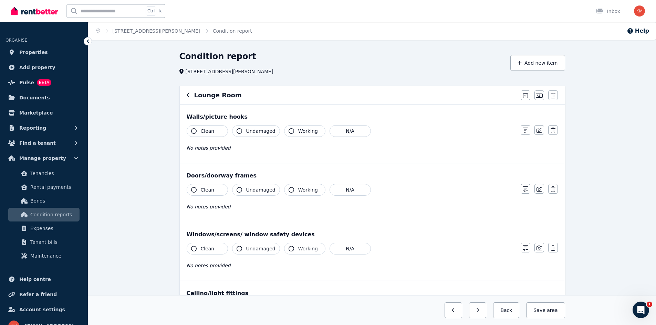
click at [211, 131] on span "Clean" at bounding box center [208, 131] width 14 height 7
drag, startPoint x: 246, startPoint y: 130, endPoint x: 258, endPoint y: 130, distance: 11.7
click at [247, 130] on span "Undamaged" at bounding box center [260, 131] width 29 height 7
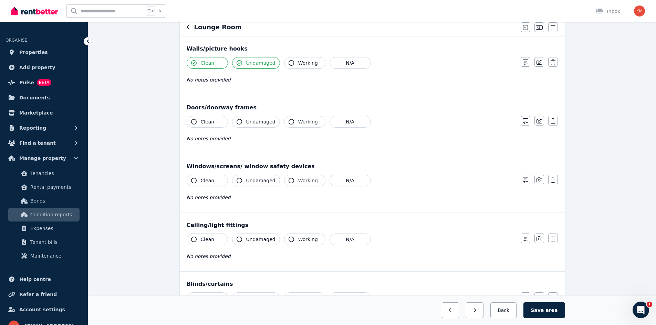
scroll to position [69, 0]
click at [209, 121] on span "Clean" at bounding box center [208, 121] width 14 height 7
drag, startPoint x: 249, startPoint y: 120, endPoint x: 290, endPoint y: 119, distance: 41.7
click at [249, 120] on span "Undamaged" at bounding box center [260, 121] width 29 height 7
click at [298, 118] on span "Working" at bounding box center [308, 121] width 20 height 7
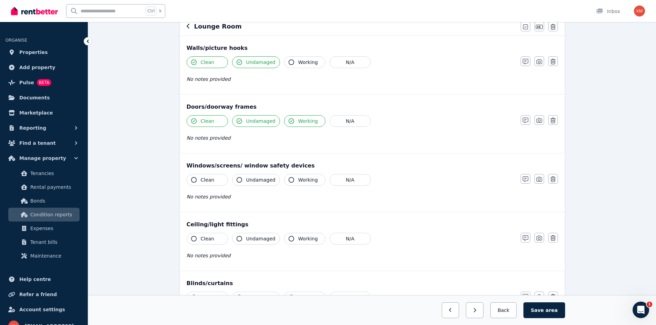
drag, startPoint x: 200, startPoint y: 180, endPoint x: 205, endPoint y: 180, distance: 5.5
click at [201, 180] on button "Clean" at bounding box center [207, 180] width 41 height 12
click at [340, 175] on button "N/A" at bounding box center [349, 180] width 41 height 12
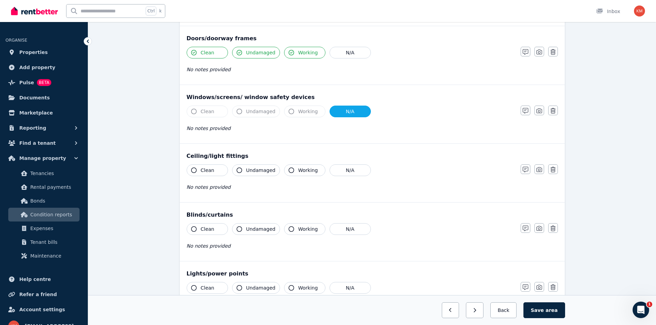
scroll to position [138, 0]
drag, startPoint x: 222, startPoint y: 166, endPoint x: 242, endPoint y: 171, distance: 21.2
click at [223, 166] on button "Clean" at bounding box center [207, 170] width 41 height 12
drag, startPoint x: 249, startPoint y: 170, endPoint x: 264, endPoint y: 170, distance: 14.8
click at [253, 170] on span "Undamaged" at bounding box center [260, 170] width 29 height 7
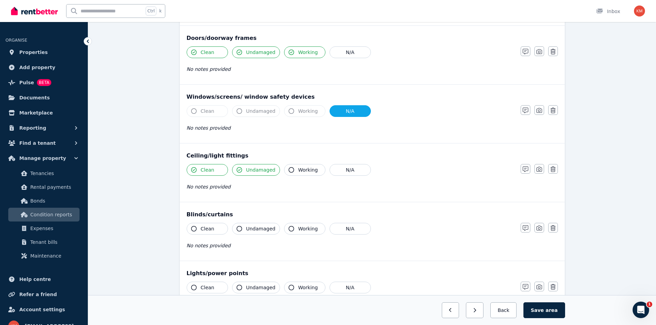
click at [298, 167] on span "Working" at bounding box center [308, 170] width 20 height 7
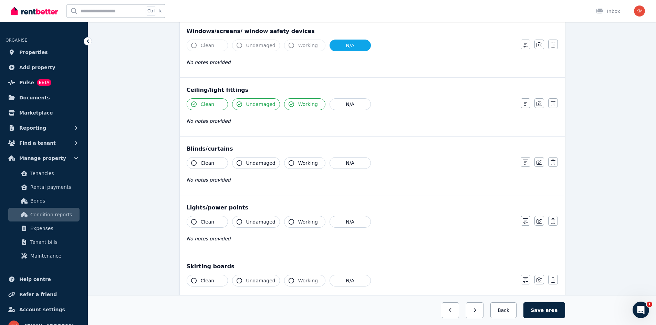
scroll to position [206, 0]
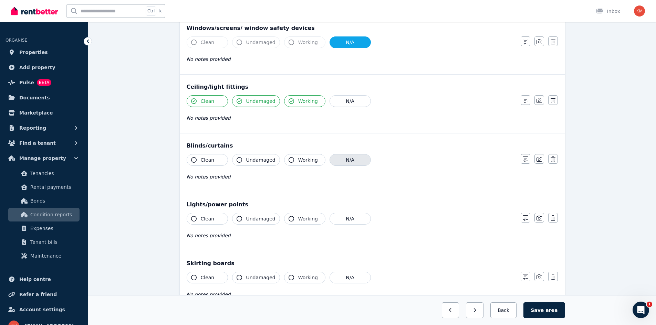
click at [336, 159] on button "N/A" at bounding box center [349, 160] width 41 height 12
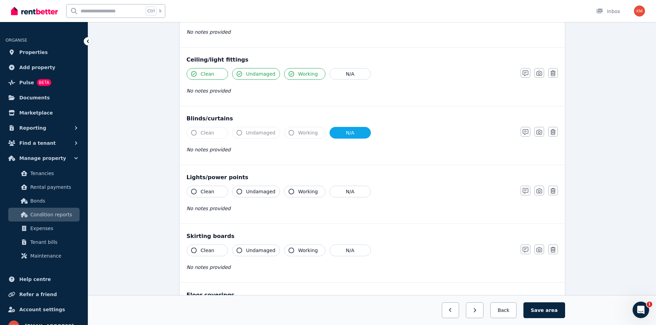
scroll to position [310, 0]
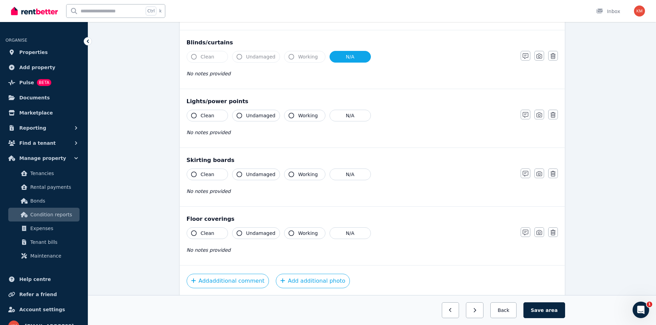
drag, startPoint x: 219, startPoint y: 117, endPoint x: 241, endPoint y: 119, distance: 22.5
click at [219, 117] on button "Clean" at bounding box center [207, 116] width 41 height 12
drag, startPoint x: 248, startPoint y: 119, endPoint x: 268, endPoint y: 120, distance: 20.0
click at [251, 119] on button "Undamaged" at bounding box center [256, 116] width 48 height 12
click at [294, 116] on button "Working" at bounding box center [304, 116] width 41 height 12
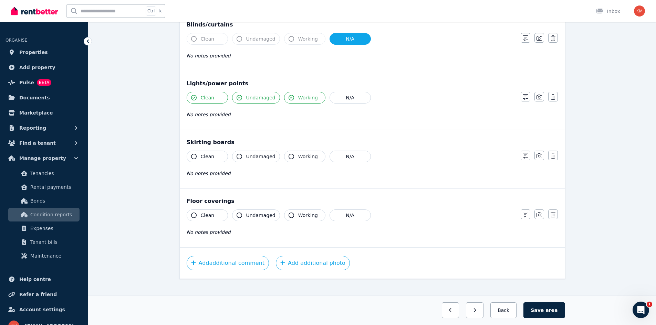
scroll to position [336, 0]
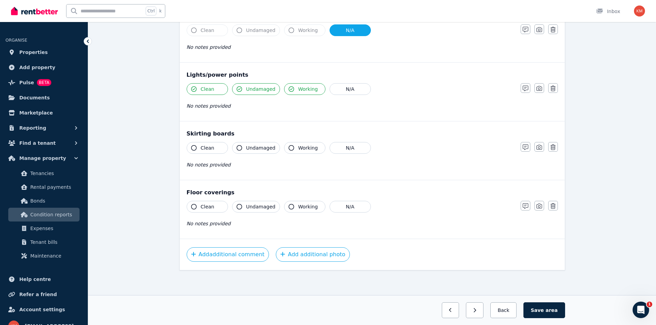
drag, startPoint x: 216, startPoint y: 151, endPoint x: 251, endPoint y: 153, distance: 34.5
click at [219, 151] on button "Clean" at bounding box center [207, 148] width 41 height 12
drag, startPoint x: 254, startPoint y: 152, endPoint x: 287, endPoint y: 149, distance: 33.2
click at [257, 152] on button "Undamaged" at bounding box center [256, 148] width 48 height 12
click at [220, 209] on button "Clean" at bounding box center [207, 207] width 41 height 12
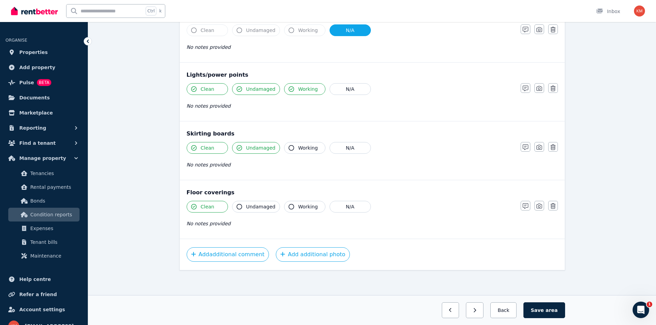
click at [246, 206] on span "Undamaged" at bounding box center [260, 206] width 29 height 7
click at [259, 209] on span "Undamaged" at bounding box center [260, 206] width 29 height 7
click at [298, 257] on button "Add additional photo" at bounding box center [313, 254] width 74 height 14
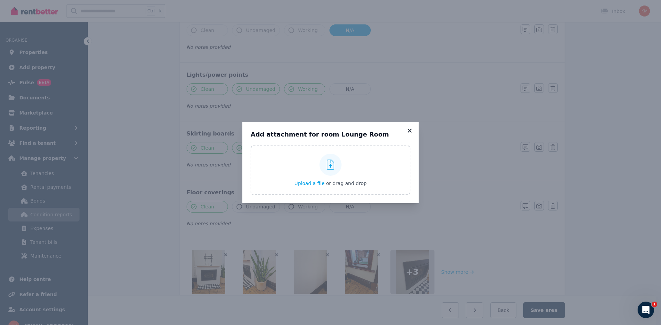
click at [410, 130] on icon at bounding box center [409, 131] width 4 height 4
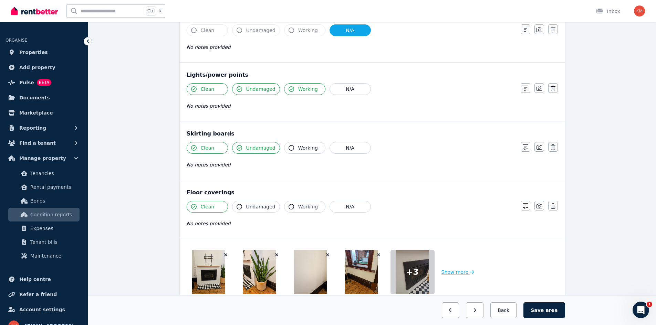
click at [459, 271] on button "Show more" at bounding box center [457, 272] width 33 height 44
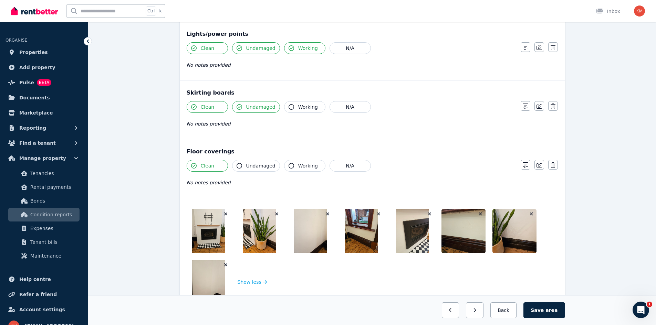
scroll to position [438, 0]
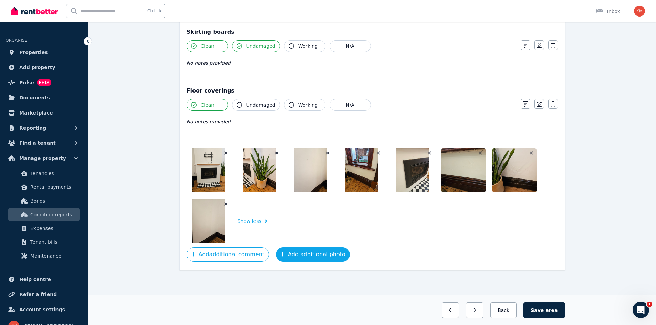
click at [279, 257] on button "Add additional photo" at bounding box center [313, 254] width 74 height 14
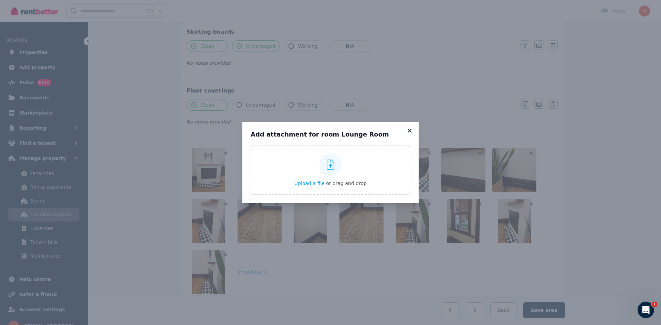
click at [410, 131] on icon at bounding box center [409, 131] width 4 height 4
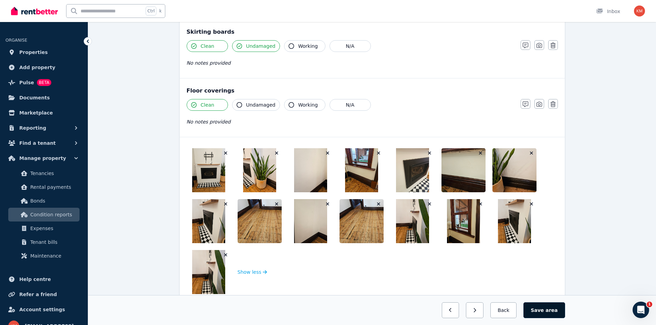
click at [548, 309] on button "Save area" at bounding box center [543, 310] width 41 height 16
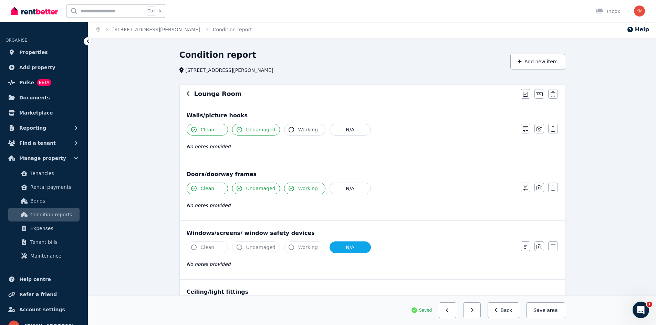
scroll to position [0, 0]
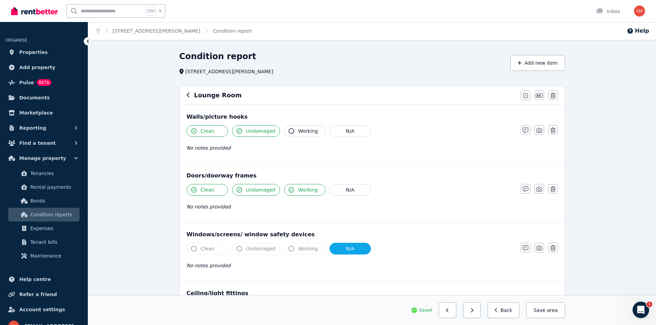
click at [188, 97] on icon "button" at bounding box center [188, 95] width 3 height 6
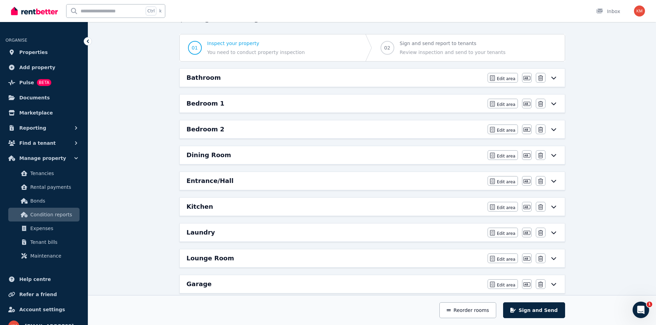
scroll to position [69, 0]
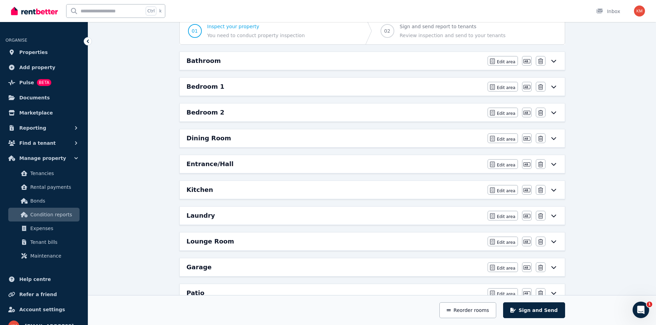
click at [221, 118] on div "Bedroom 2 Edit area Edit area Edit name Delete" at bounding box center [372, 113] width 385 height 18
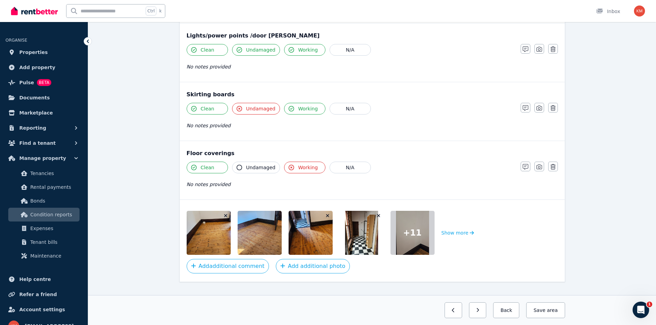
scroll to position [446, 0]
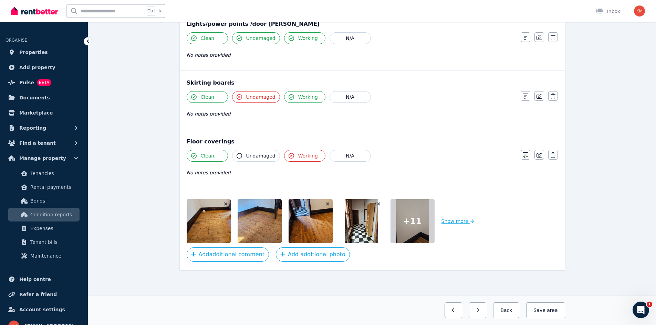
click at [452, 221] on button "Show more" at bounding box center [457, 221] width 33 height 44
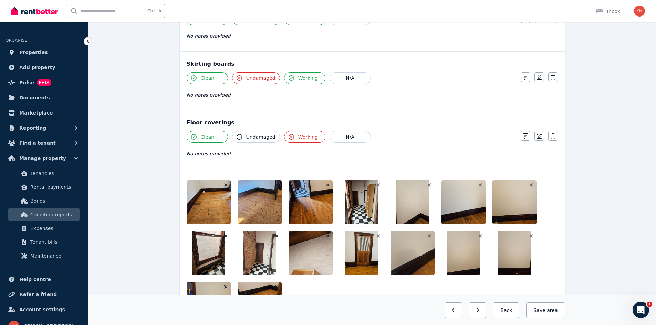
scroll to position [548, 0]
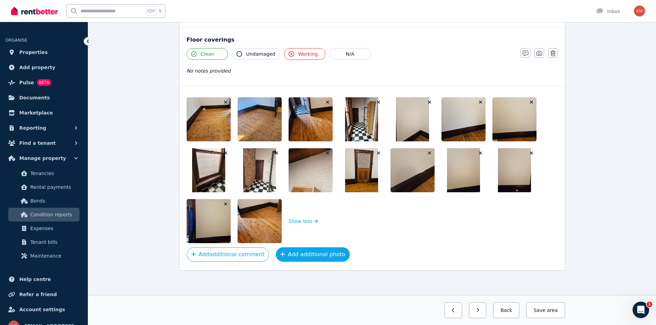
click at [280, 255] on icon "button" at bounding box center [282, 254] width 4 height 4
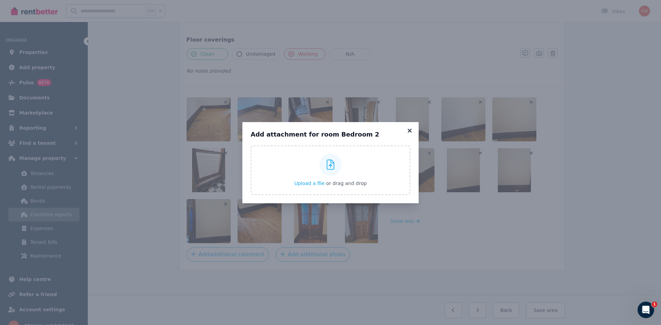
click at [410, 129] on icon at bounding box center [409, 131] width 7 height 6
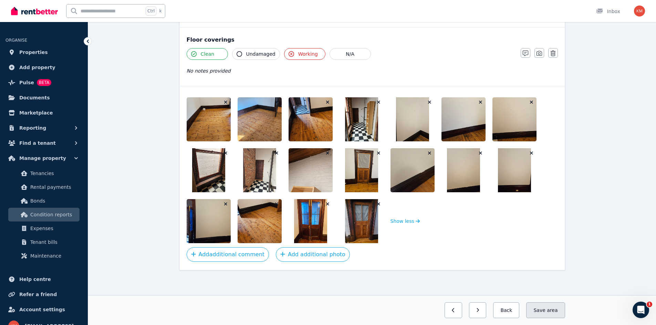
click at [554, 314] on button "Save area" at bounding box center [545, 310] width 39 height 16
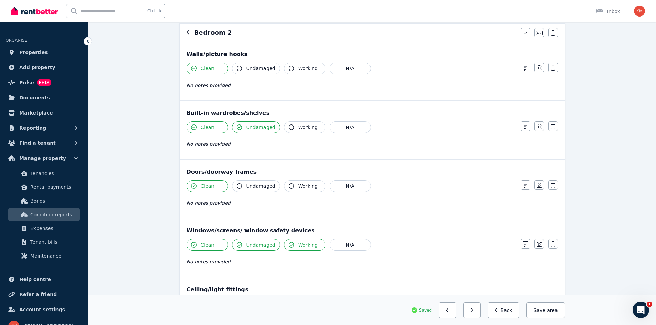
scroll to position [0, 0]
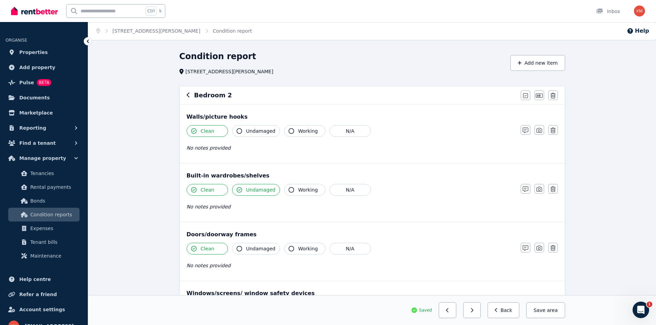
click at [189, 96] on icon "button" at bounding box center [188, 95] width 3 height 6
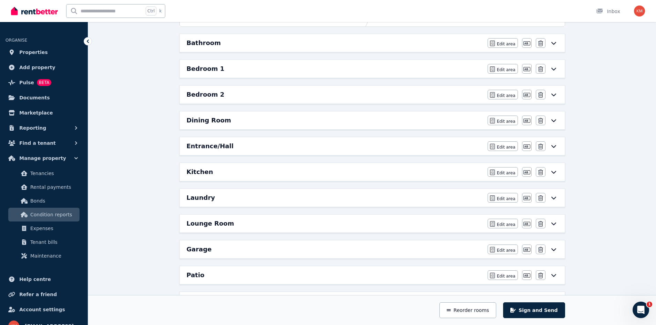
scroll to position [103, 0]
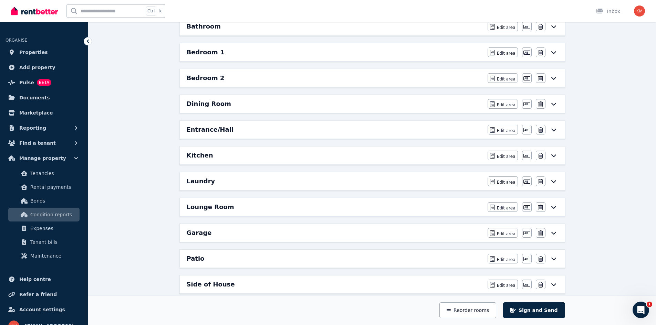
click at [230, 130] on div "Entrance/Hall" at bounding box center [335, 130] width 297 height 10
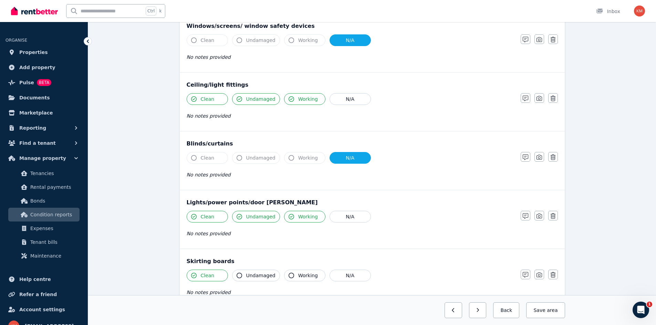
scroll to position [387, 0]
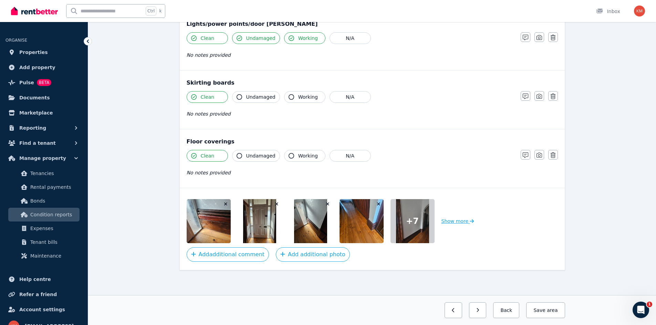
click at [454, 222] on button "Show more" at bounding box center [457, 221] width 33 height 44
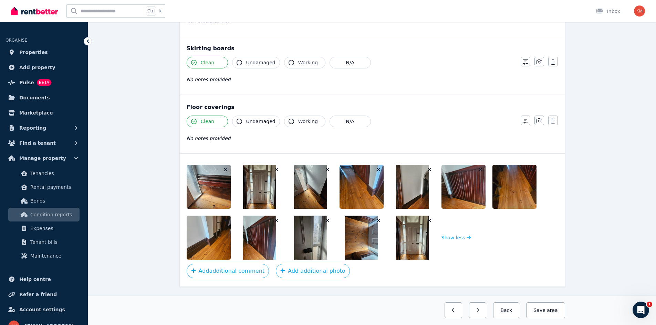
scroll to position [438, 0]
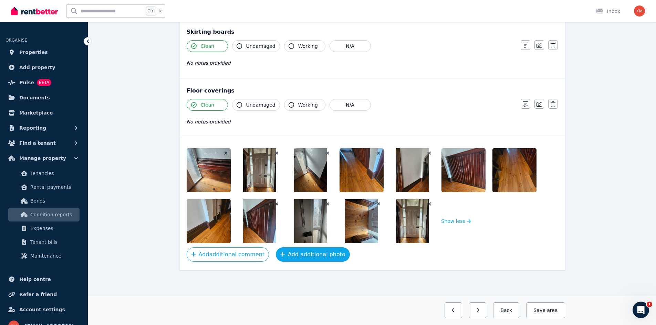
click at [284, 254] on button "Add additional photo" at bounding box center [313, 254] width 74 height 14
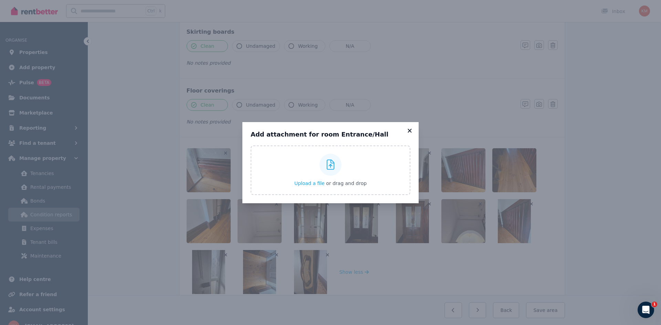
click at [411, 123] on div "Add attachment for room Entrance/Hall Upload a file or drag and drop Uploaded "…" at bounding box center [330, 162] width 176 height 81
click at [410, 131] on icon at bounding box center [409, 131] width 4 height 4
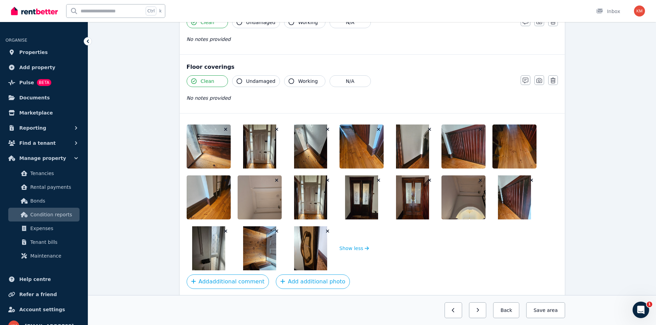
scroll to position [472, 0]
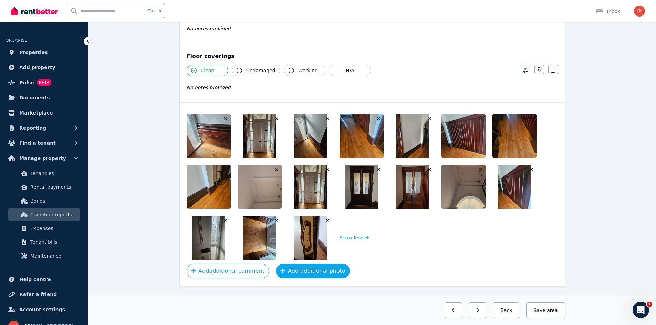
click at [315, 270] on button "Add additional photo" at bounding box center [313, 271] width 74 height 14
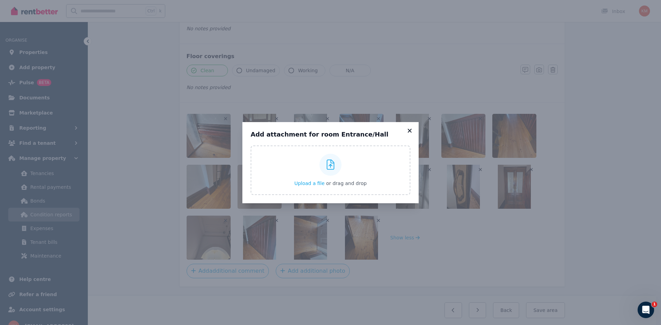
click at [411, 133] on icon at bounding box center [409, 131] width 7 height 6
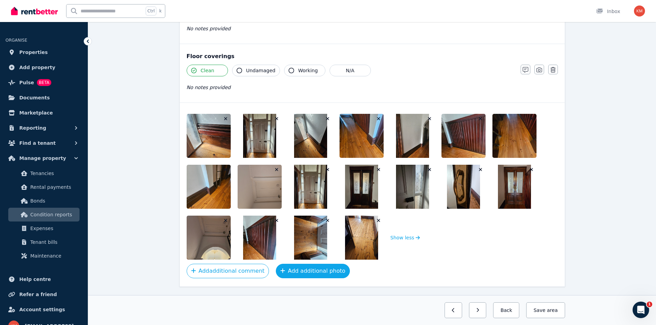
click at [303, 273] on button "Add additional photo" at bounding box center [313, 271] width 74 height 14
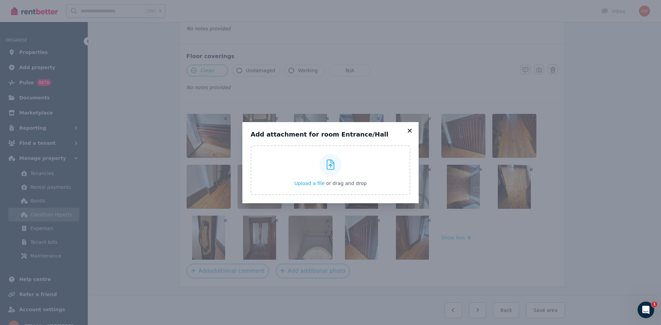
click at [412, 132] on icon at bounding box center [409, 131] width 7 height 6
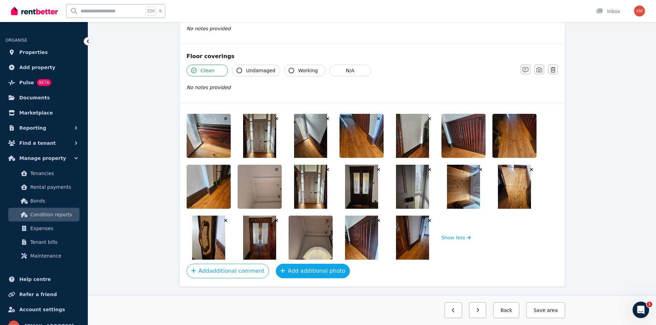
click at [284, 269] on button "Add additional photo" at bounding box center [313, 271] width 74 height 14
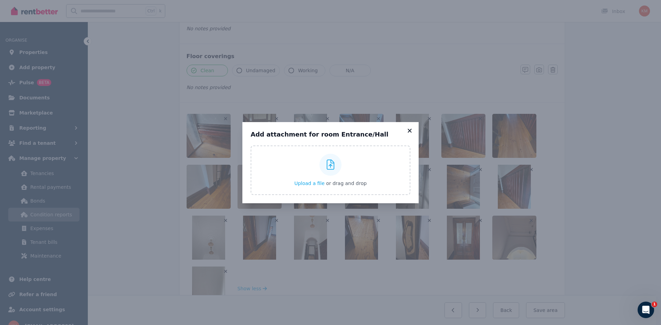
click at [410, 131] on icon at bounding box center [409, 131] width 7 height 6
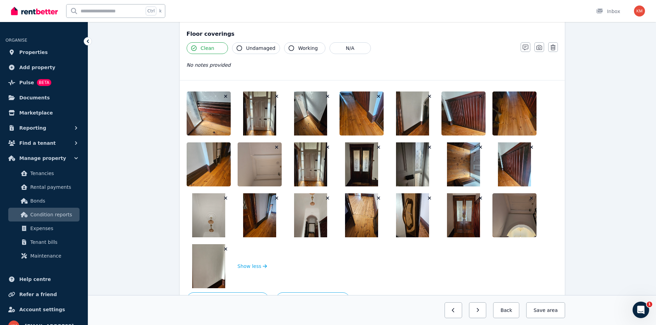
scroll to position [540, 0]
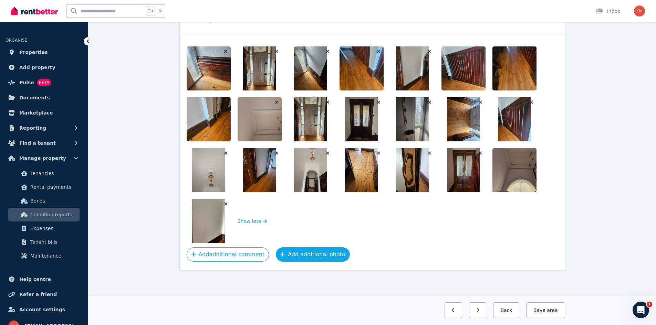
click at [289, 256] on button "Add additional photo" at bounding box center [313, 254] width 74 height 14
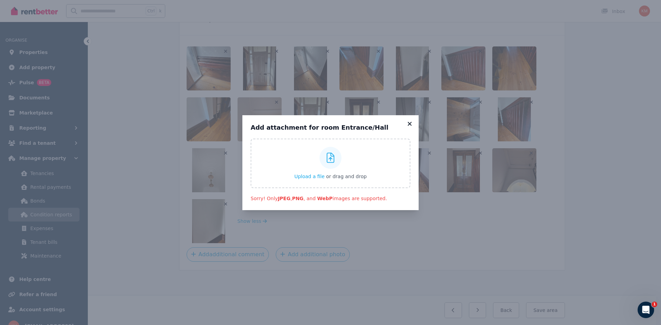
click at [410, 123] on icon at bounding box center [409, 124] width 4 height 4
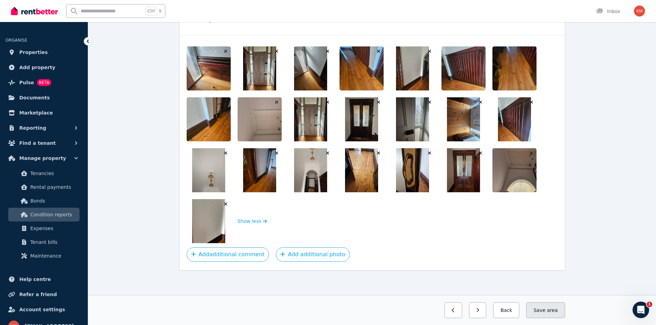
click at [556, 309] on span "area" at bounding box center [551, 310] width 11 height 7
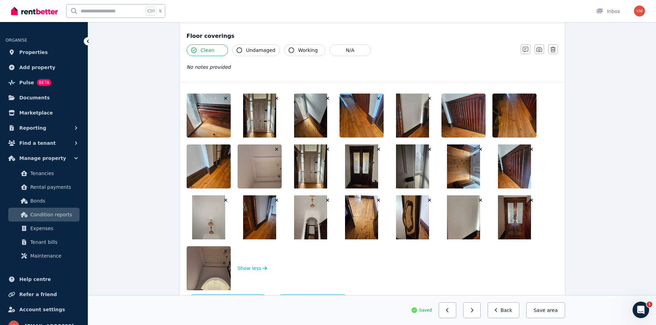
scroll to position [505, 0]
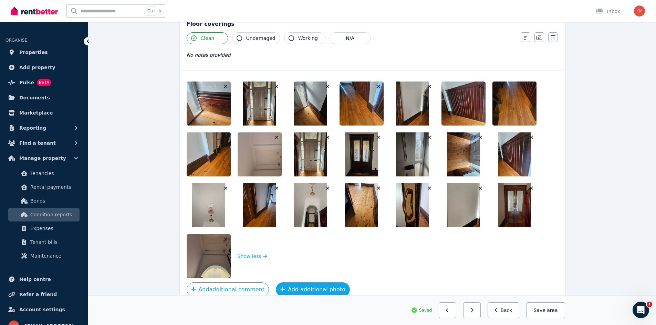
click at [280, 287] on icon "button" at bounding box center [282, 290] width 5 height 6
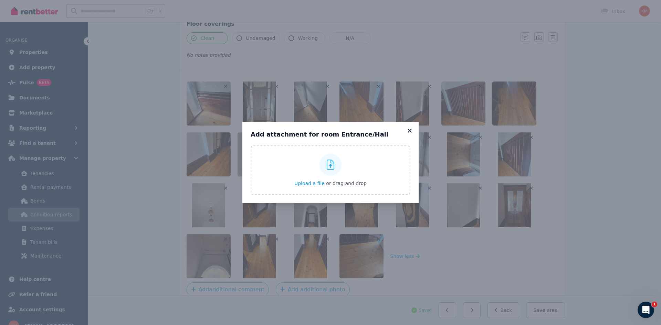
click at [408, 130] on icon at bounding box center [409, 131] width 7 height 6
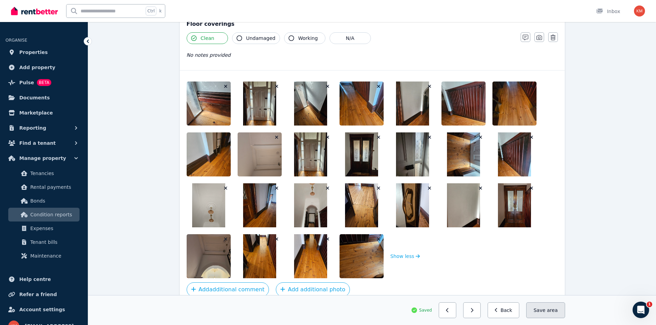
click at [547, 312] on button "Save area" at bounding box center [545, 310] width 39 height 16
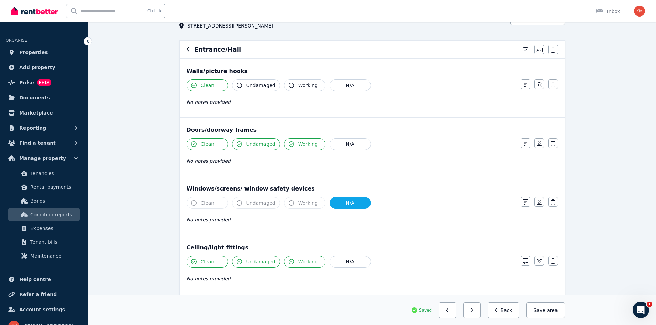
scroll to position [0, 0]
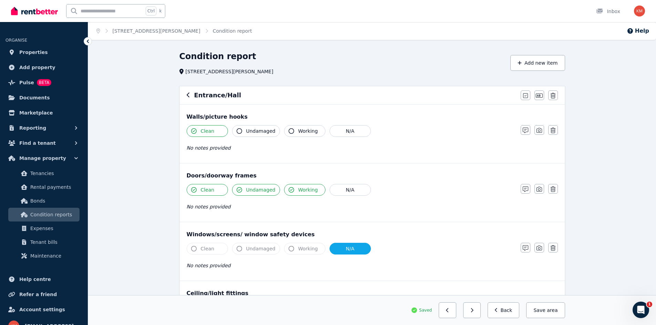
click at [189, 96] on icon "button" at bounding box center [188, 95] width 3 height 6
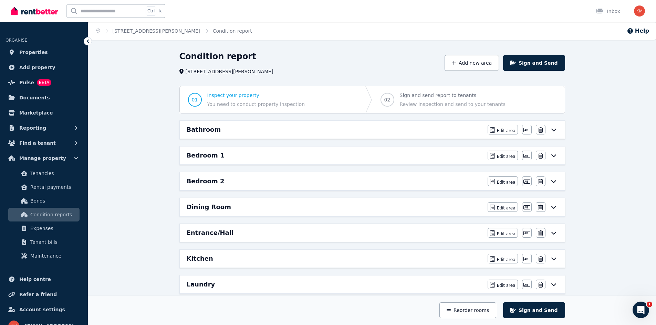
click at [312, 158] on div "Bedroom 1" at bounding box center [335, 156] width 297 height 10
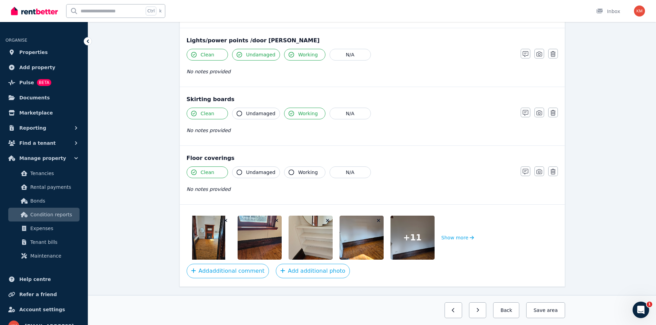
scroll to position [446, 0]
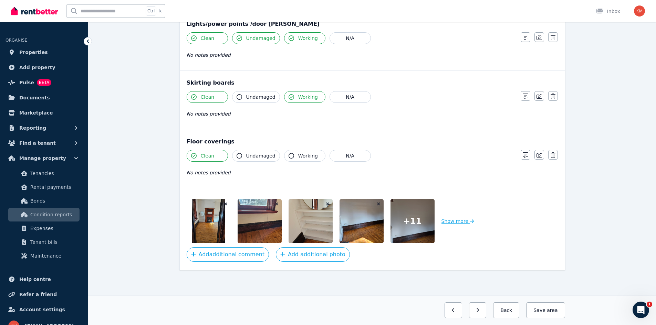
click at [462, 219] on button "Show more" at bounding box center [457, 221] width 33 height 44
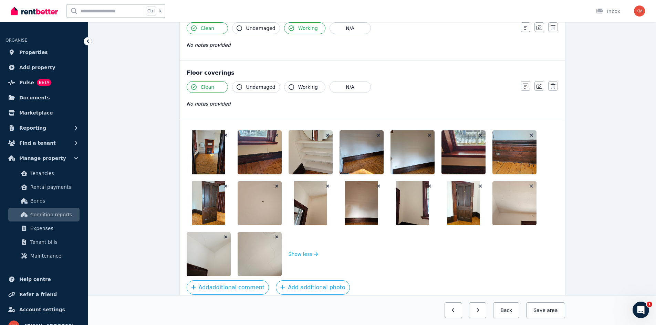
scroll to position [548, 0]
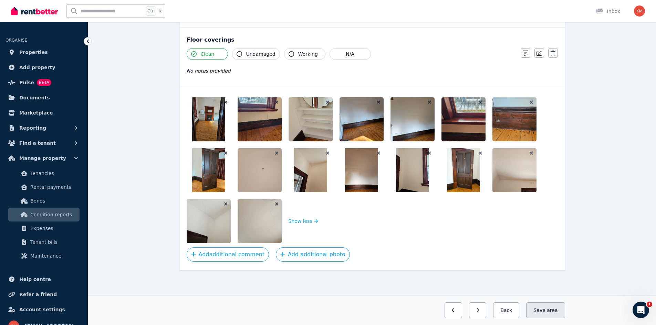
click at [541, 307] on button "Save area" at bounding box center [545, 310] width 39 height 16
click at [310, 253] on button "Add additional photo" at bounding box center [313, 254] width 74 height 14
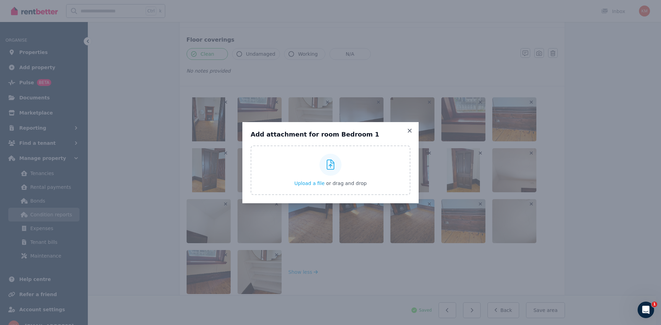
drag, startPoint x: 407, startPoint y: 130, endPoint x: 400, endPoint y: 128, distance: 7.6
click at [407, 130] on icon at bounding box center [409, 131] width 7 height 6
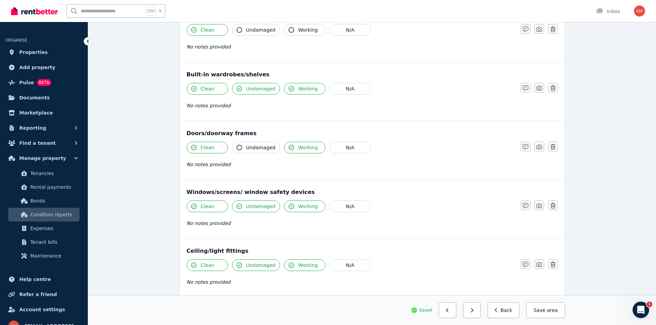
scroll to position [0, 0]
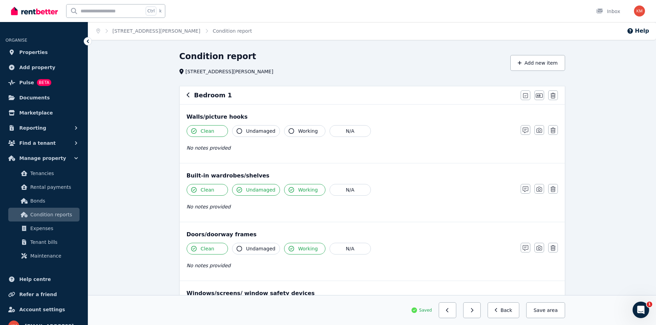
click at [188, 96] on icon "button" at bounding box center [188, 95] width 3 height 6
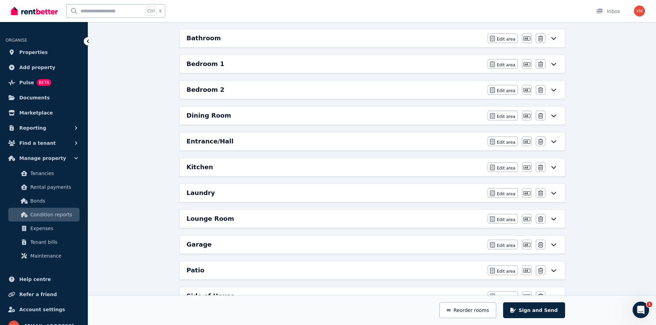
scroll to position [103, 0]
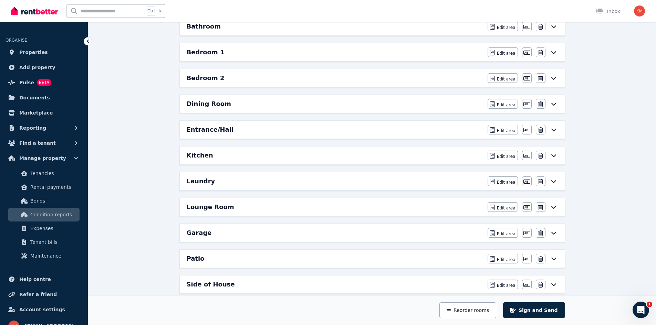
click at [210, 131] on h6 "Entrance/Hall" at bounding box center [210, 130] width 47 height 10
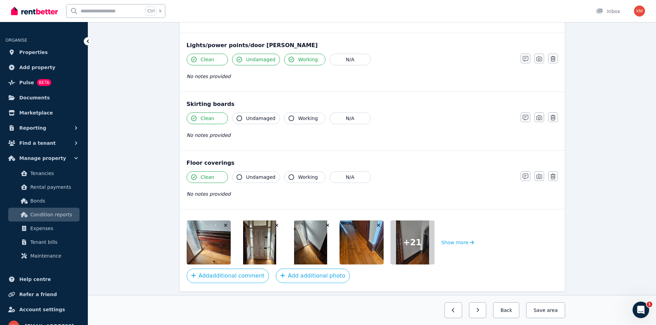
scroll to position [387, 0]
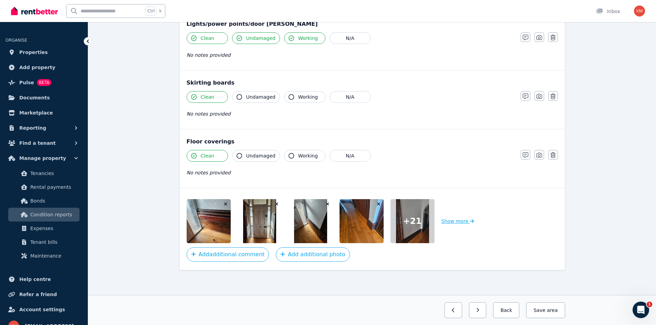
click at [455, 222] on button "Show more" at bounding box center [457, 221] width 33 height 44
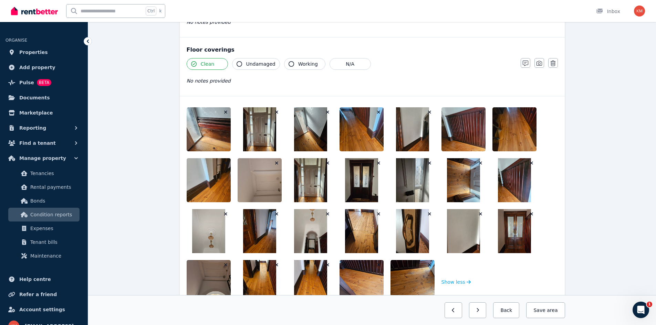
scroll to position [525, 0]
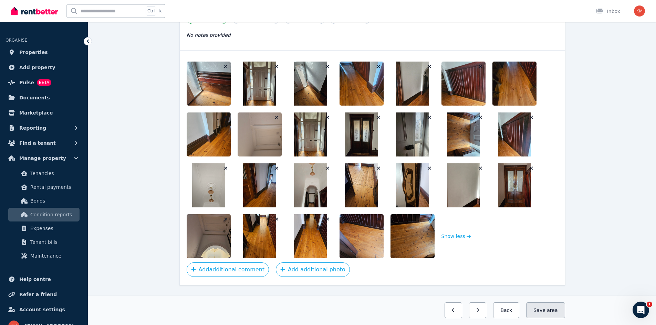
click at [553, 313] on span "area" at bounding box center [551, 310] width 11 height 7
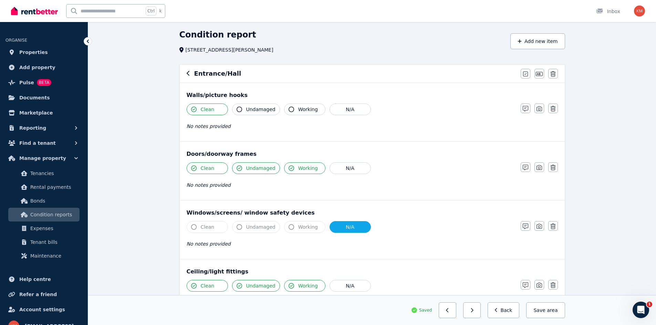
scroll to position [0, 0]
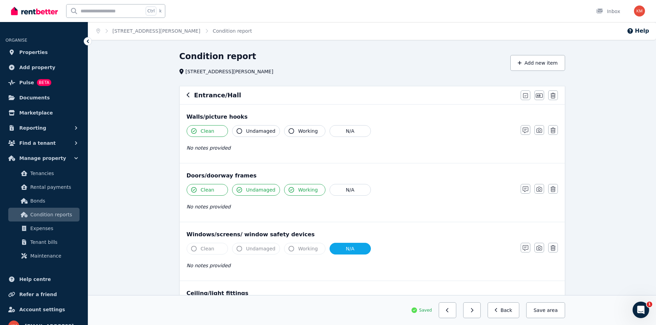
click at [187, 96] on icon "button" at bounding box center [188, 95] width 3 height 6
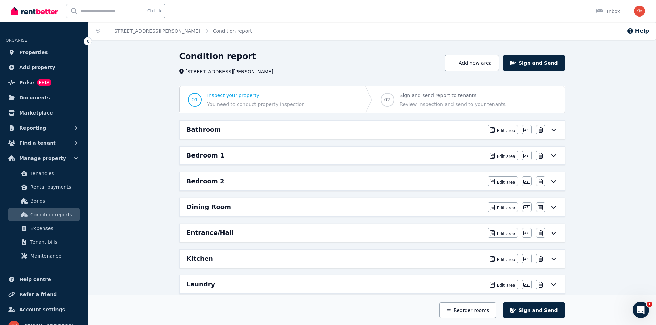
click at [212, 181] on h6 "Bedroom 2" at bounding box center [206, 182] width 38 height 10
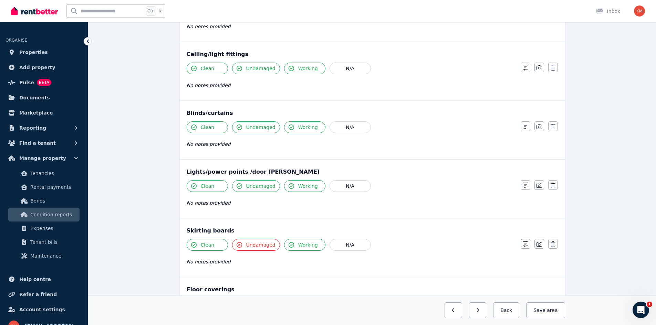
scroll to position [446, 0]
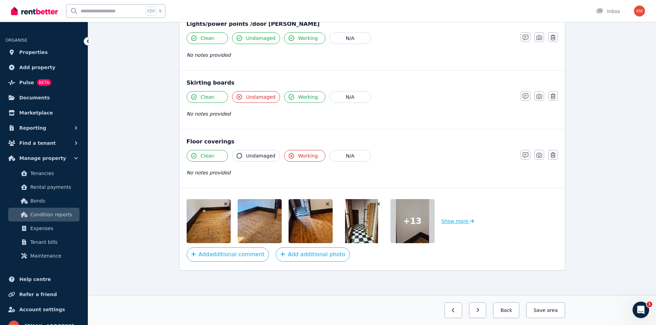
click at [457, 223] on button "Show more" at bounding box center [457, 221] width 33 height 44
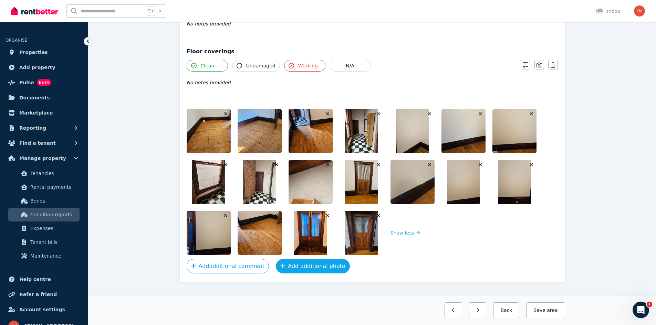
scroll to position [548, 0]
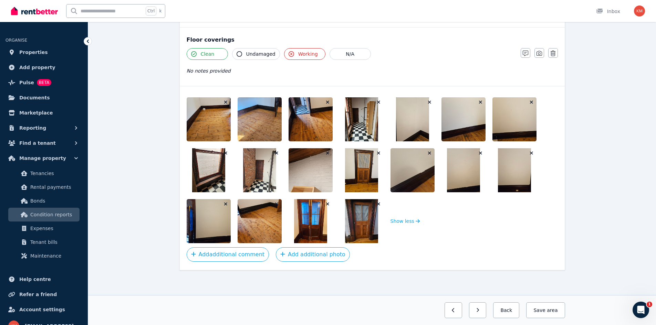
click at [515, 127] on img at bounding box center [521, 119] width 59 height 44
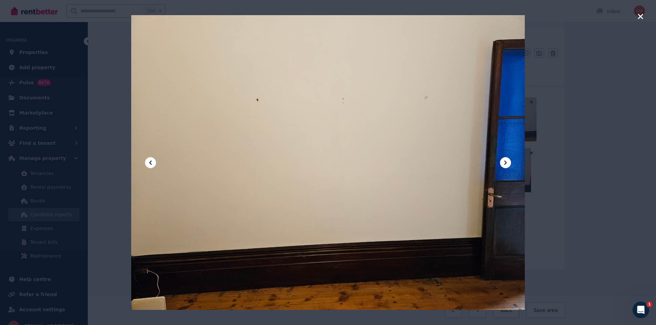
click at [135, 179] on div at bounding box center [327, 163] width 393 height 524
click at [149, 163] on icon at bounding box center [150, 163] width 8 height 8
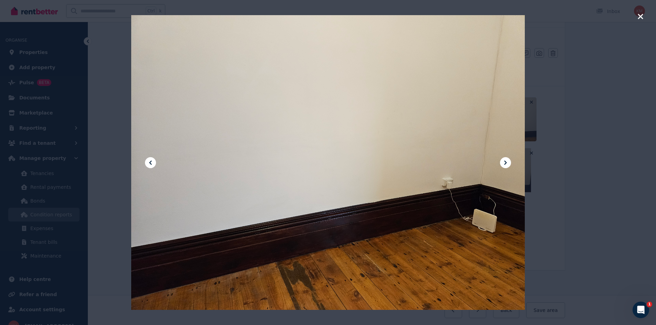
click at [153, 161] on icon at bounding box center [150, 163] width 8 height 8
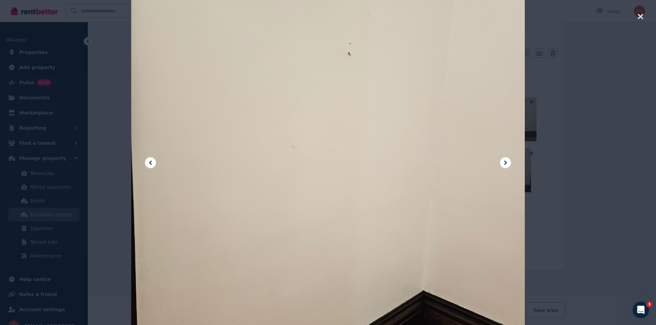
click at [149, 163] on icon at bounding box center [150, 163] width 8 height 8
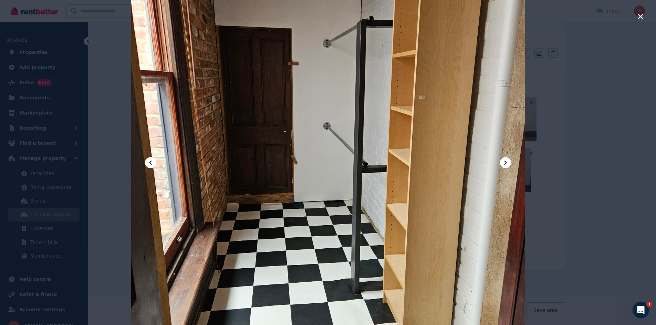
click at [145, 162] on div at bounding box center [327, 163] width 393 height 524
click at [148, 162] on icon at bounding box center [150, 163] width 8 height 8
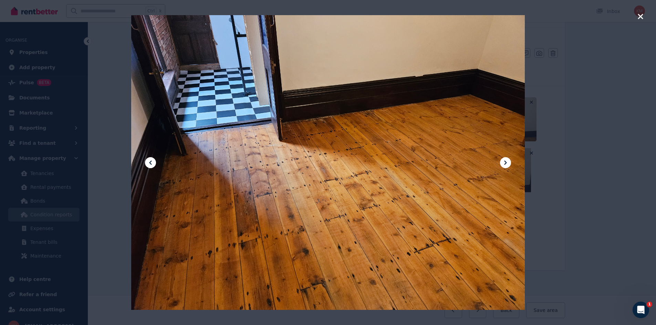
click at [148, 162] on icon at bounding box center [150, 163] width 8 height 8
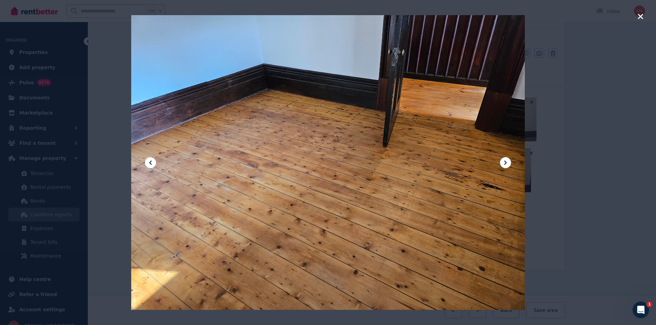
click at [148, 162] on icon at bounding box center [150, 163] width 8 height 8
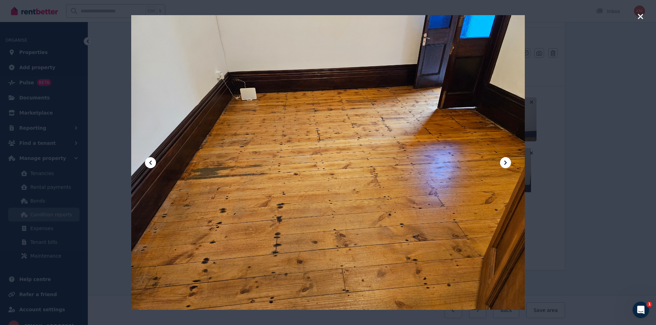
click at [148, 162] on icon at bounding box center [150, 163] width 8 height 8
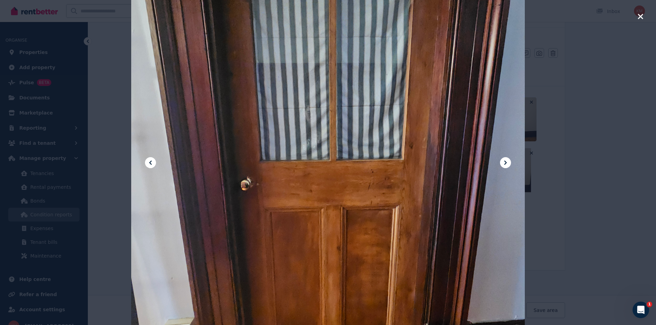
click at [638, 18] on icon "button" at bounding box center [639, 16] width 5 height 5
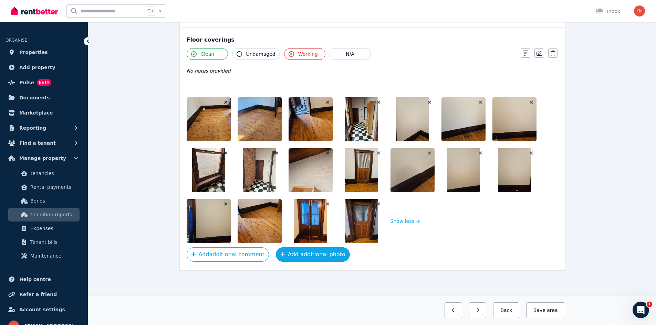
click at [293, 252] on button "Add additional photo" at bounding box center [313, 254] width 74 height 14
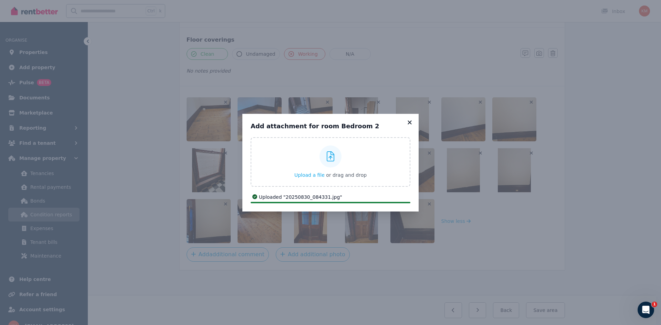
click at [409, 121] on icon at bounding box center [409, 122] width 7 height 6
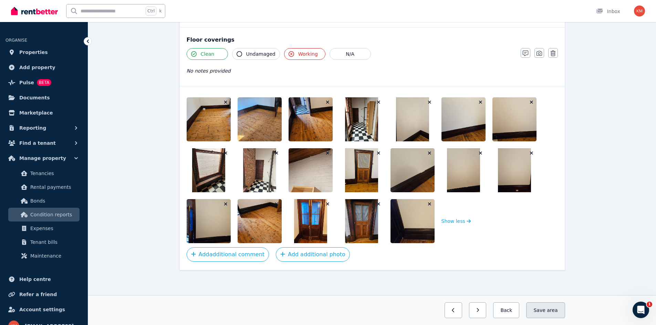
click at [539, 311] on button "Save area" at bounding box center [545, 310] width 39 height 16
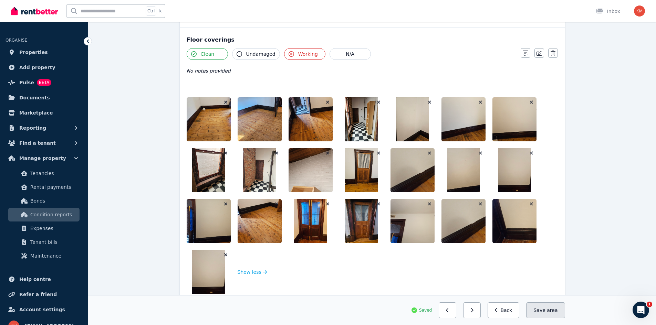
click at [537, 309] on button "Save area" at bounding box center [545, 310] width 39 height 16
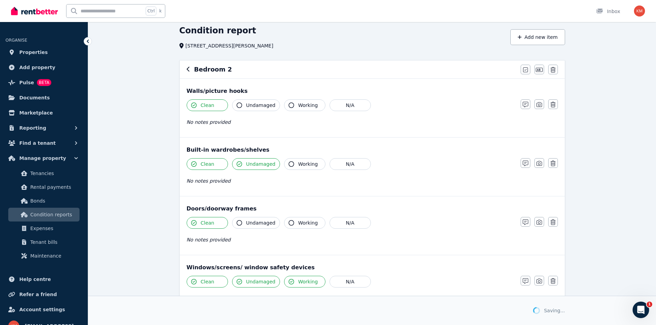
scroll to position [0, 0]
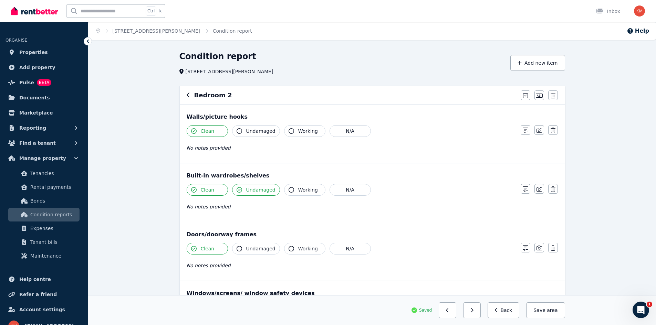
click at [187, 96] on icon "button" at bounding box center [188, 95] width 3 height 6
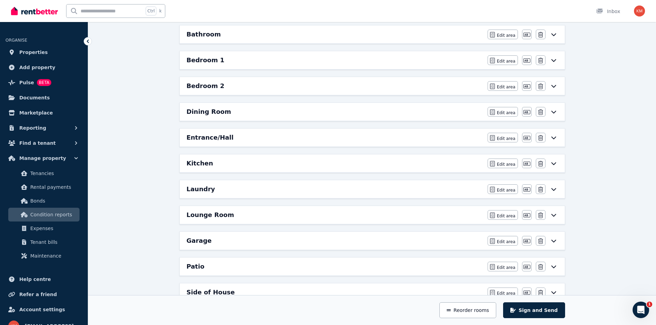
scroll to position [138, 0]
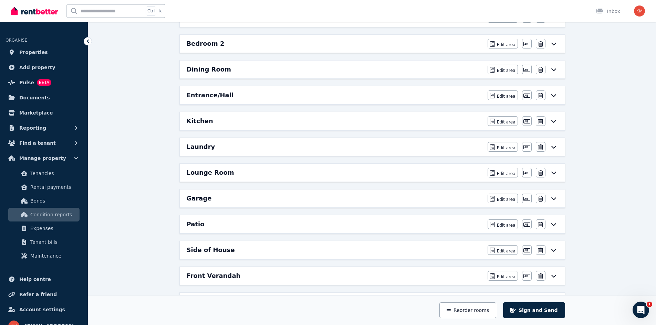
click at [210, 221] on div "Patio" at bounding box center [335, 225] width 297 height 10
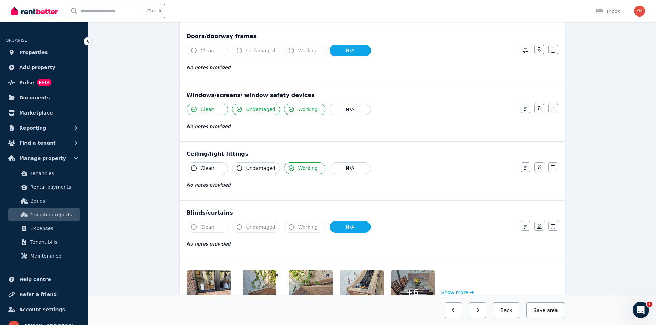
scroll to position [211, 0]
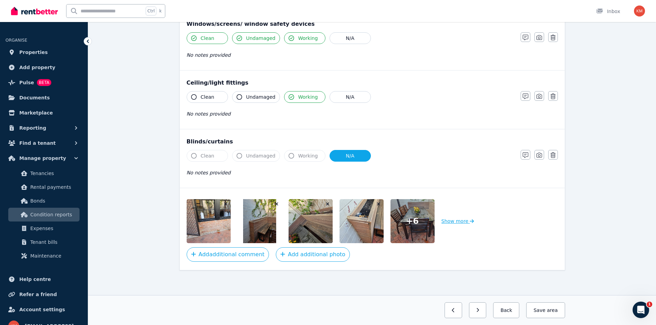
click at [454, 220] on button "Show more" at bounding box center [457, 221] width 33 height 44
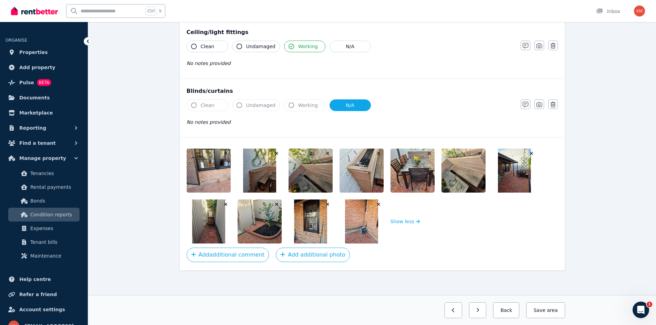
scroll to position [262, 0]
click at [305, 257] on button "Add additional photo" at bounding box center [313, 254] width 74 height 14
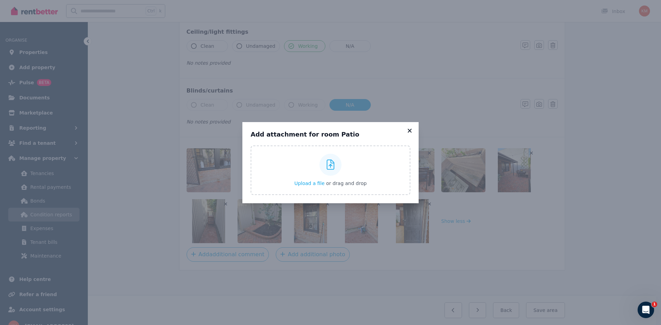
click at [410, 124] on div "Add attachment for room Patio Upload a file or drag and drop Uploaded " 2025083…" at bounding box center [330, 162] width 176 height 81
click at [408, 131] on icon at bounding box center [409, 131] width 7 height 6
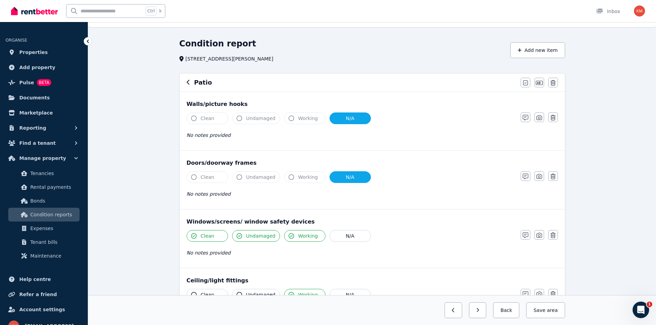
scroll to position [0, 0]
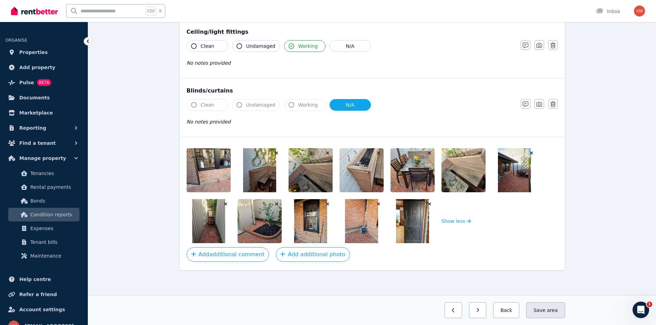
click at [539, 306] on button "Save area" at bounding box center [545, 310] width 39 height 16
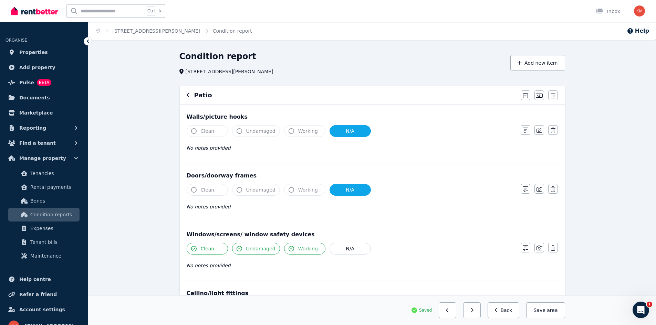
click at [188, 96] on icon "button" at bounding box center [188, 95] width 3 height 6
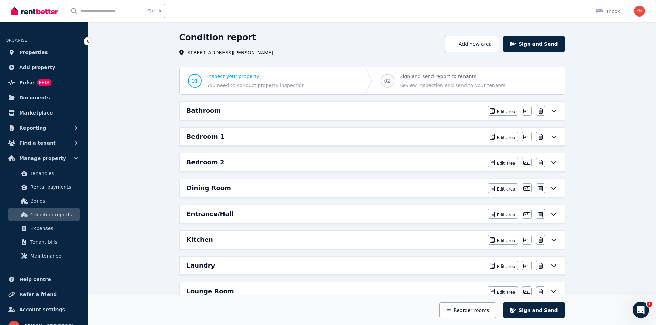
scroll to position [34, 0]
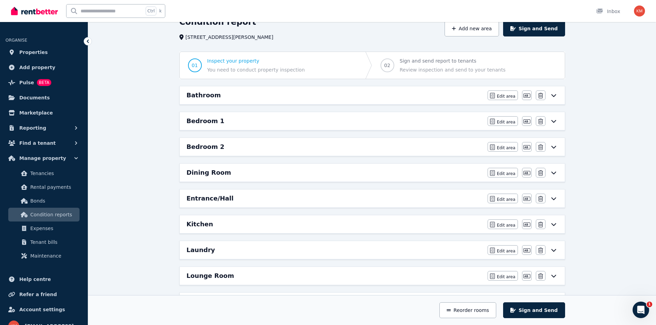
click at [212, 198] on h6 "Entrance/Hall" at bounding box center [210, 199] width 47 height 10
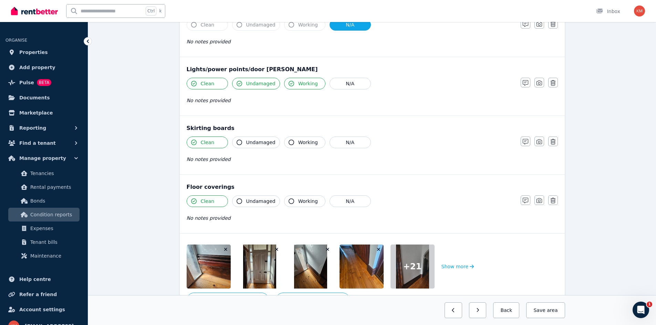
scroll to position [387, 0]
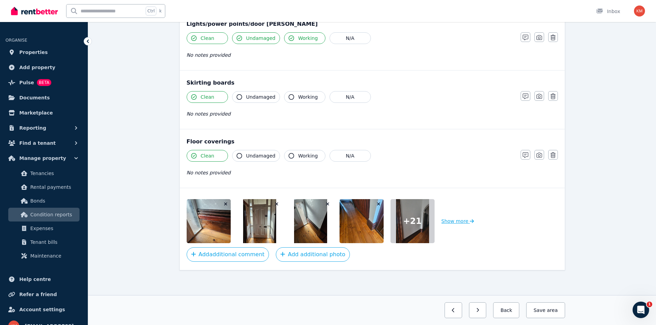
click at [462, 223] on button "Show more" at bounding box center [457, 221] width 33 height 44
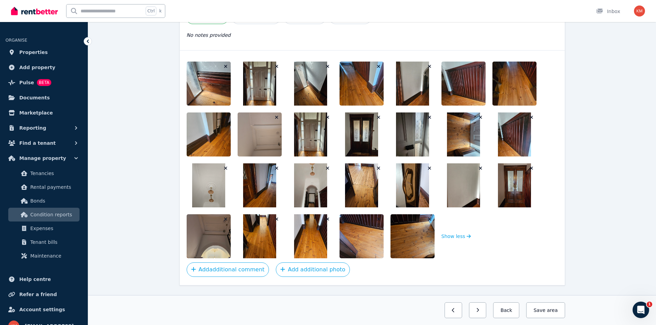
scroll to position [540, 0]
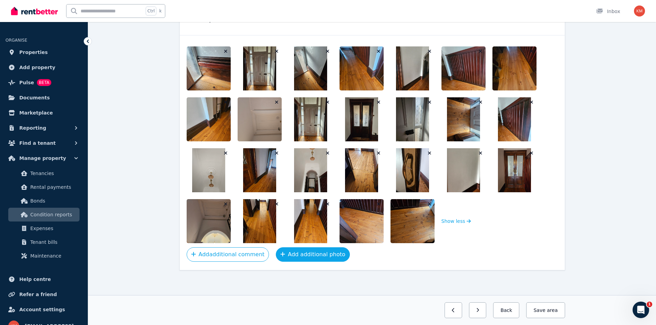
click at [291, 255] on button "Add additional photo" at bounding box center [313, 254] width 74 height 14
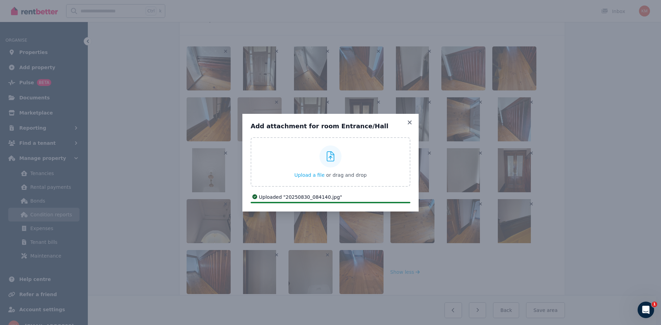
drag, startPoint x: 410, startPoint y: 123, endPoint x: 456, endPoint y: 170, distance: 65.7
click at [410, 124] on icon at bounding box center [409, 122] width 4 height 4
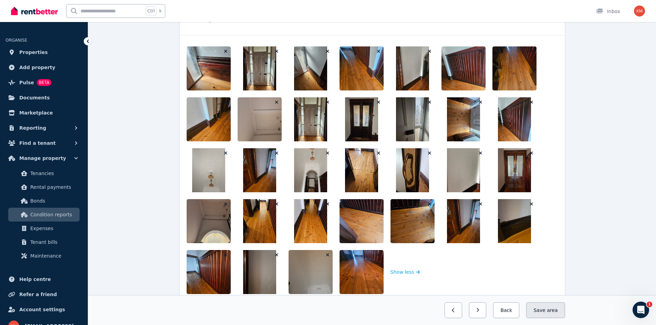
click at [538, 309] on button "Save area" at bounding box center [545, 310] width 39 height 16
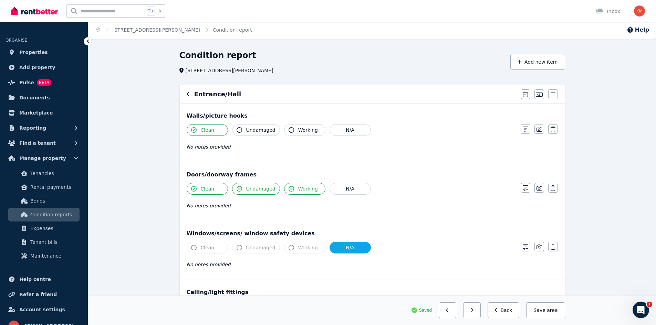
scroll to position [0, 0]
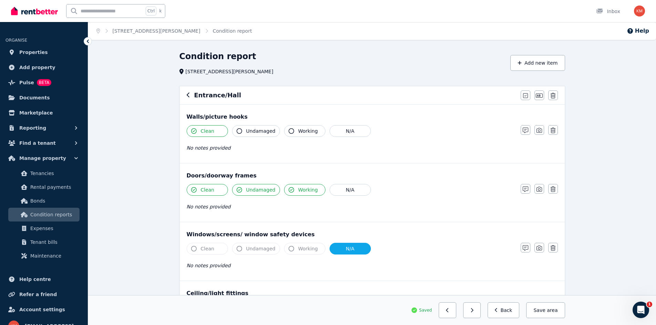
click at [188, 96] on icon "button" at bounding box center [188, 95] width 3 height 6
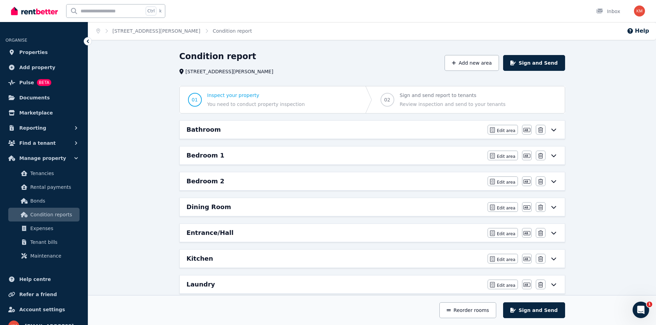
click at [215, 260] on div "Kitchen" at bounding box center [335, 259] width 297 height 10
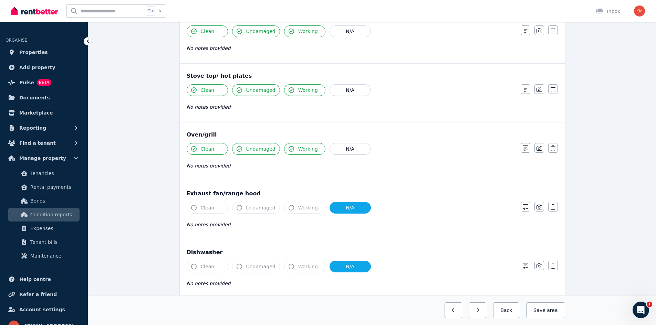
scroll to position [799, 0]
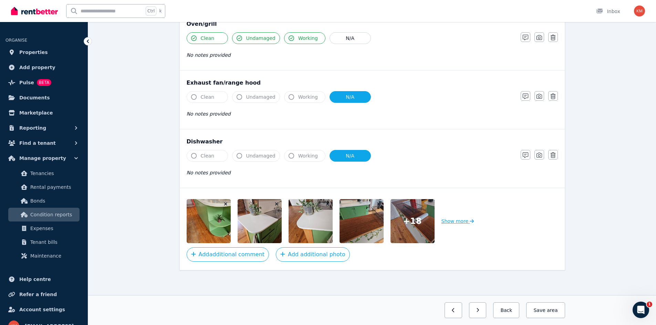
click at [448, 222] on button "Show more" at bounding box center [457, 221] width 33 height 44
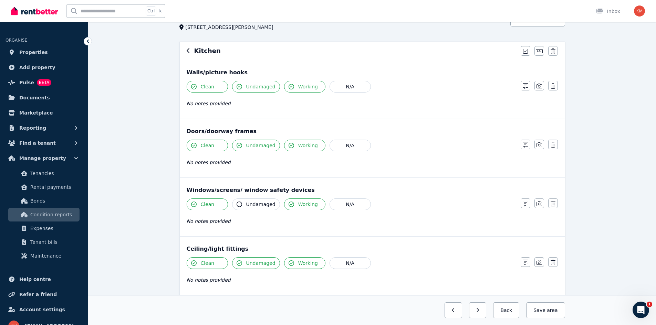
scroll to position [0, 0]
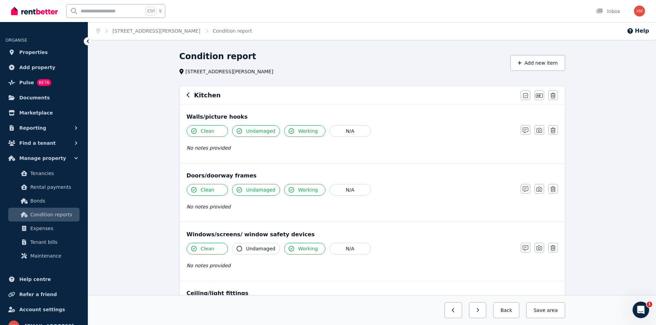
click at [187, 96] on icon "button" at bounding box center [188, 95] width 3 height 6
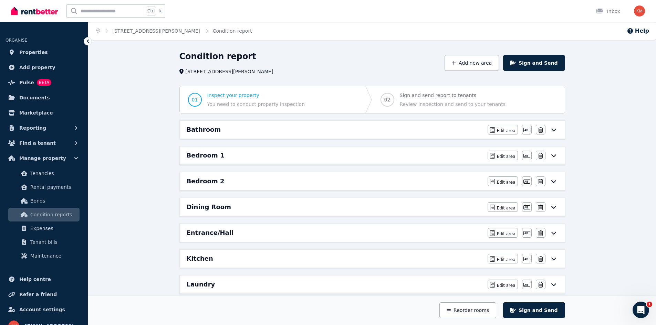
click at [209, 181] on h6 "Bedroom 2" at bounding box center [206, 182] width 38 height 10
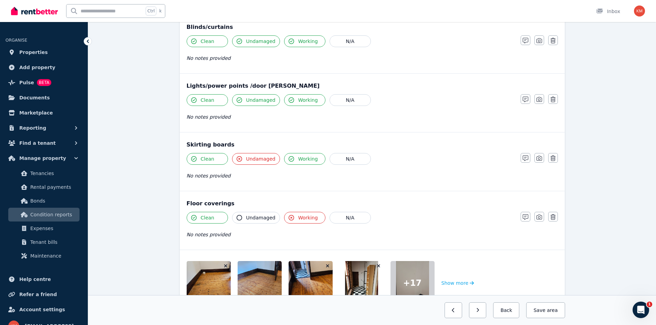
scroll to position [446, 0]
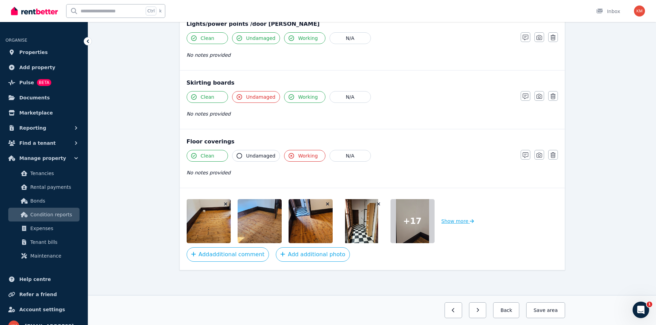
click at [458, 223] on button "Show more" at bounding box center [457, 221] width 33 height 44
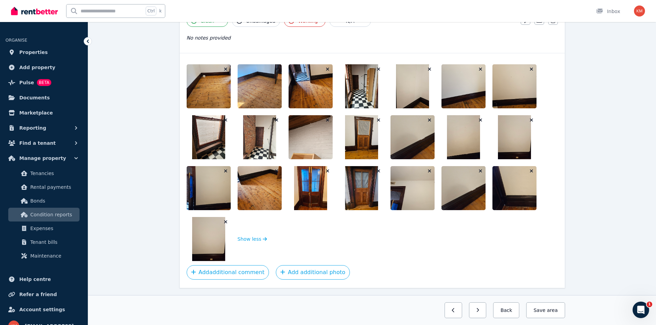
scroll to position [584, 0]
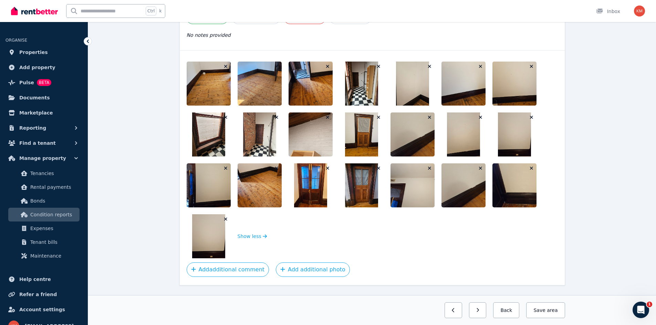
click at [462, 147] on img at bounding box center [463, 135] width 33 height 44
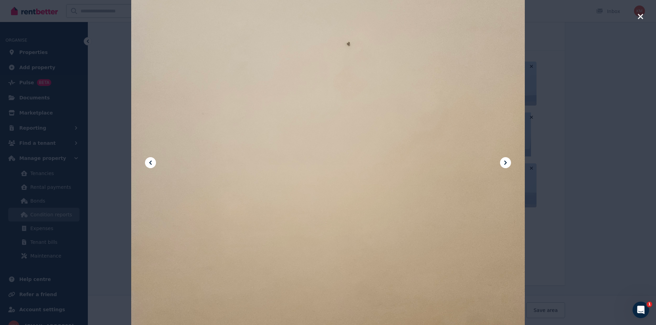
click at [425, 162] on div at bounding box center [327, 163] width 393 height 524
click at [640, 15] on icon "button" at bounding box center [639, 16] width 5 height 5
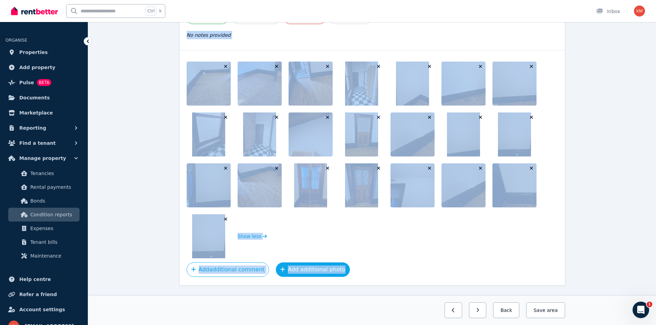
click at [298, 267] on button "Add additional photo" at bounding box center [313, 270] width 74 height 14
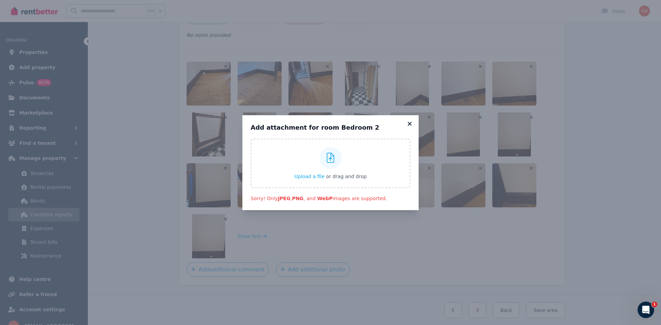
click at [410, 125] on icon at bounding box center [409, 124] width 4 height 4
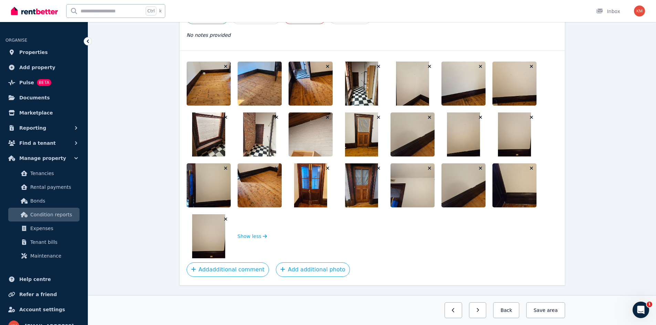
drag, startPoint x: 545, startPoint y: 313, endPoint x: 533, endPoint y: 305, distance: 14.2
click at [544, 312] on button "Save area" at bounding box center [545, 310] width 39 height 16
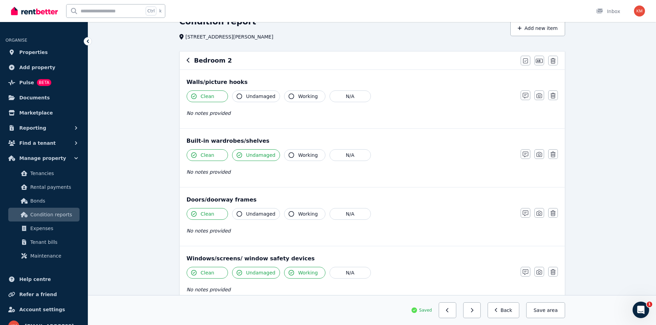
scroll to position [0, 0]
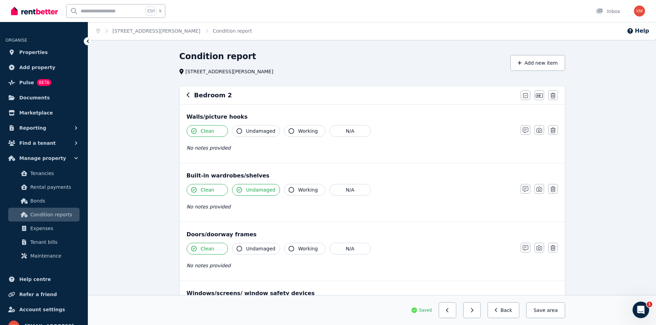
click at [193, 95] on div "Bedroom 2" at bounding box center [352, 96] width 330 height 10
click at [189, 96] on icon "button" at bounding box center [188, 95] width 3 height 6
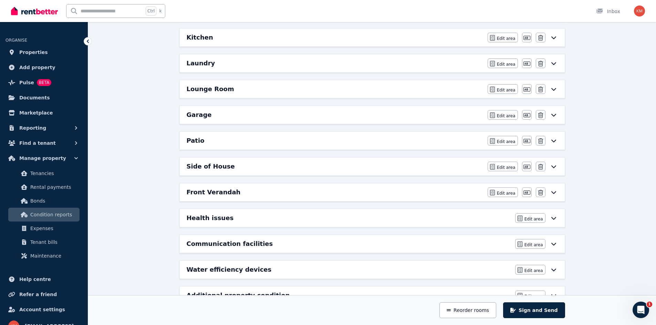
scroll to position [244, 0]
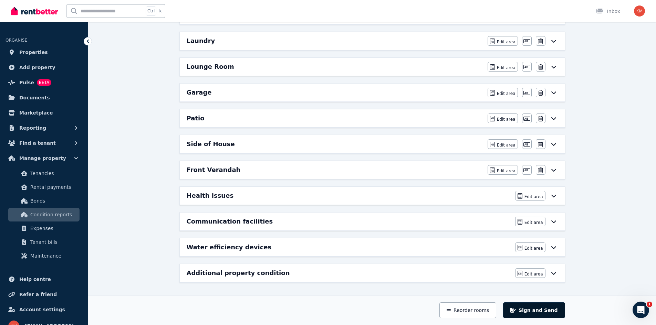
click at [539, 309] on button "Sign and Send" at bounding box center [534, 310] width 62 height 16
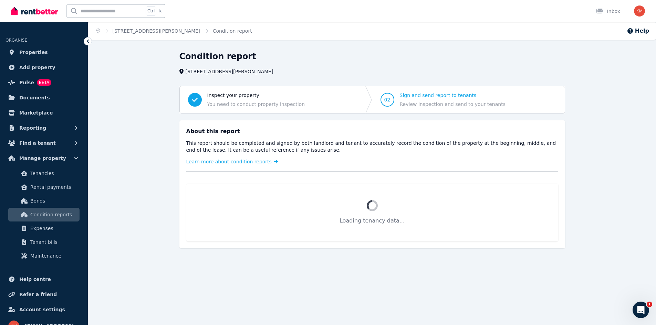
scroll to position [0, 0]
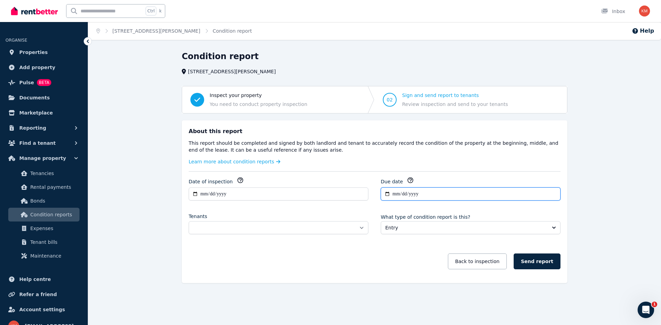
click at [422, 192] on input "**********" at bounding box center [471, 194] width 180 height 13
click at [233, 195] on input "**********" at bounding box center [279, 194] width 180 height 13
type input "**********"
click at [401, 195] on input "**********" at bounding box center [471, 194] width 180 height 13
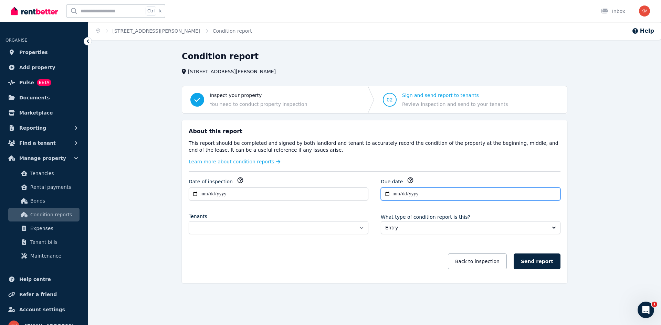
click at [396, 195] on input "**********" at bounding box center [471, 194] width 180 height 13
drag, startPoint x: 395, startPoint y: 194, endPoint x: 401, endPoint y: 195, distance: 5.9
click at [395, 194] on input "**********" at bounding box center [471, 194] width 180 height 13
type input "**********"
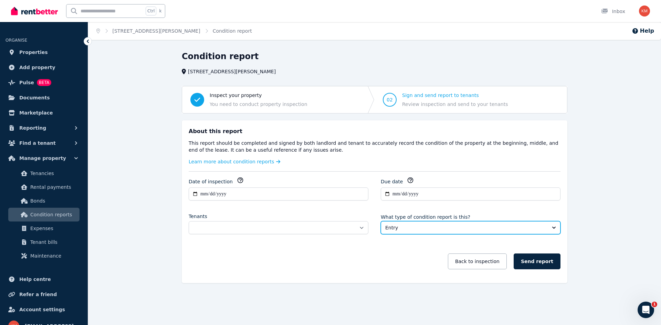
click at [401, 223] on button "Entry" at bounding box center [471, 227] width 180 height 13
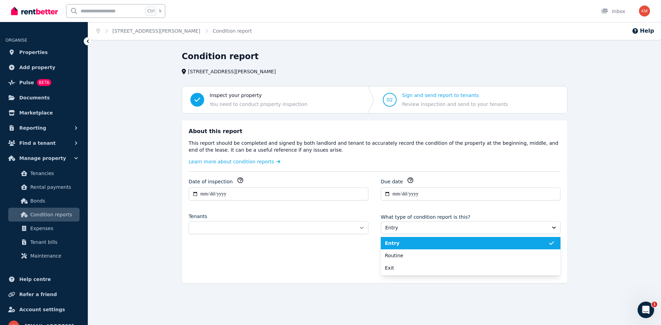
click at [401, 215] on label "What type of condition report is this?" at bounding box center [425, 217] width 89 height 6
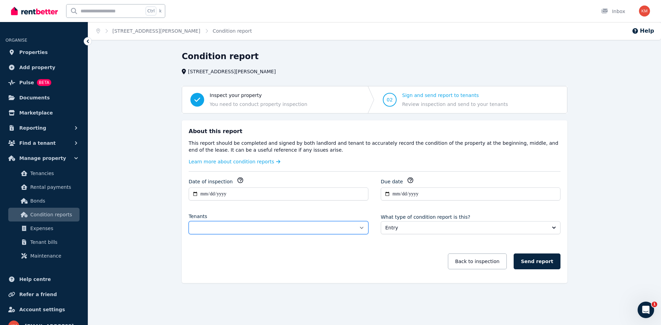
click at [354, 229] on select "**********" at bounding box center [279, 227] width 180 height 13
select select "**********"
click at [189, 221] on select "**********" at bounding box center [279, 227] width 180 height 13
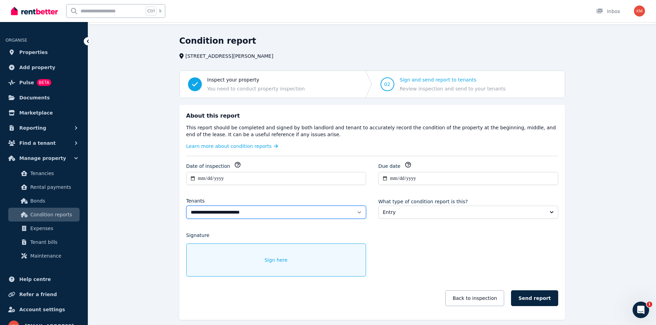
scroll to position [7, 0]
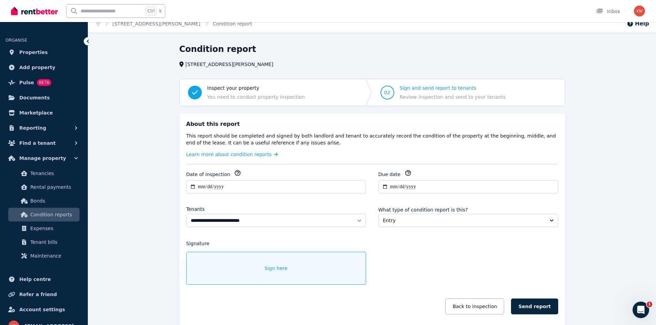
click at [279, 267] on span "Sign here" at bounding box center [275, 268] width 23 height 7
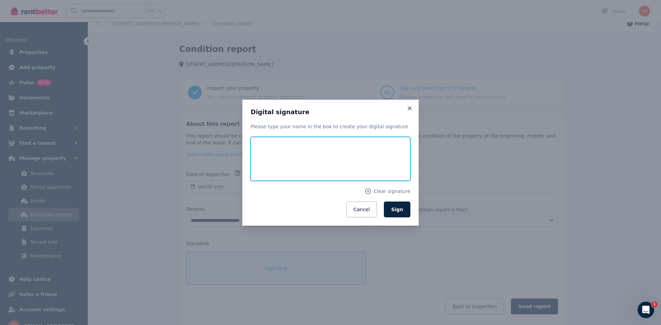
click at [275, 156] on input "text" at bounding box center [331, 159] width 160 height 44
type input "**********"
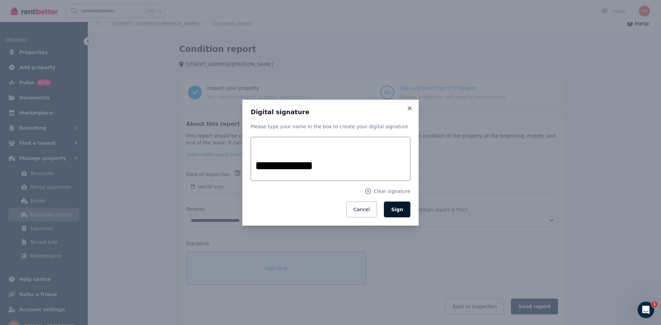
click at [401, 207] on span "Sign" at bounding box center [397, 210] width 12 height 6
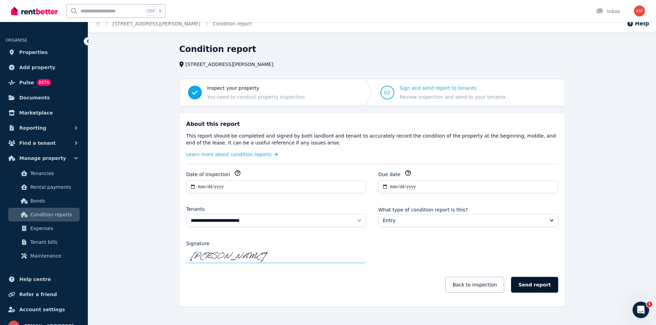
click at [530, 286] on button "Send report" at bounding box center [534, 285] width 47 height 16
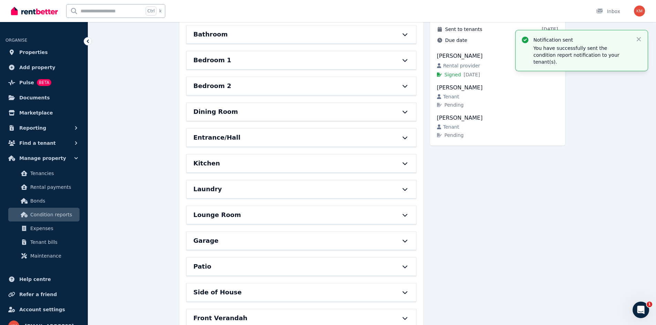
scroll to position [0, 0]
